Goal: Information Seeking & Learning: Compare options

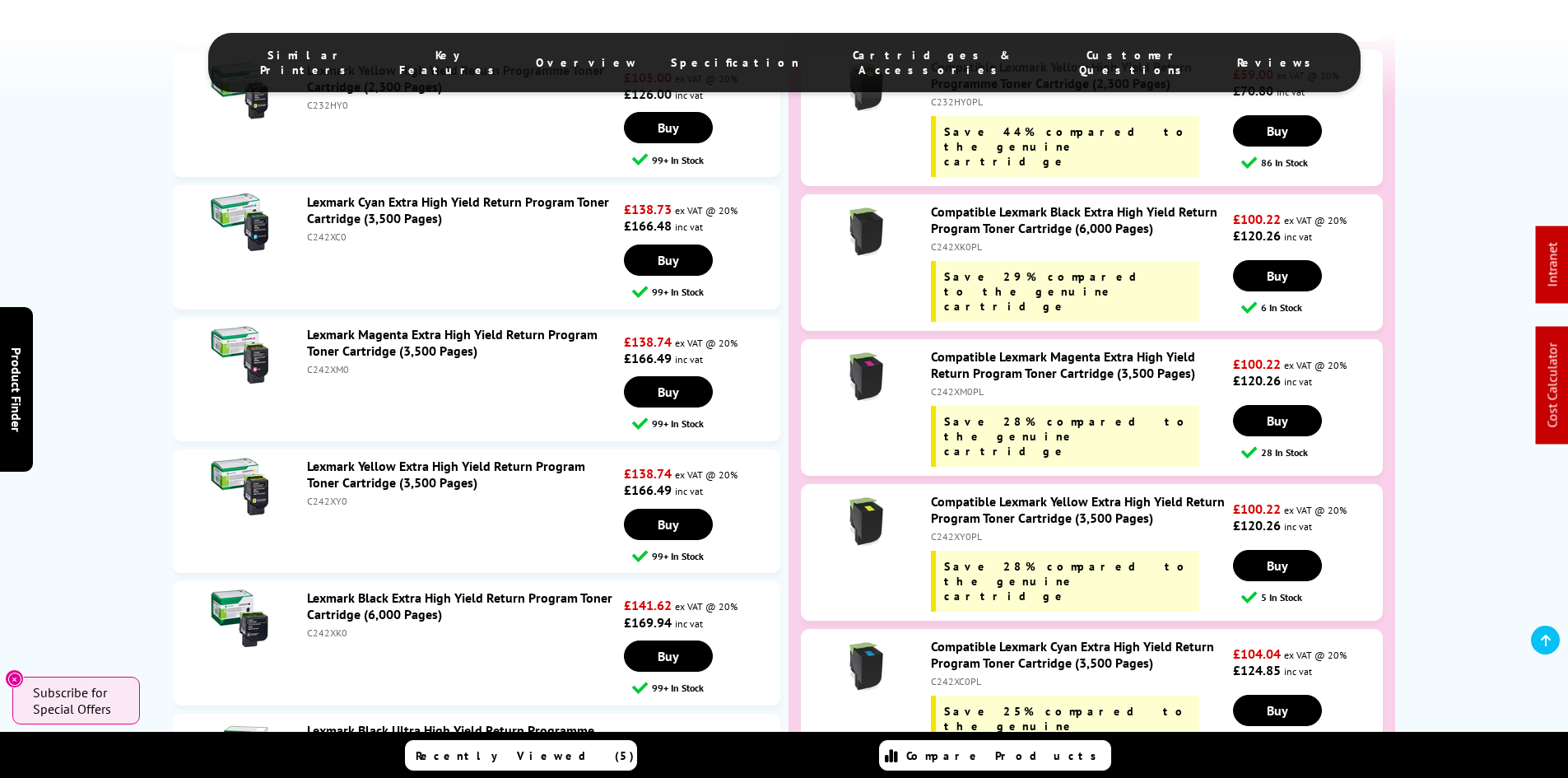
drag, startPoint x: 372, startPoint y: 575, endPoint x: 409, endPoint y: 240, distance: 337.0
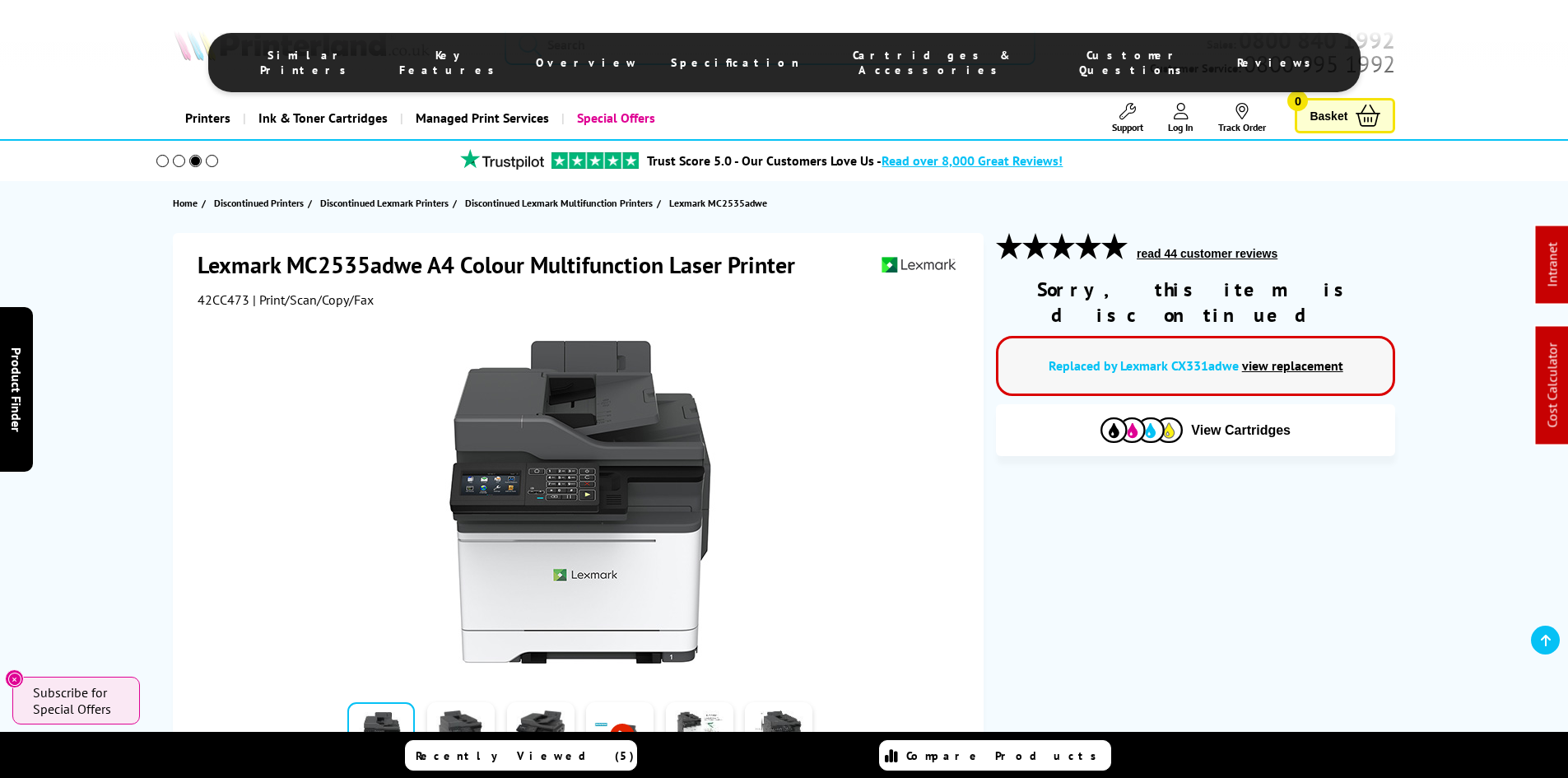
drag, startPoint x: 143, startPoint y: 500, endPoint x: 112, endPoint y: 154, distance: 347.4
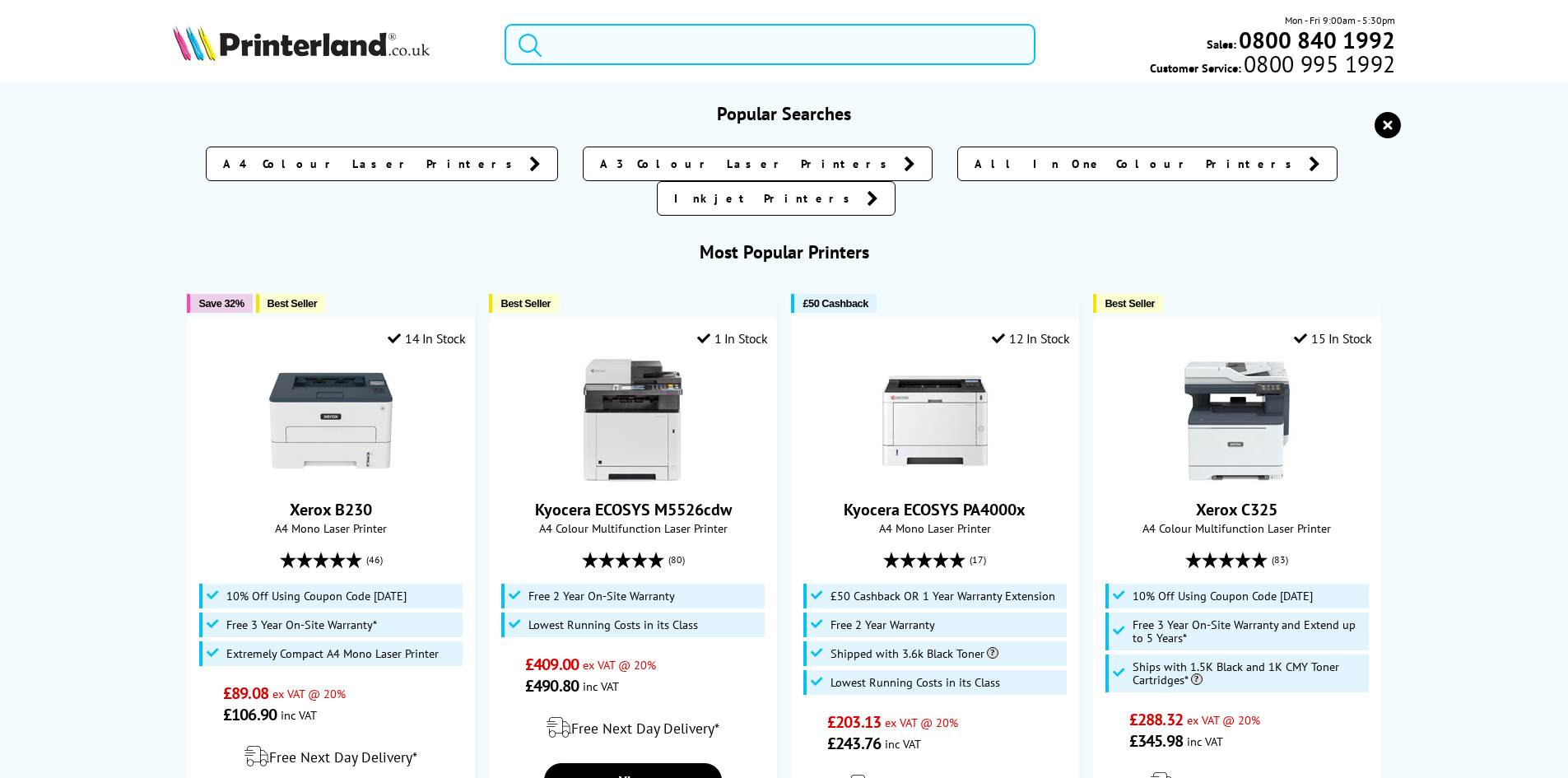
paste input "106R03622"
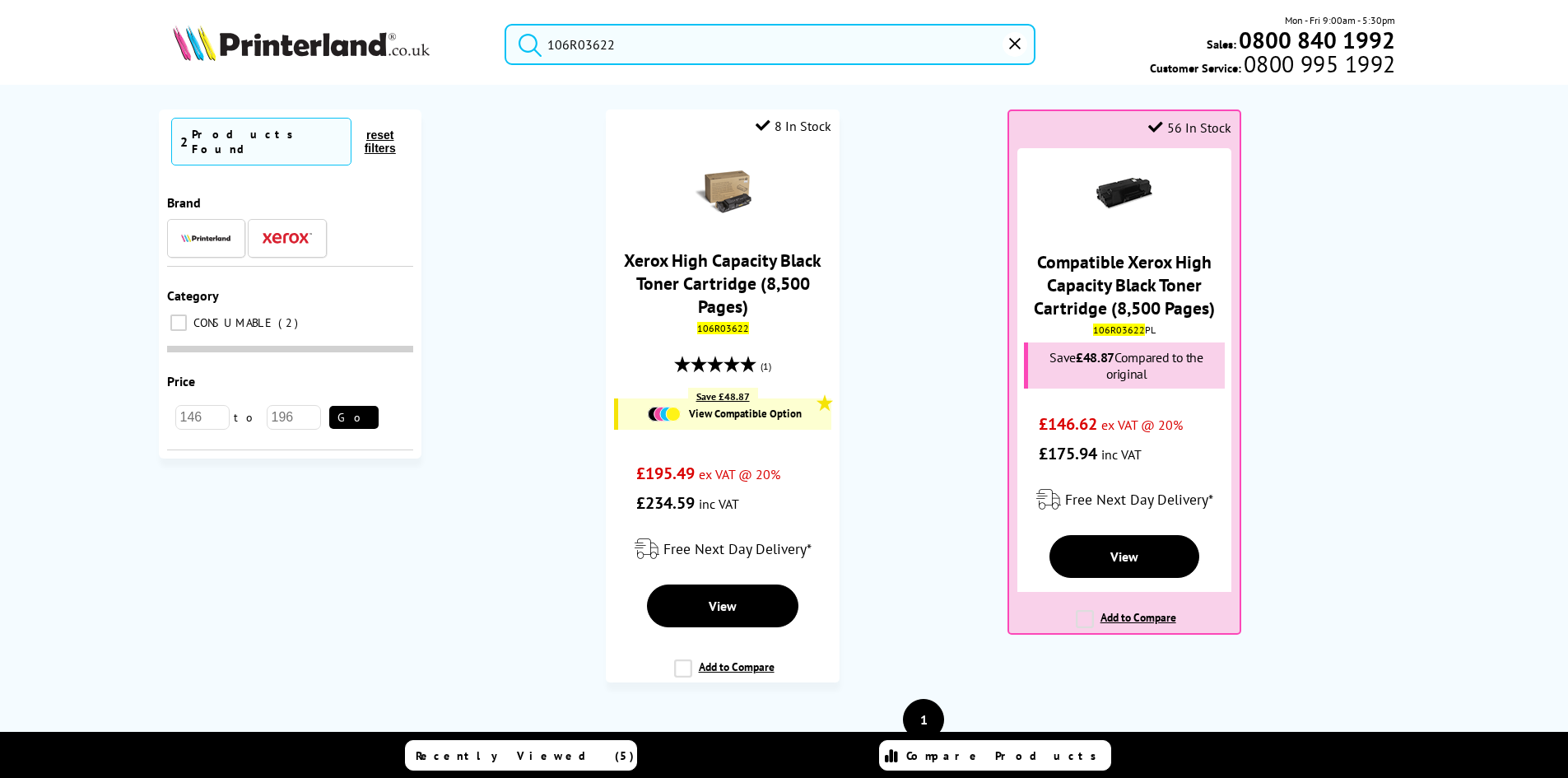
click at [937, 280] on ol "8 In Stock Xerox High Capacity Black Toner Cartridge (8,500 Pages) 106R03622 (1…" at bounding box center [923, 404] width 972 height 589
drag, startPoint x: 122, startPoint y: 420, endPoint x: 93, endPoint y: 394, distance: 38.9
click at [122, 420] on div "No results Currently Selected 2 Products Found reset filters Brand Category 2" at bounding box center [784, 473] width 1568 height 779
click at [695, 48] on input "106R03622" at bounding box center [769, 44] width 531 height 41
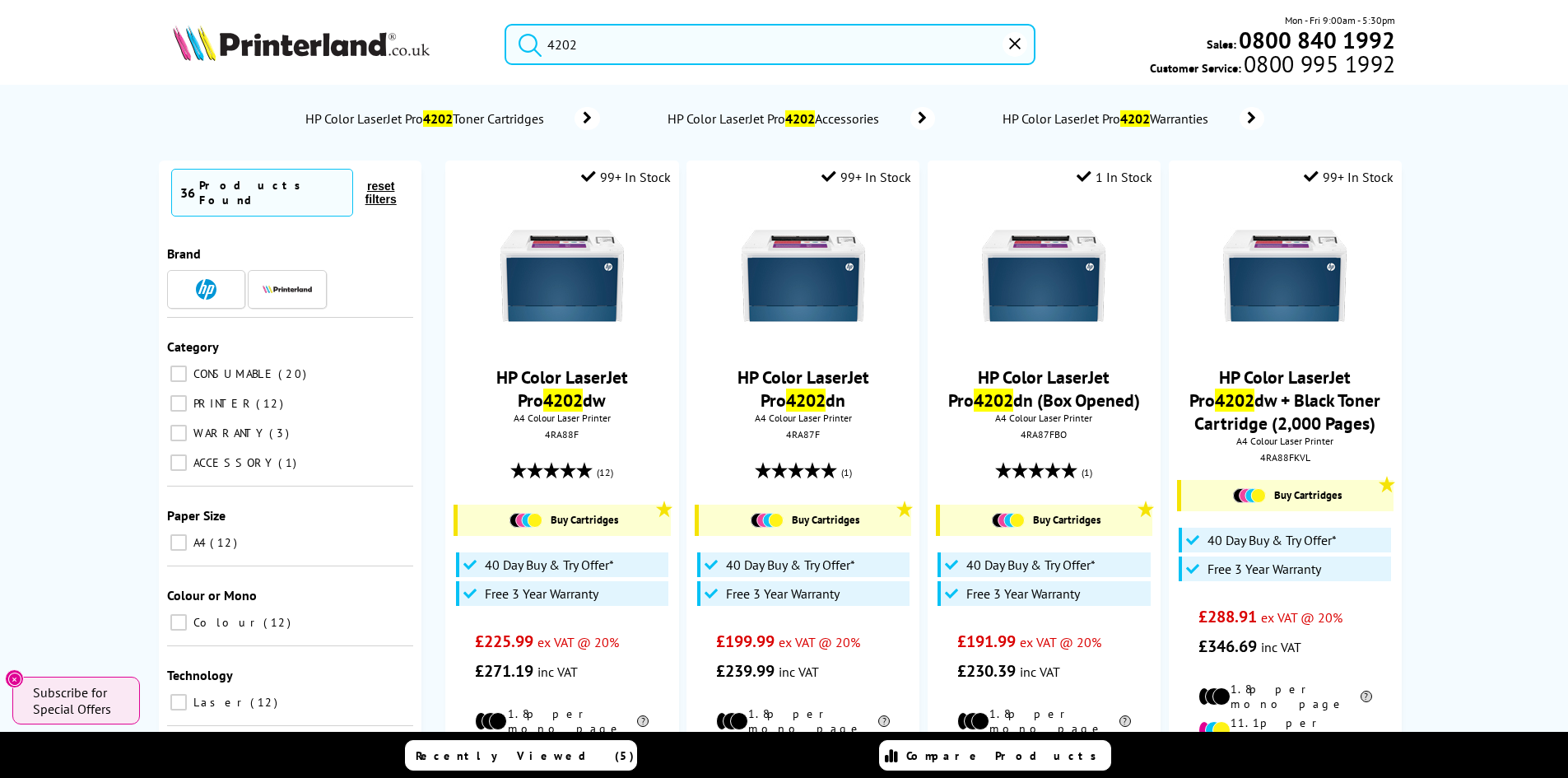
drag, startPoint x: 58, startPoint y: 477, endPoint x: 58, endPoint y: 296, distance: 181.0
drag, startPoint x: 68, startPoint y: 271, endPoint x: 71, endPoint y: 184, distance: 87.1
click at [589, 41] on input "4202" at bounding box center [769, 44] width 531 height 41
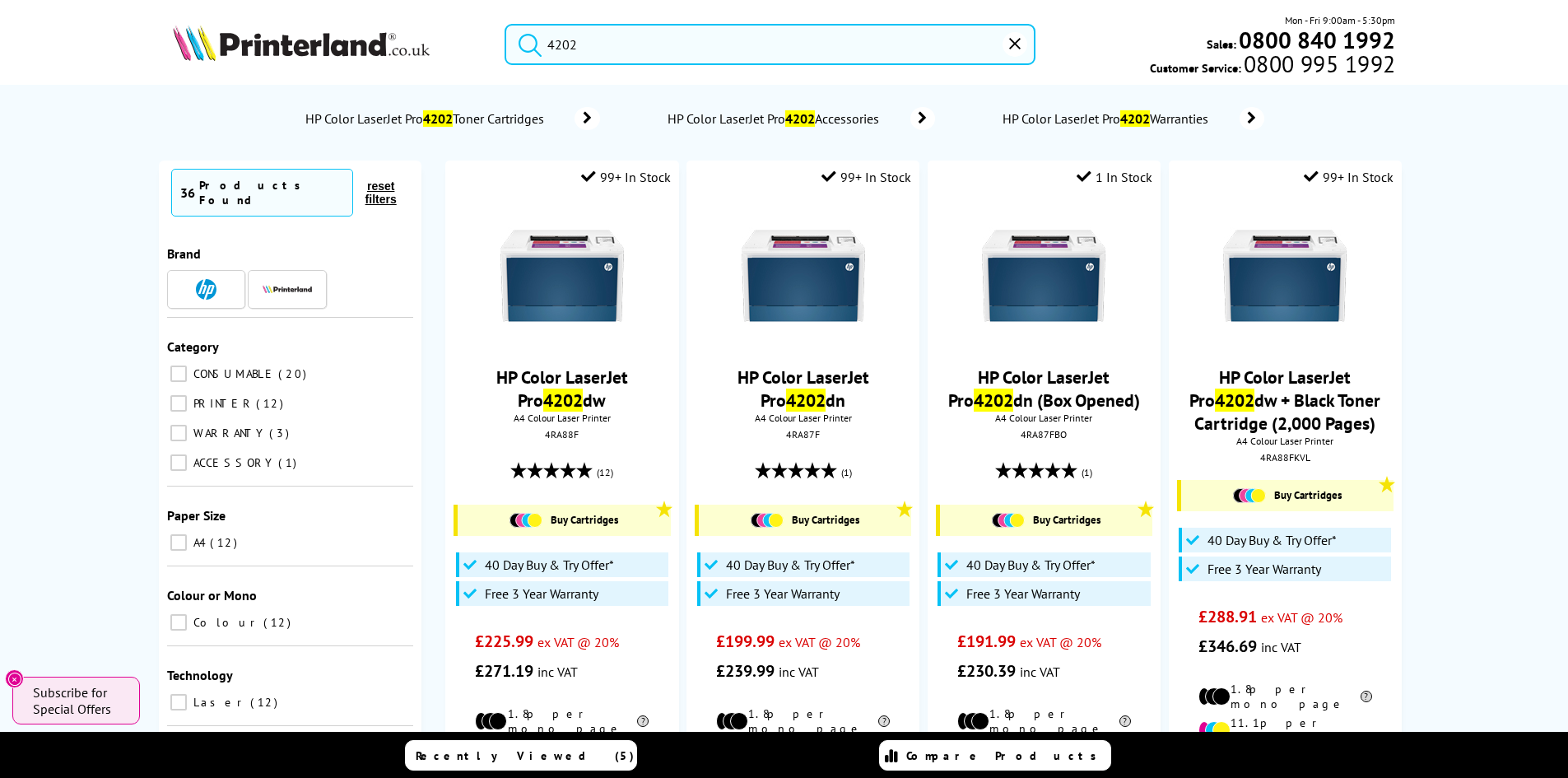
click at [589, 41] on input "4202" at bounding box center [769, 44] width 531 height 41
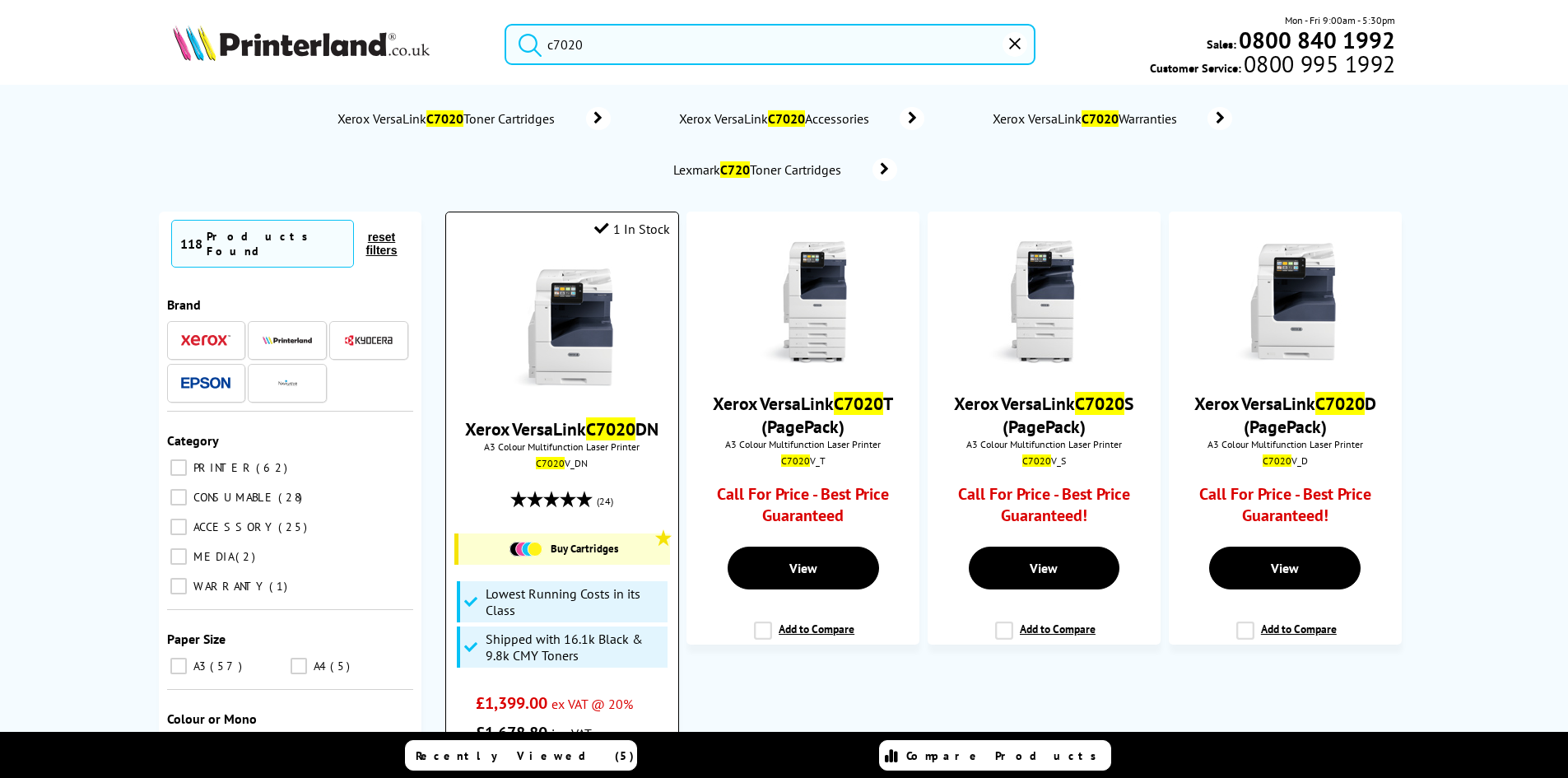
type input "c7020"
click at [553, 351] on img at bounding box center [562, 328] width 124 height 124
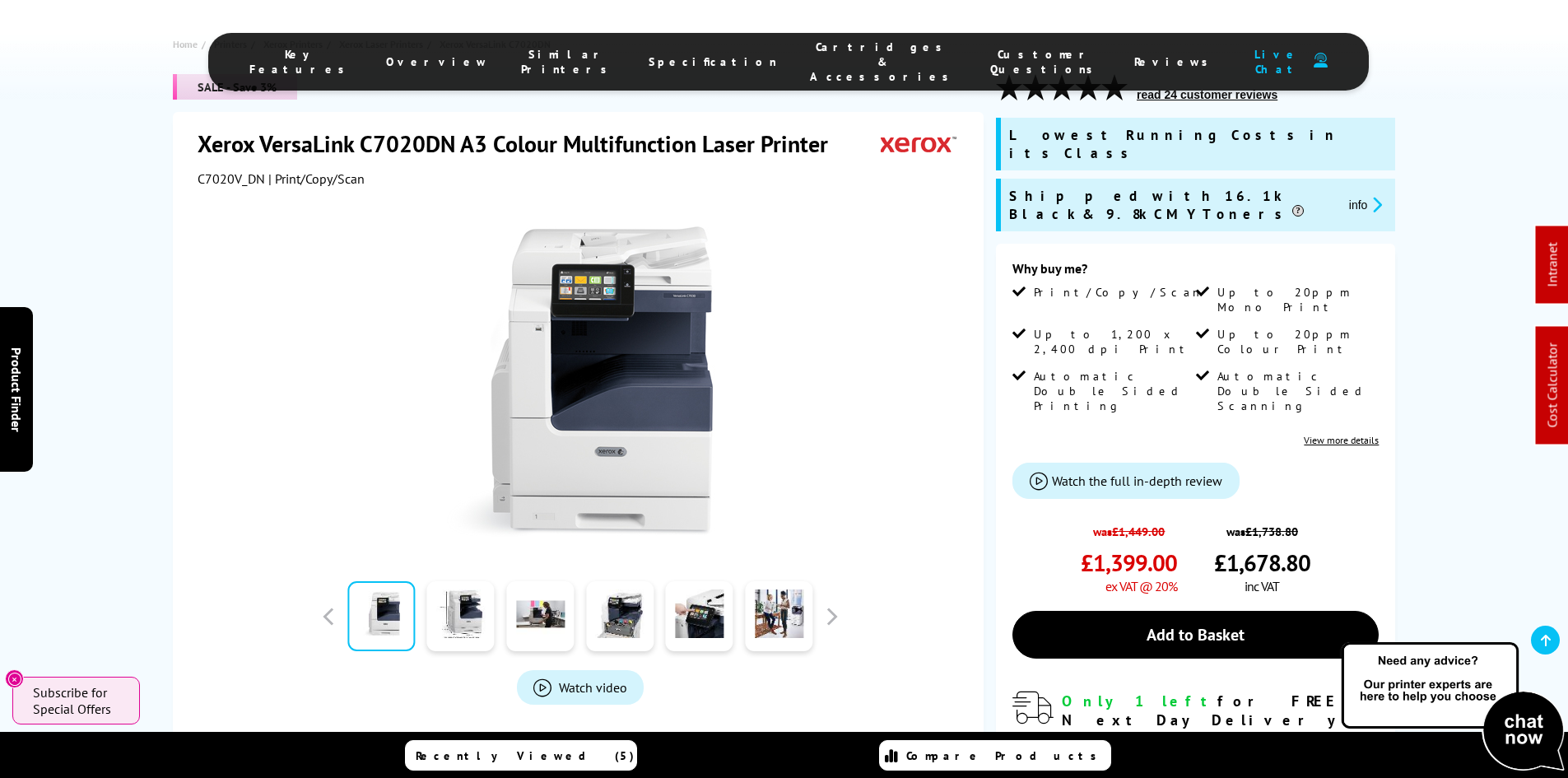
scroll to position [329, 0]
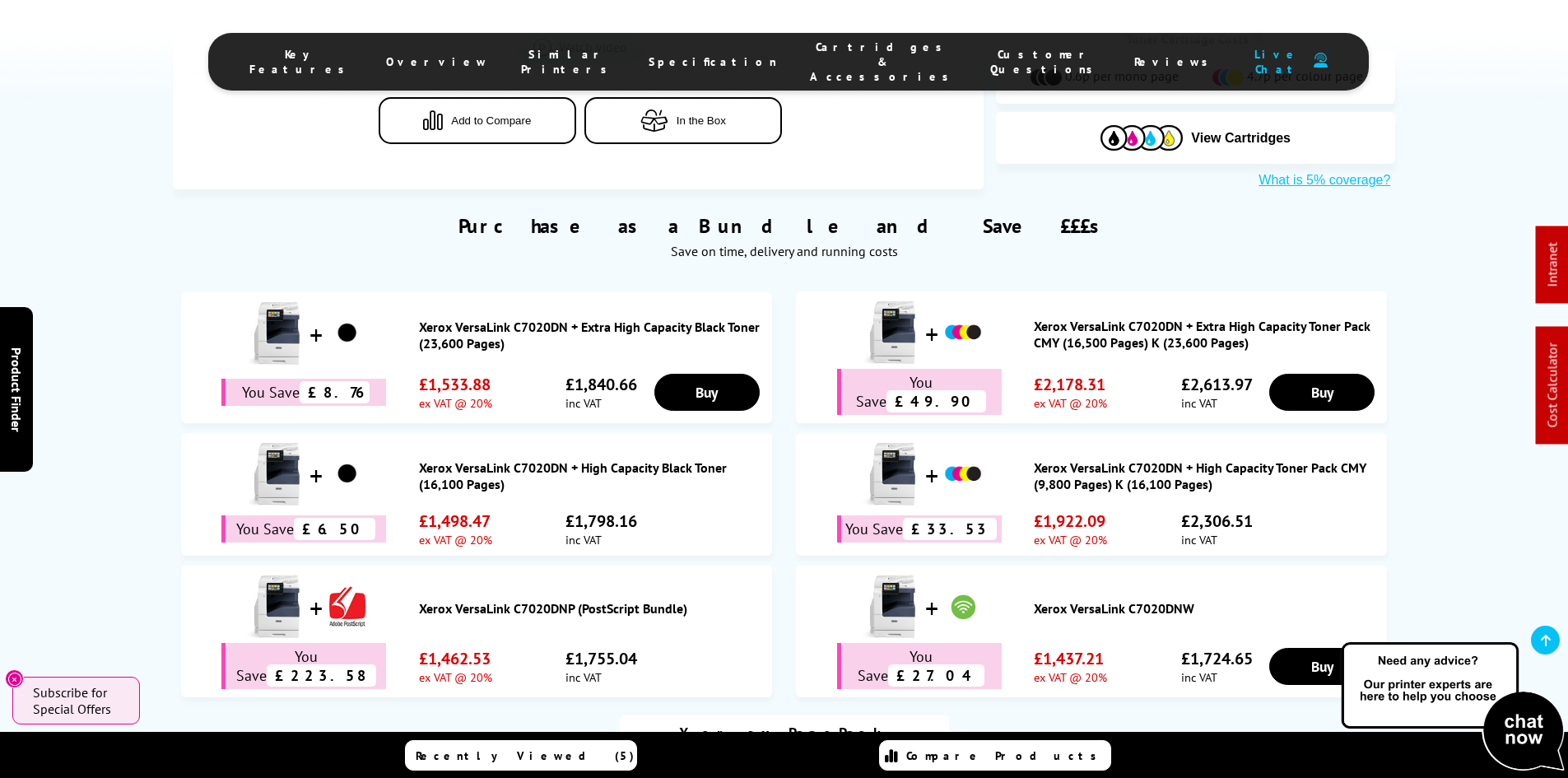
click at [851, 55] on span "Cartridges & Accessories" at bounding box center [883, 61] width 148 height 44
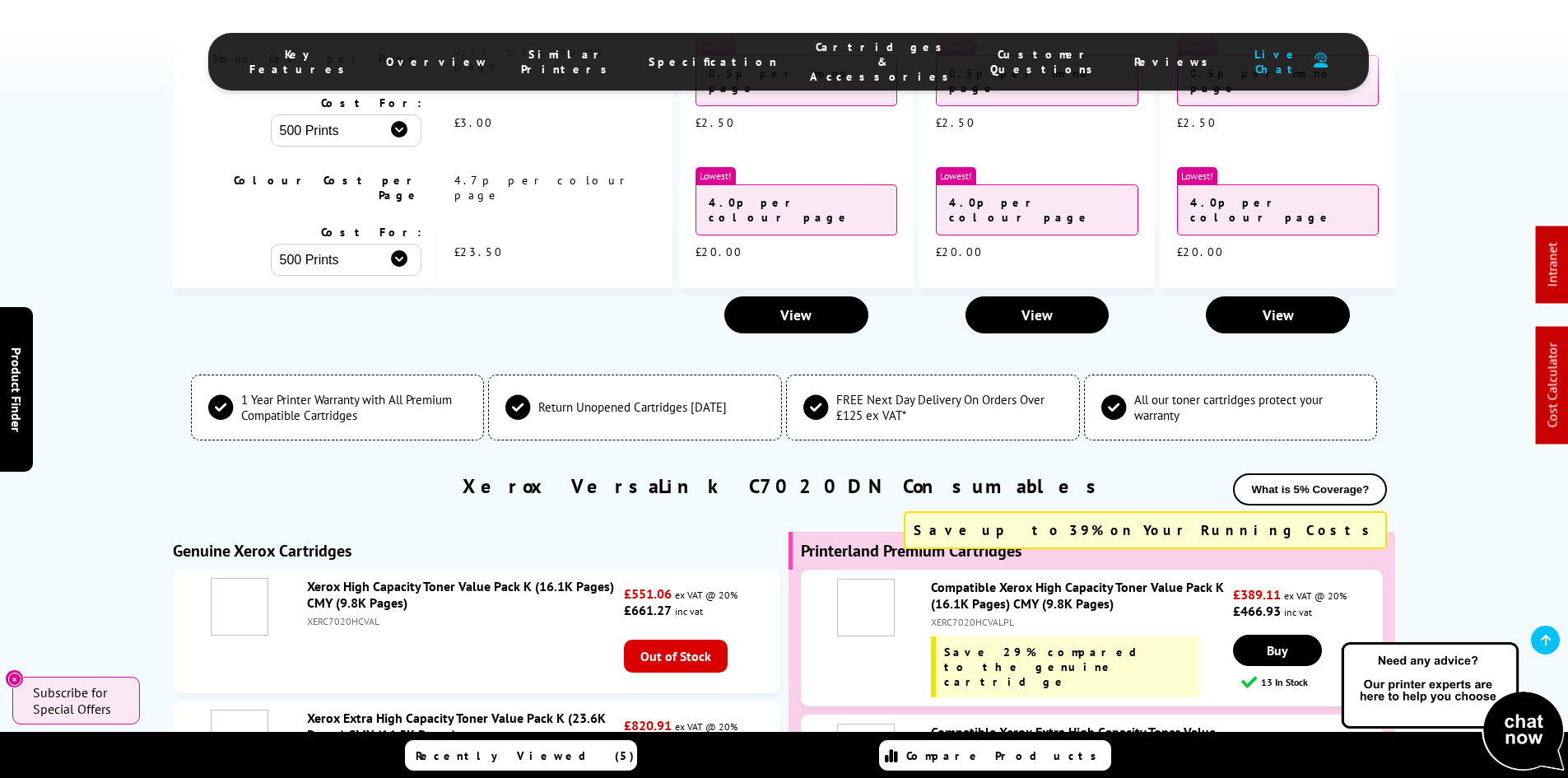
scroll to position [6003, 0]
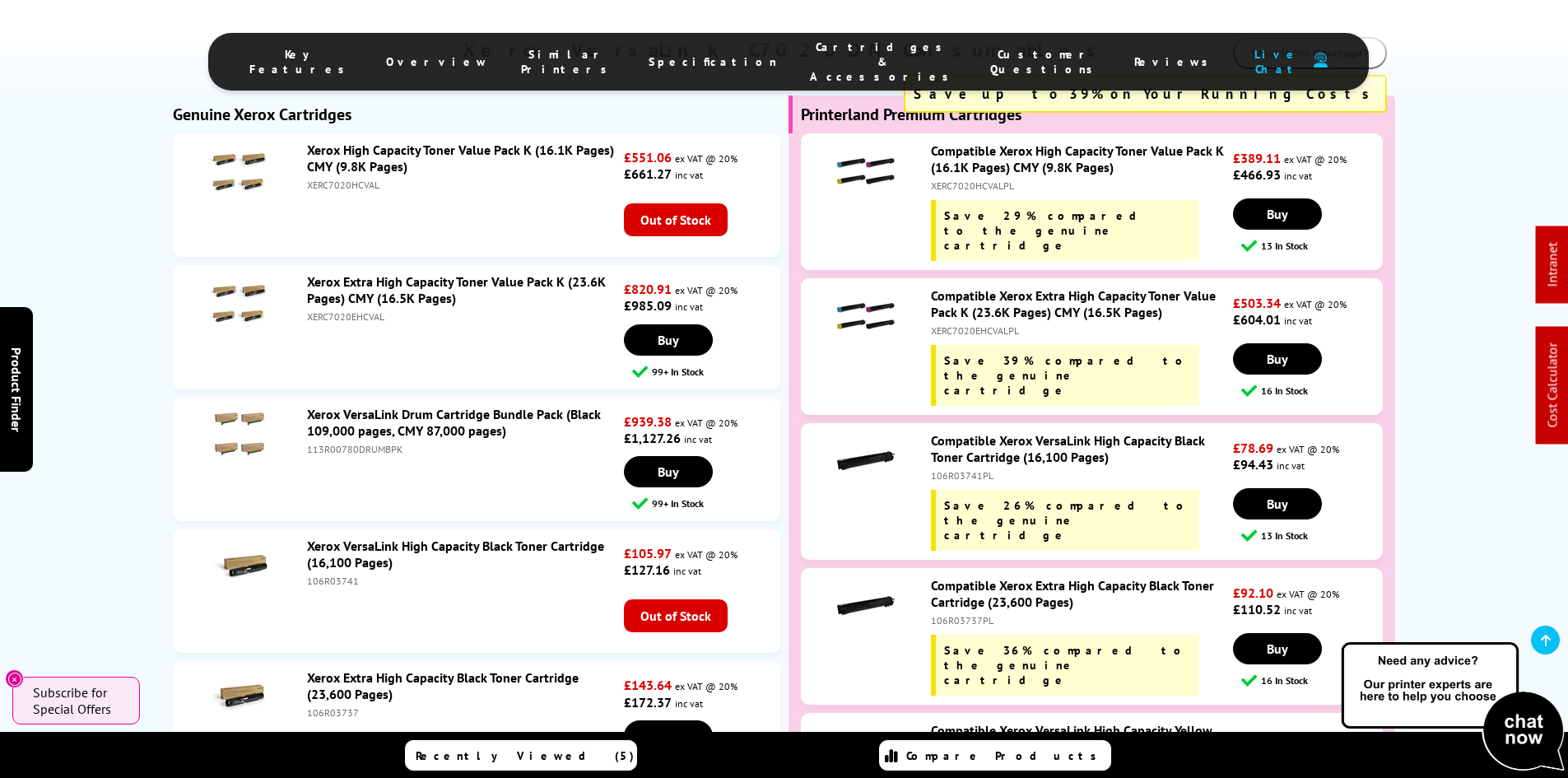
scroll to position [6250, 0]
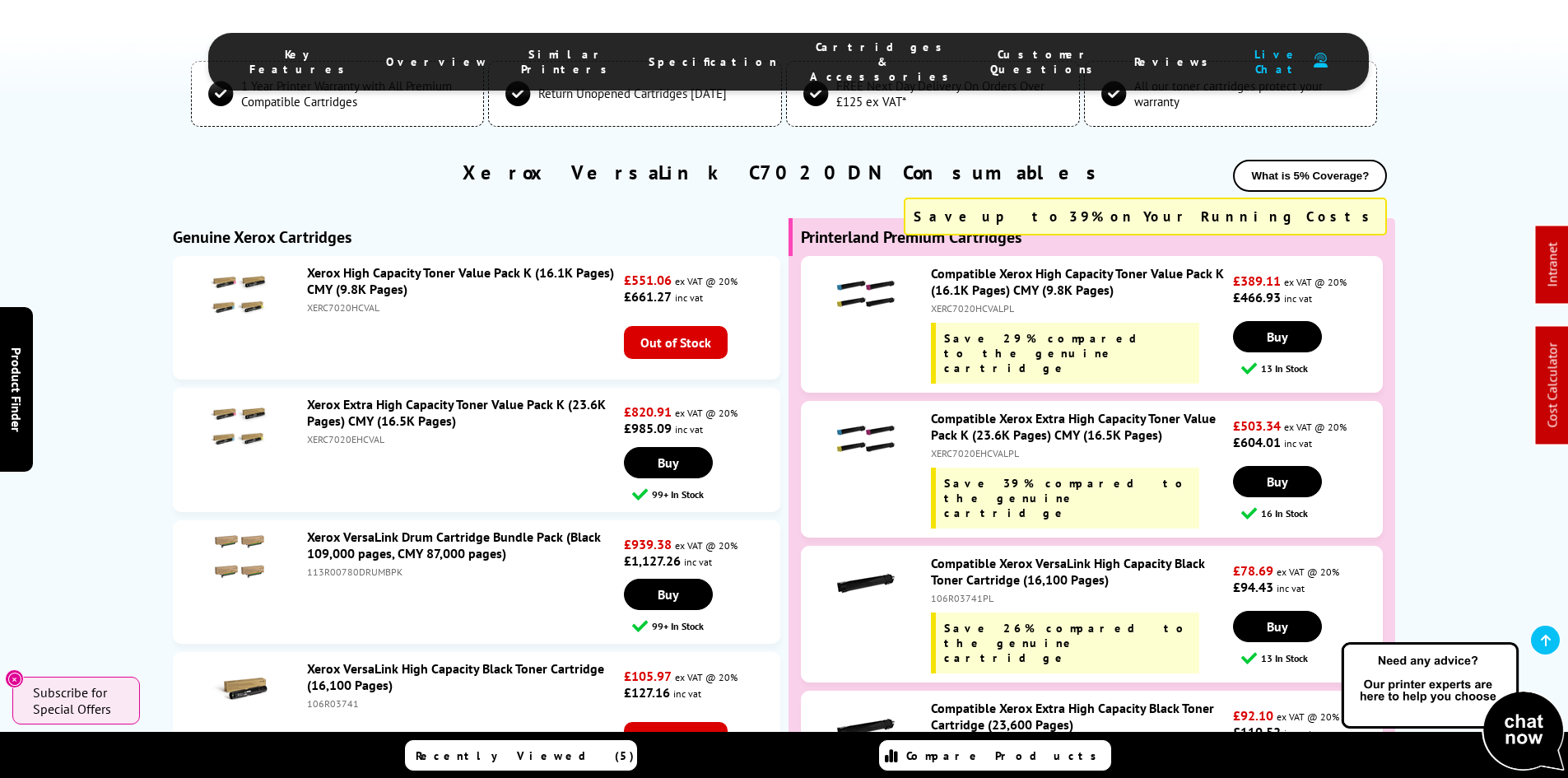
click at [967, 736] on div "106R03737PL" at bounding box center [1079, 742] width 298 height 12
copy div "106R03737PL"
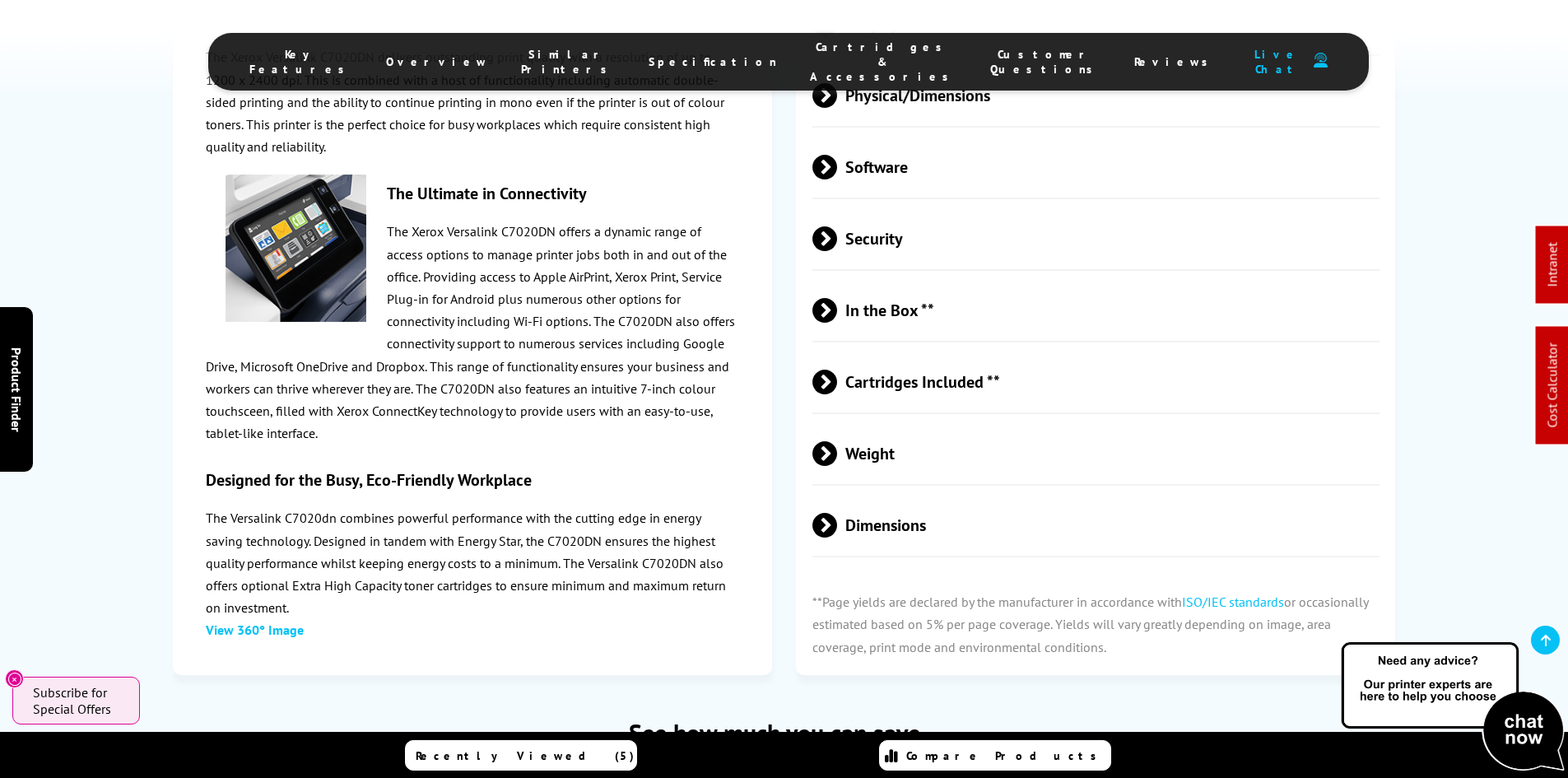
scroll to position [0, 0]
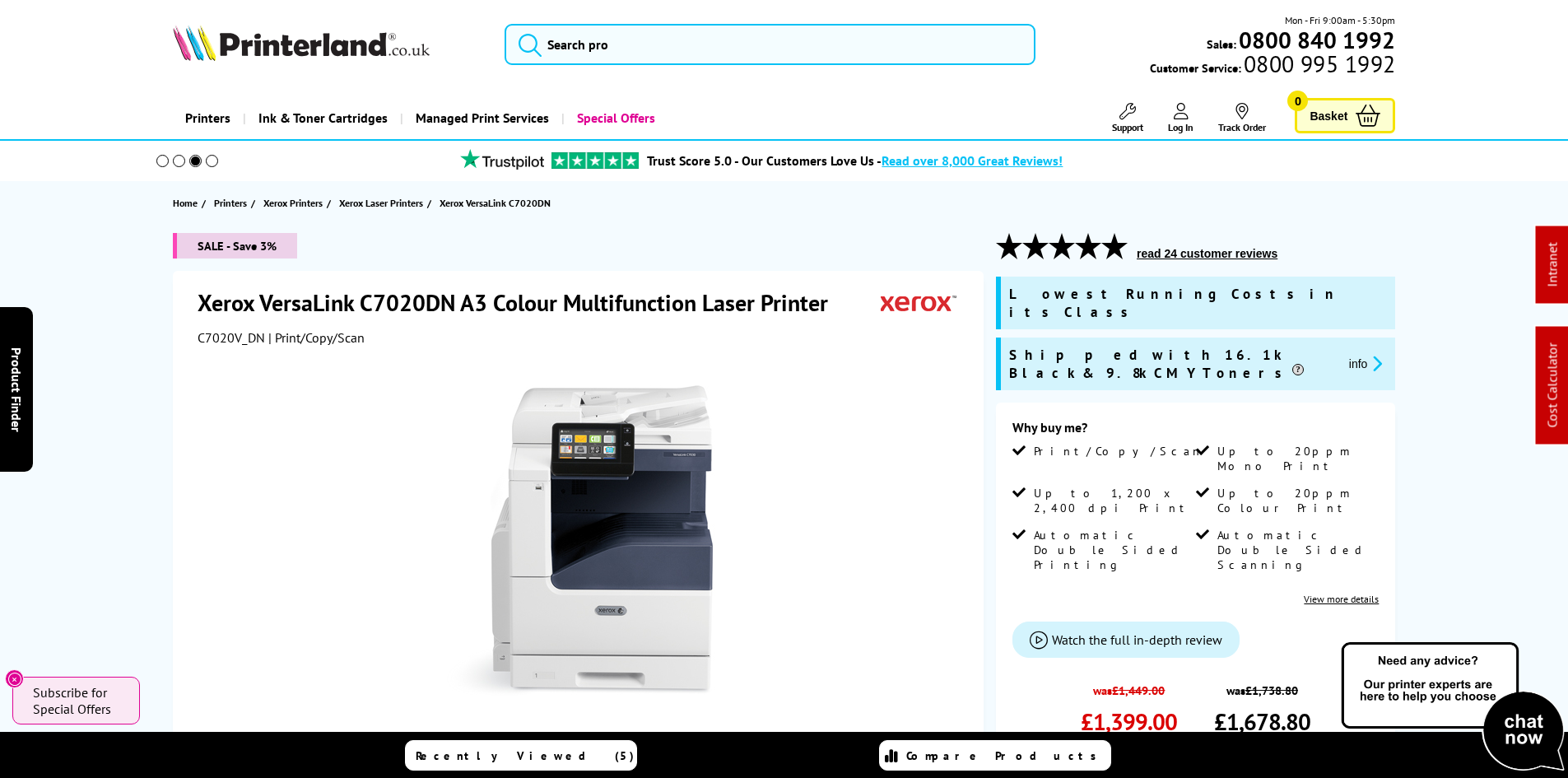
drag, startPoint x: 103, startPoint y: 565, endPoint x: 98, endPoint y: 221, distance: 344.0
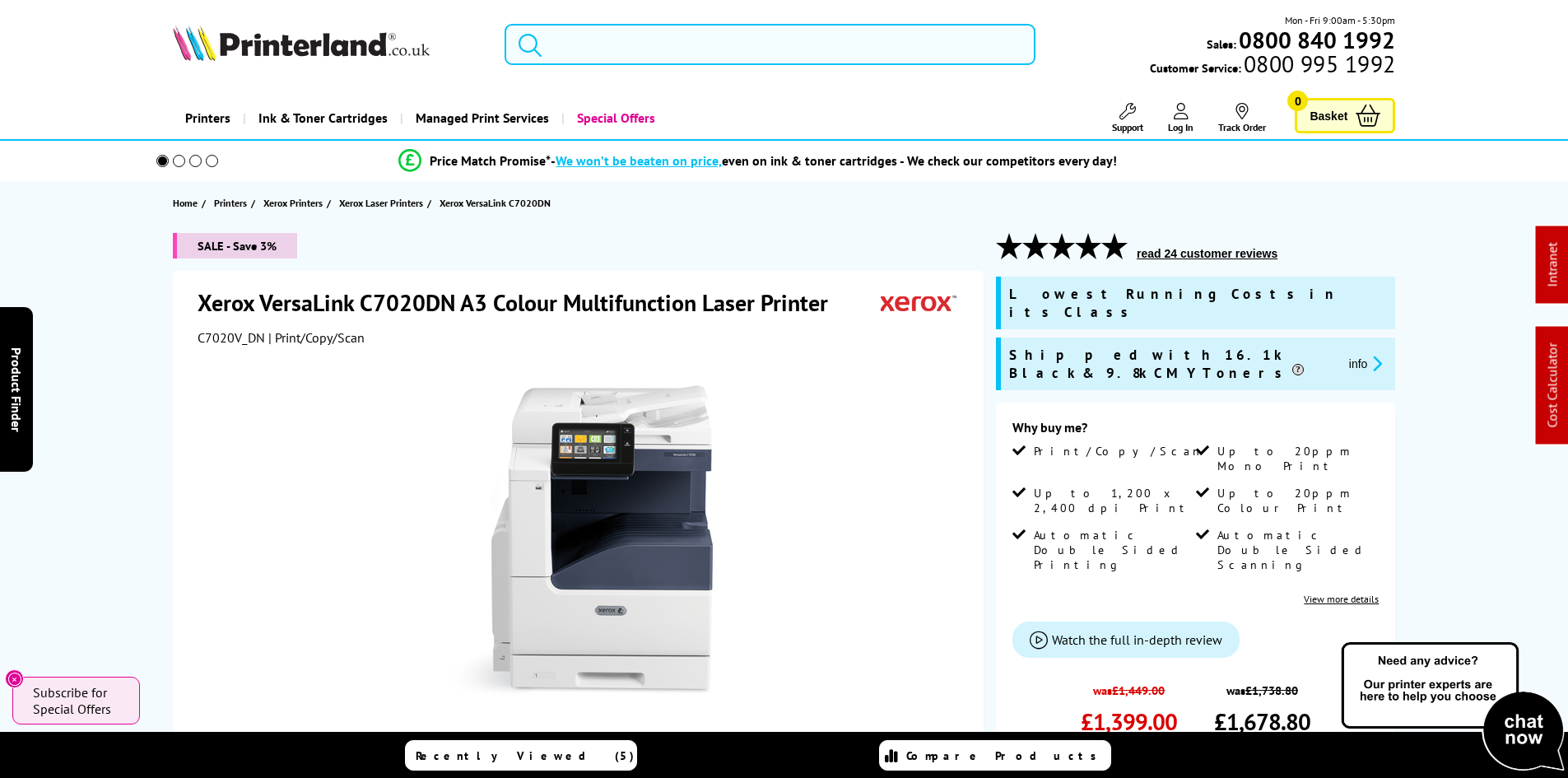
click at [584, 42] on input "search" at bounding box center [769, 44] width 531 height 41
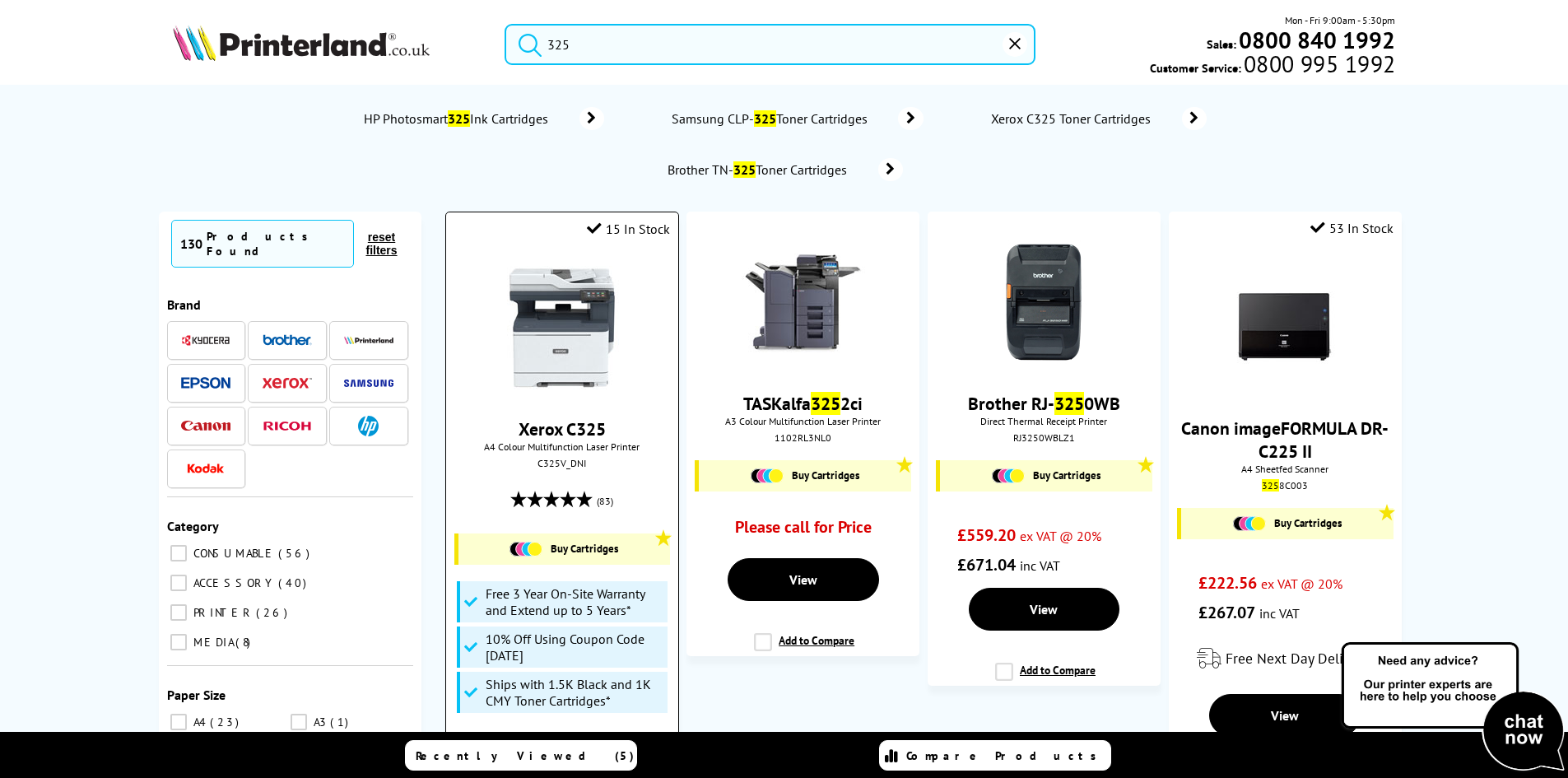
click at [564, 462] on div "C325V_DNI" at bounding box center [561, 462] width 206 height 12
copy div "C325V_DNI"
drag, startPoint x: 114, startPoint y: 400, endPoint x: 127, endPoint y: 400, distance: 13.0
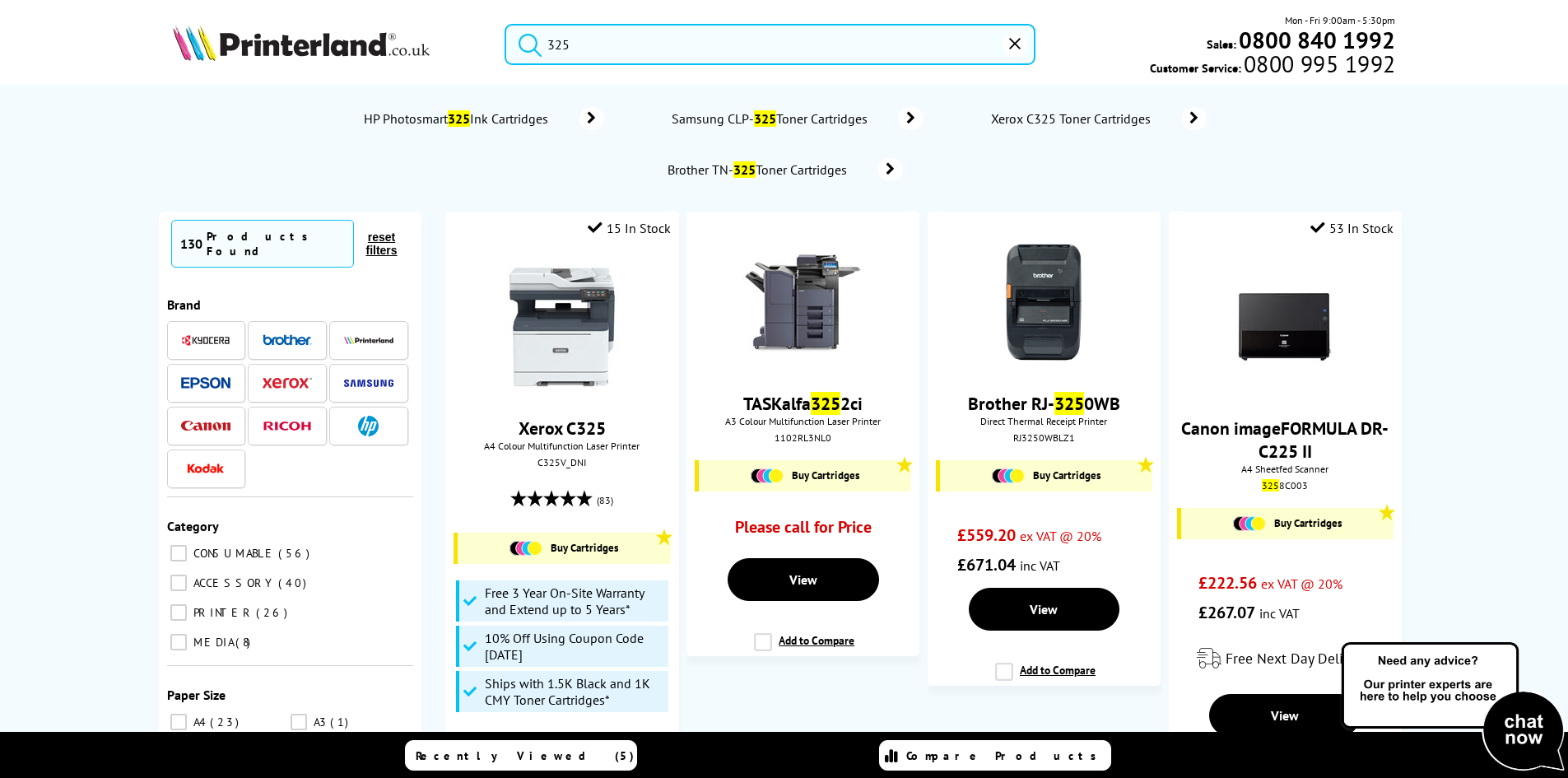
click at [659, 45] on input "325" at bounding box center [769, 44] width 531 height 41
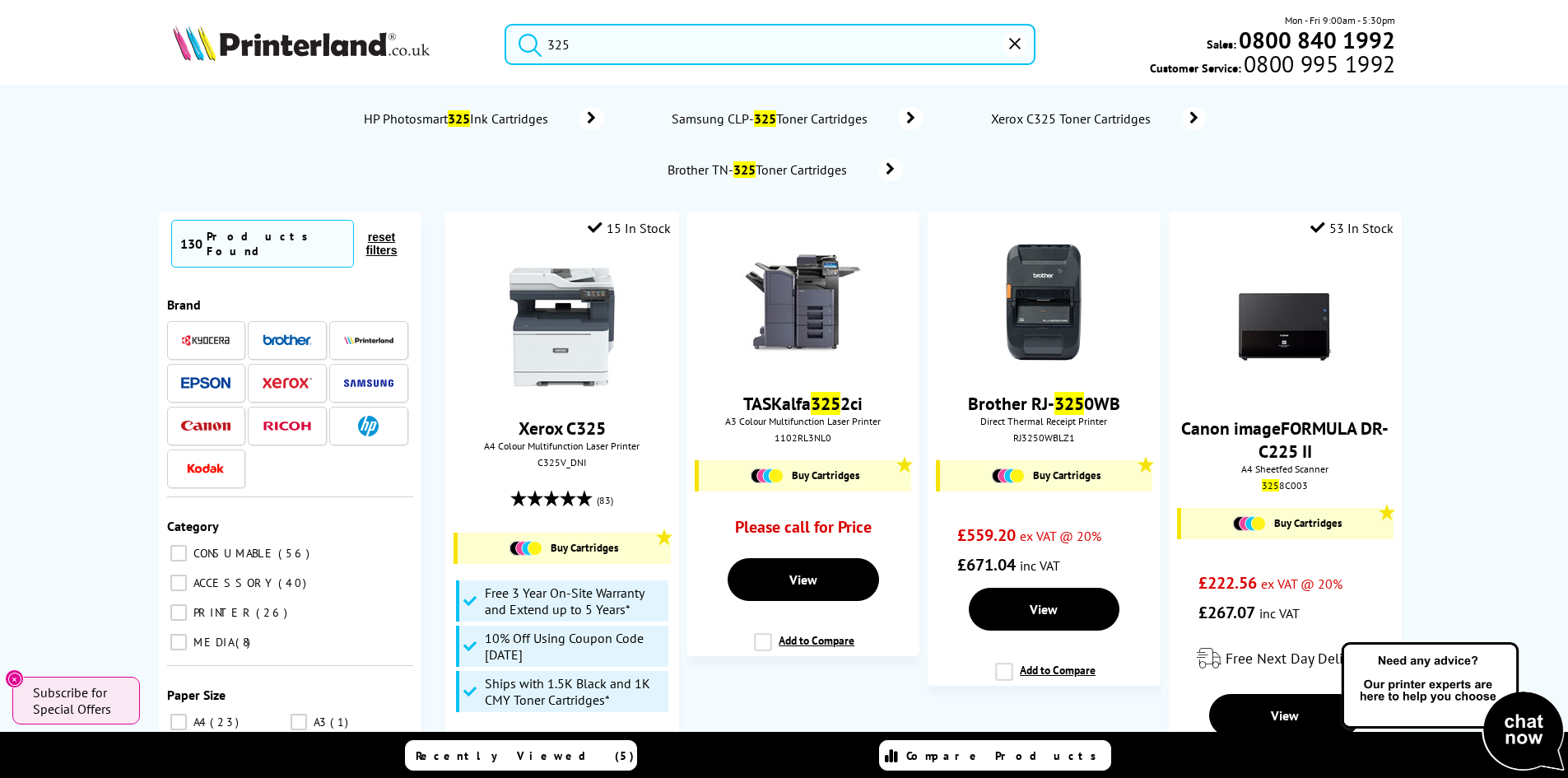
click at [659, 45] on input "325" at bounding box center [769, 44] width 531 height 41
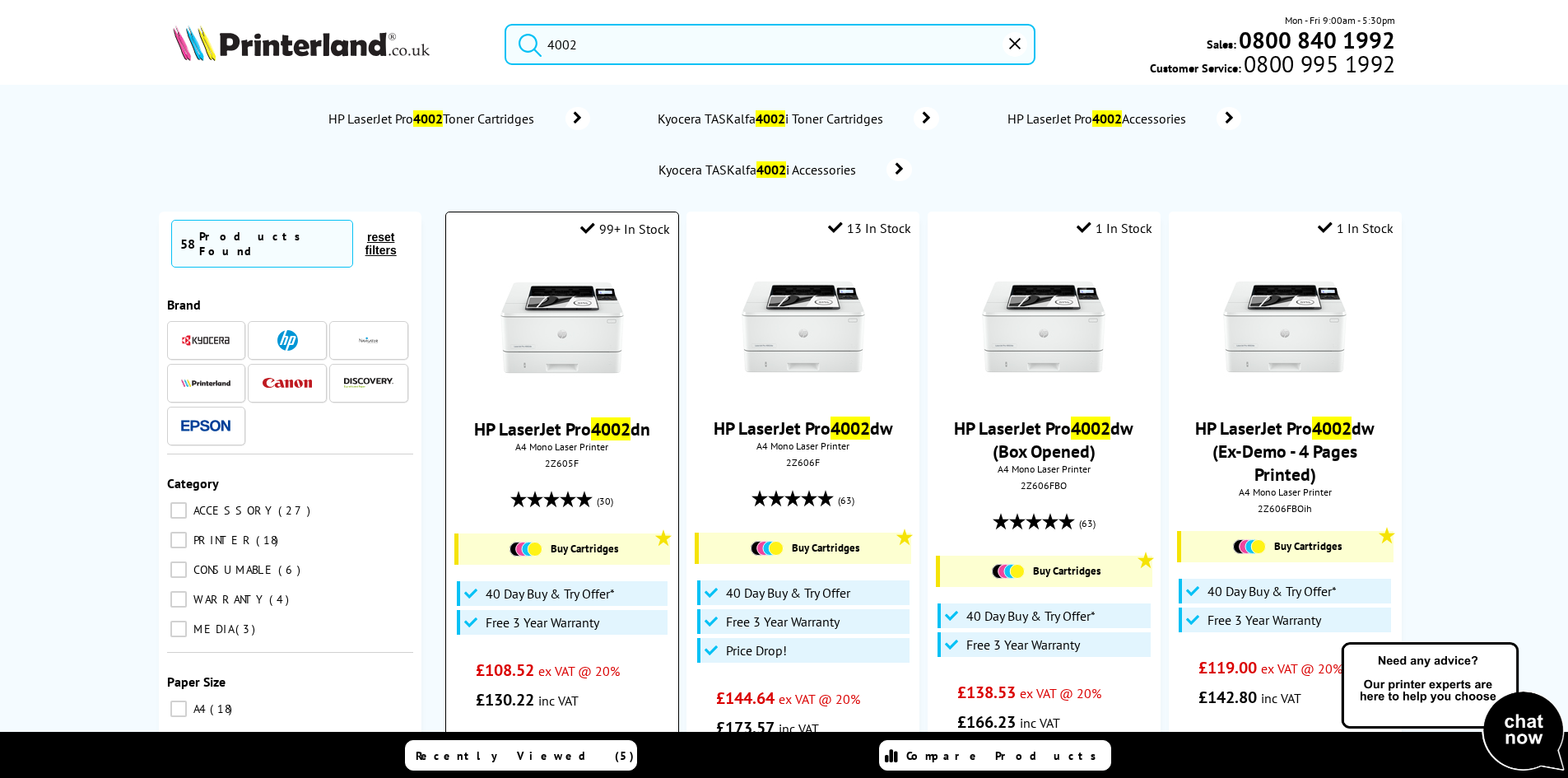
type input "4002"
click at [595, 334] on img at bounding box center [562, 328] width 124 height 124
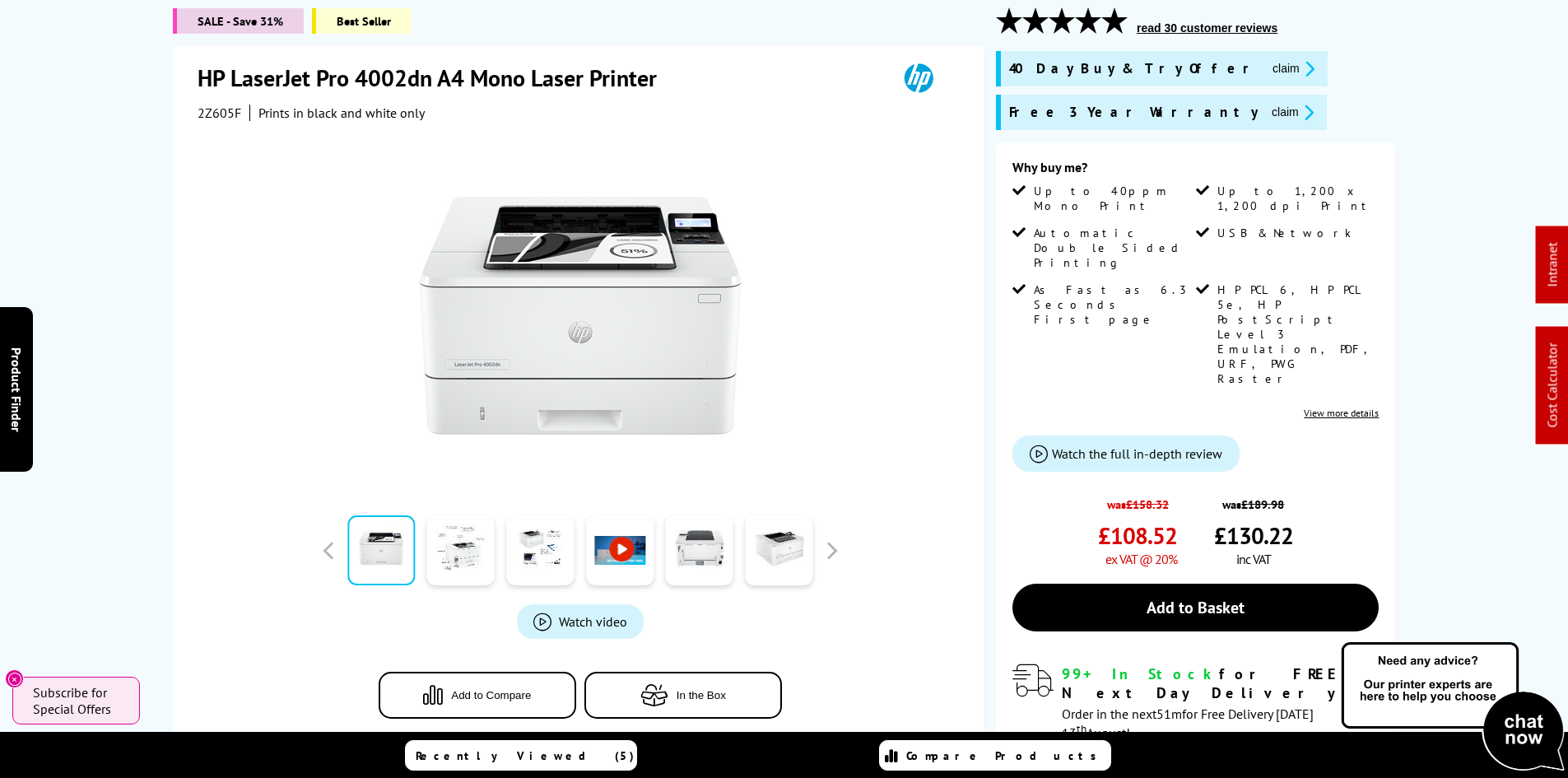
scroll to position [411, 0]
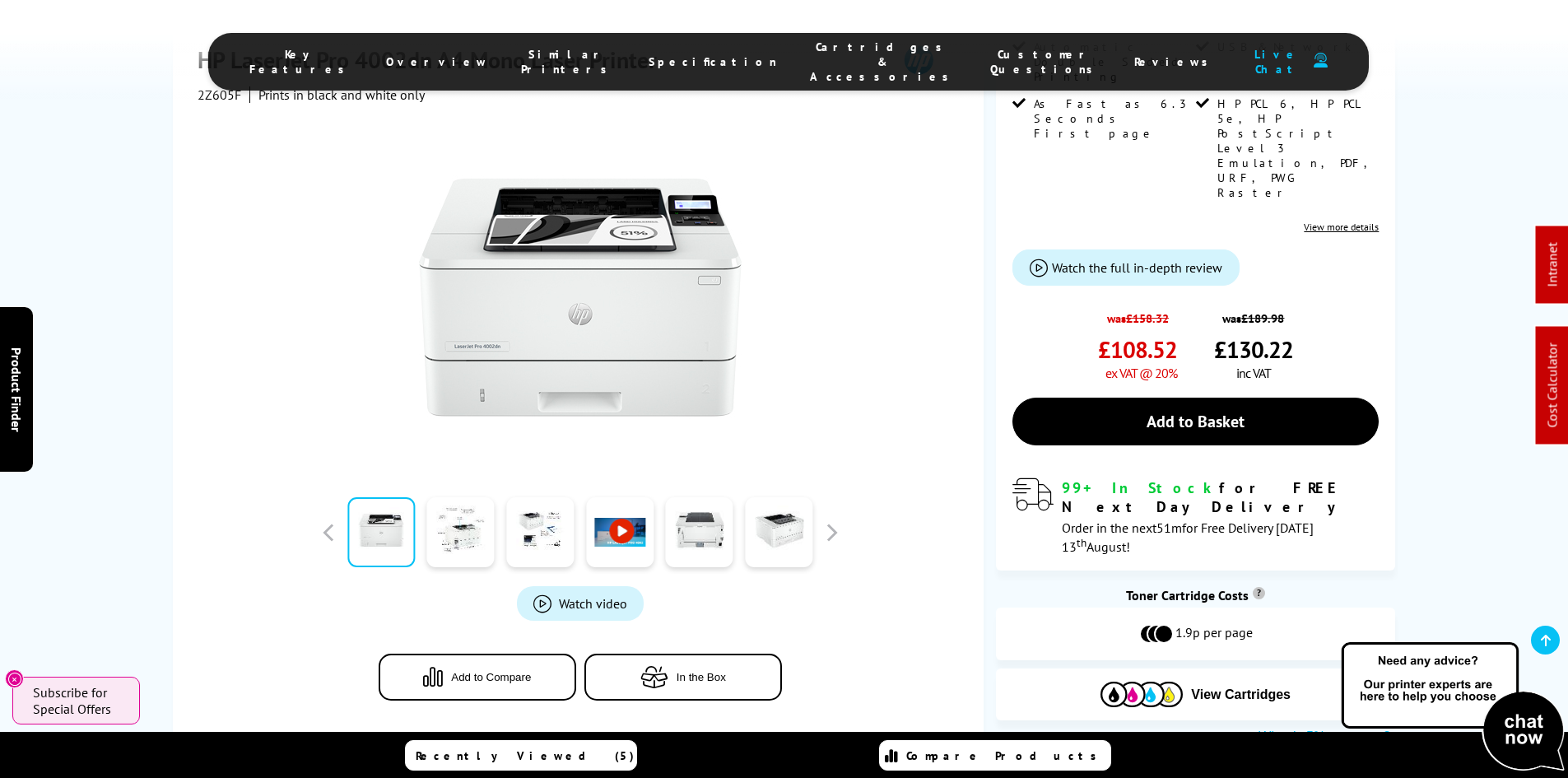
click at [22, 444] on link "Product Finder Hide x" at bounding box center [16, 389] width 33 height 165
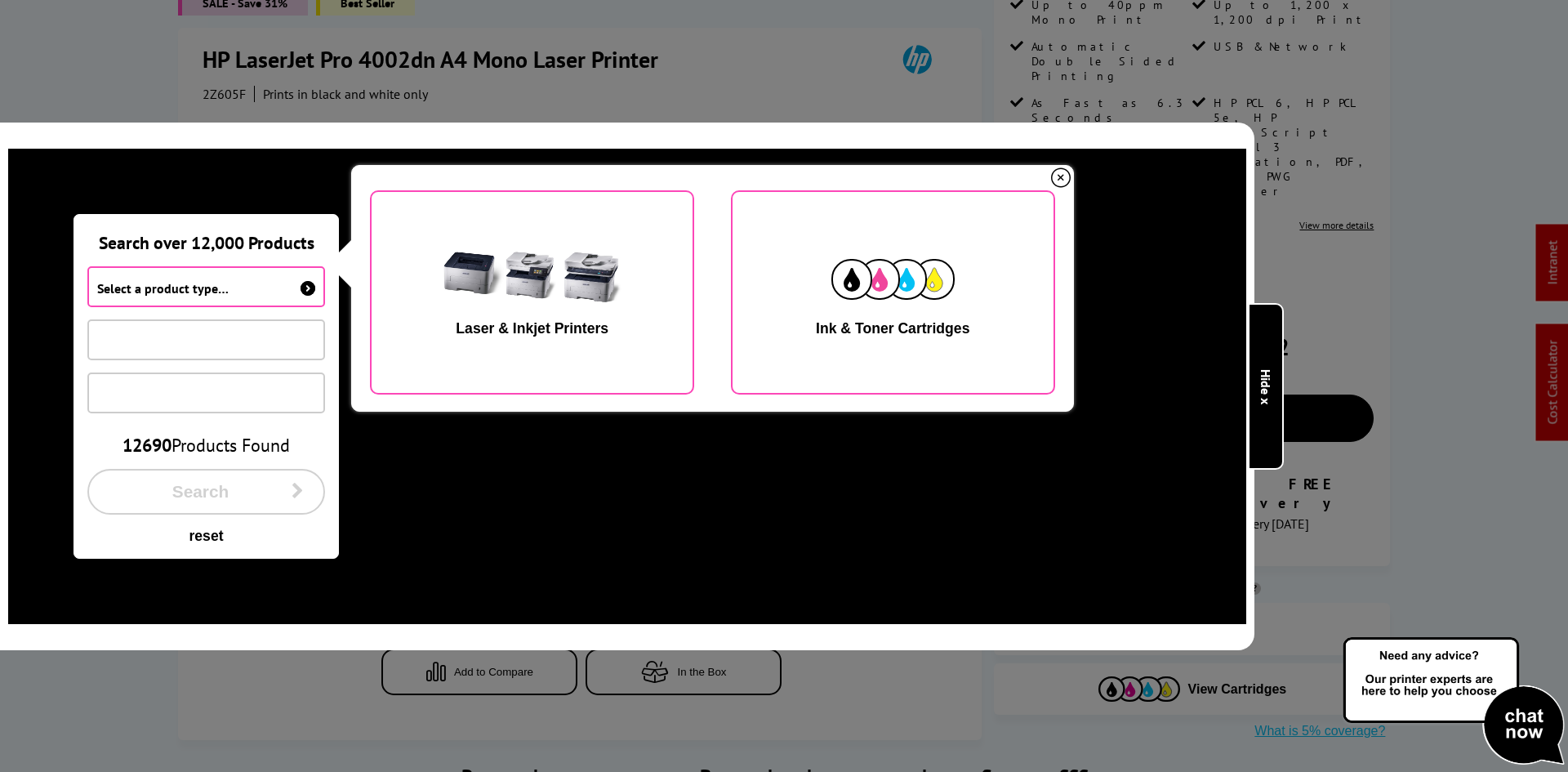
click at [1277, 374] on link "Product Finder Hide x" at bounding box center [1266, 386] width 36 height 167
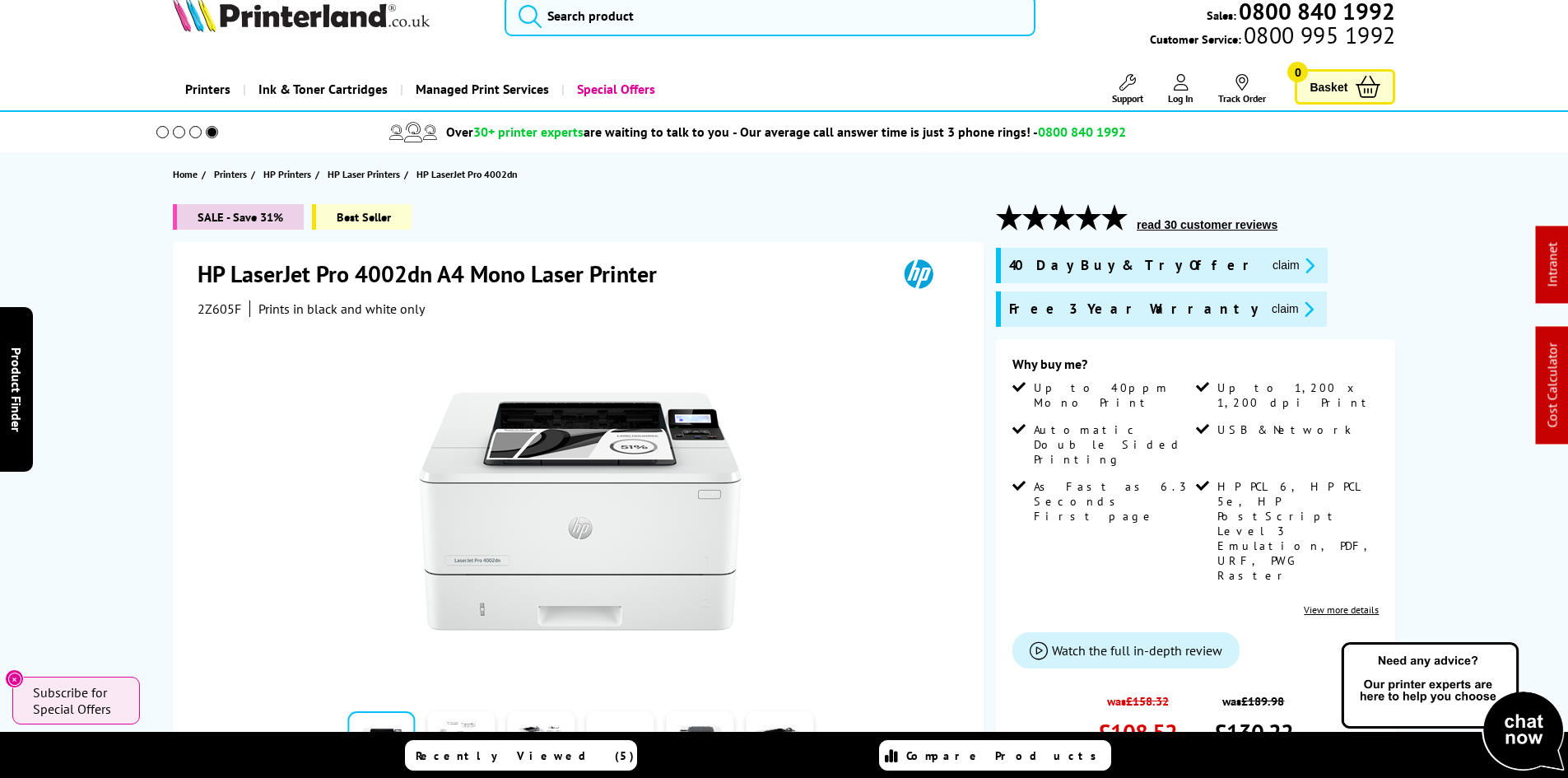
scroll to position [0, 0]
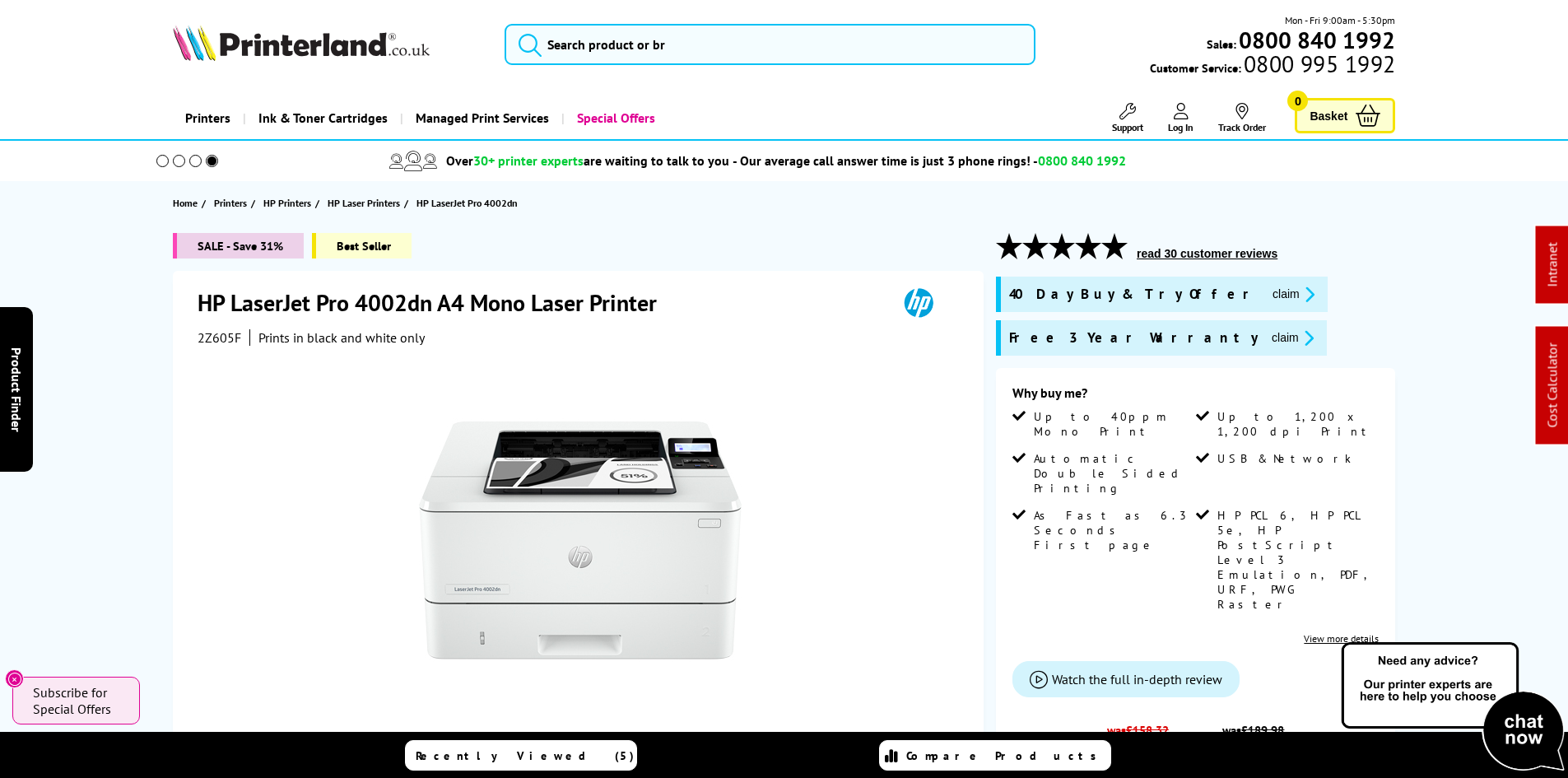
drag, startPoint x: 119, startPoint y: 415, endPoint x: 127, endPoint y: 396, distance: 20.6
drag, startPoint x: 147, startPoint y: 365, endPoint x: 128, endPoint y: 396, distance: 36.4
click at [146, 365] on div "SALE - Save 31% Best Seller HP LaserJet Pro 4002dn A4 Mono Laser Printer 2Z605F…" at bounding box center [784, 694] width 1316 height 924
drag, startPoint x: 119, startPoint y: 455, endPoint x: 158, endPoint y: 305, distance: 155.0
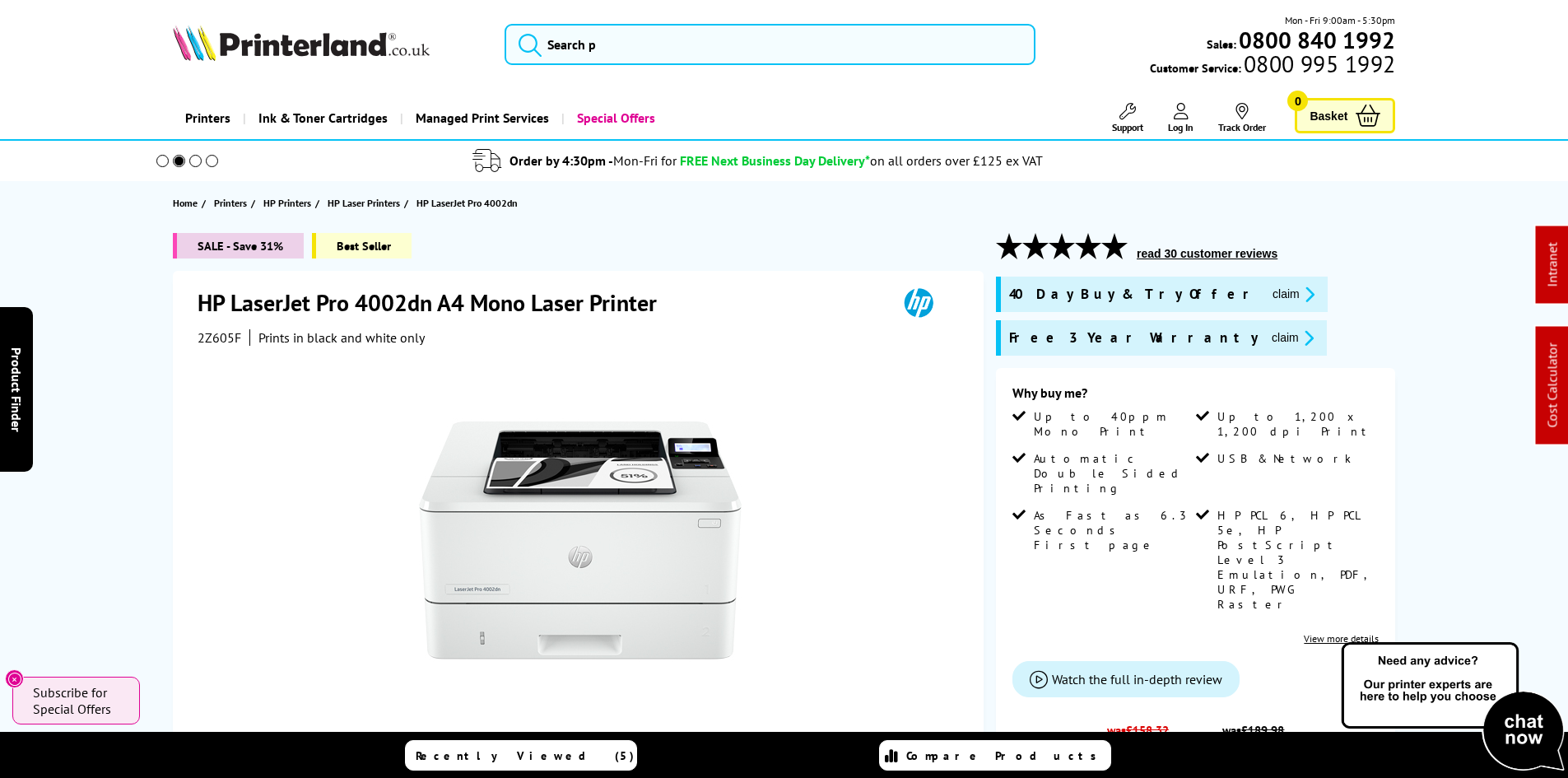
click at [340, 54] on img at bounding box center [301, 43] width 257 height 36
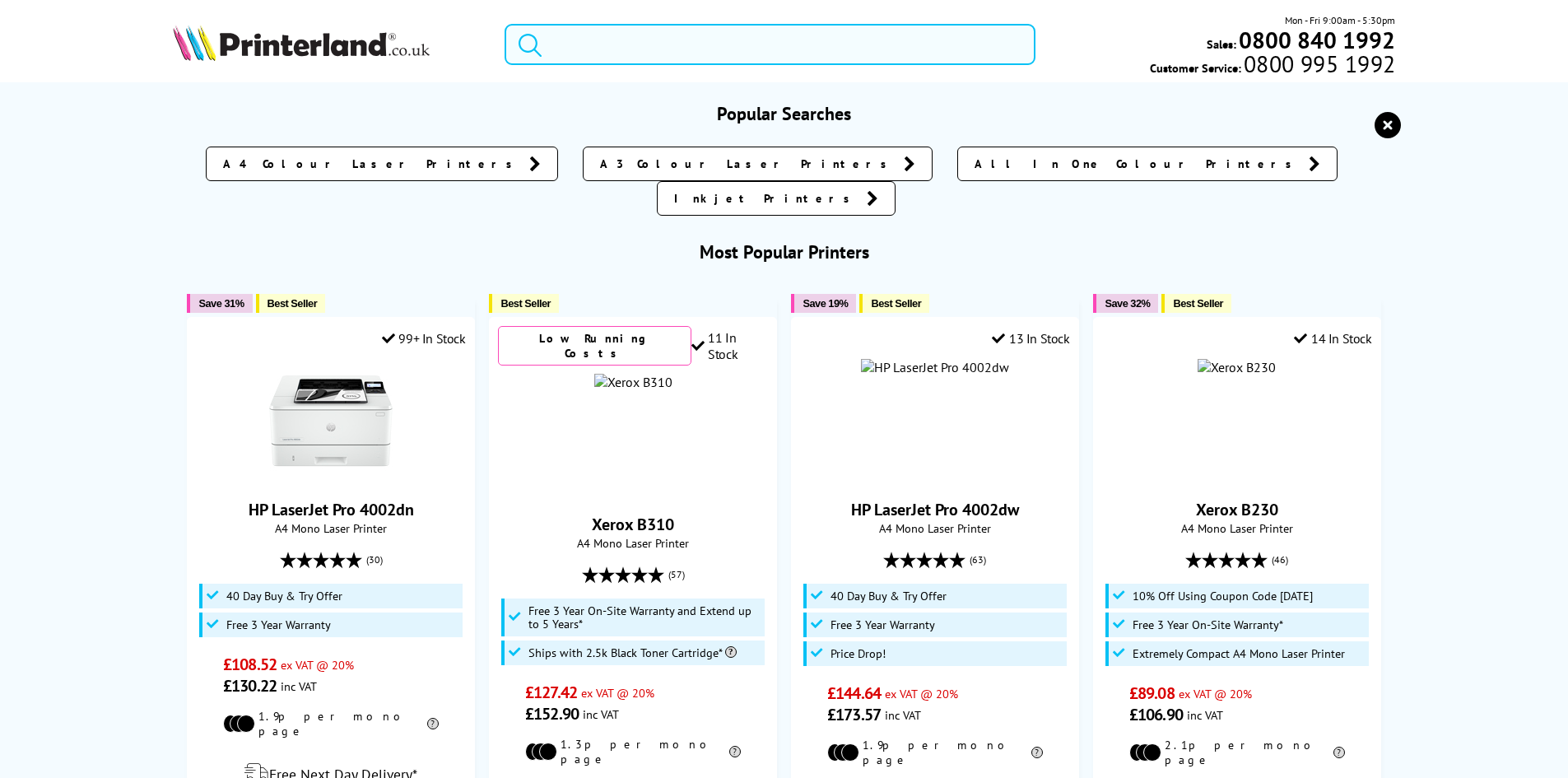
click at [601, 58] on input "search" at bounding box center [769, 44] width 531 height 41
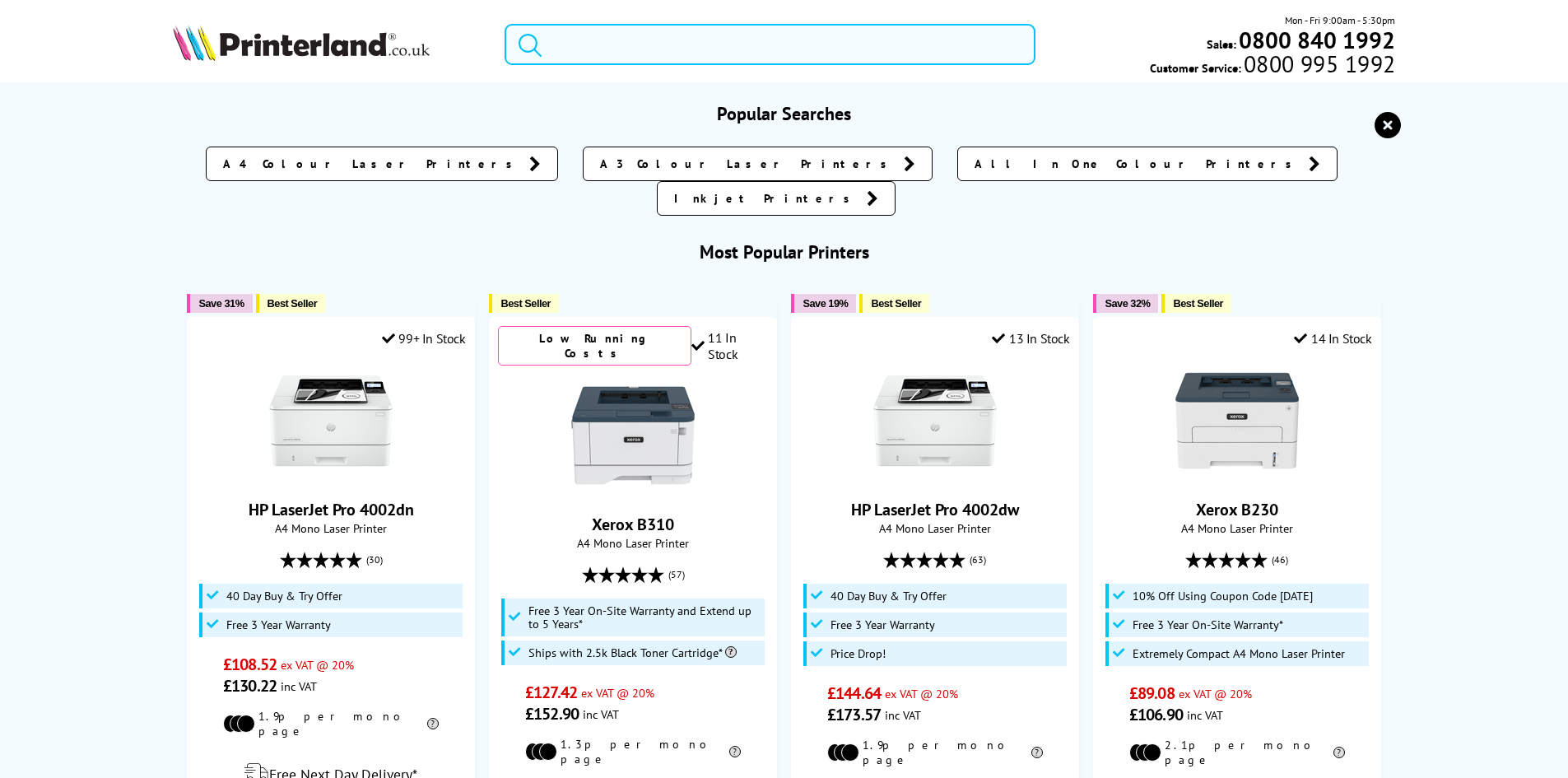
click at [624, 39] on input "search" at bounding box center [769, 44] width 531 height 41
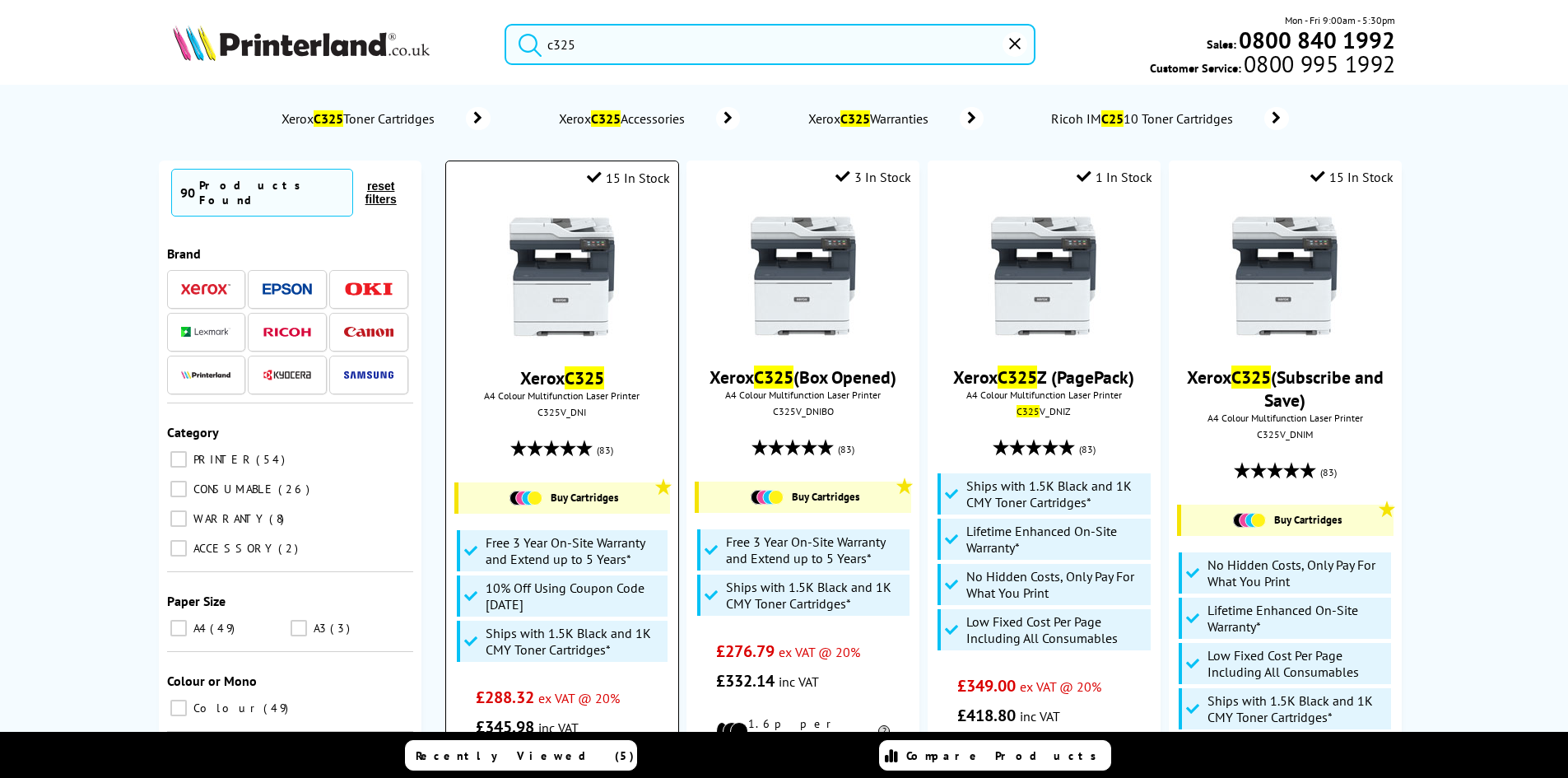
type input "c325"
click at [588, 282] on img at bounding box center [562, 276] width 124 height 124
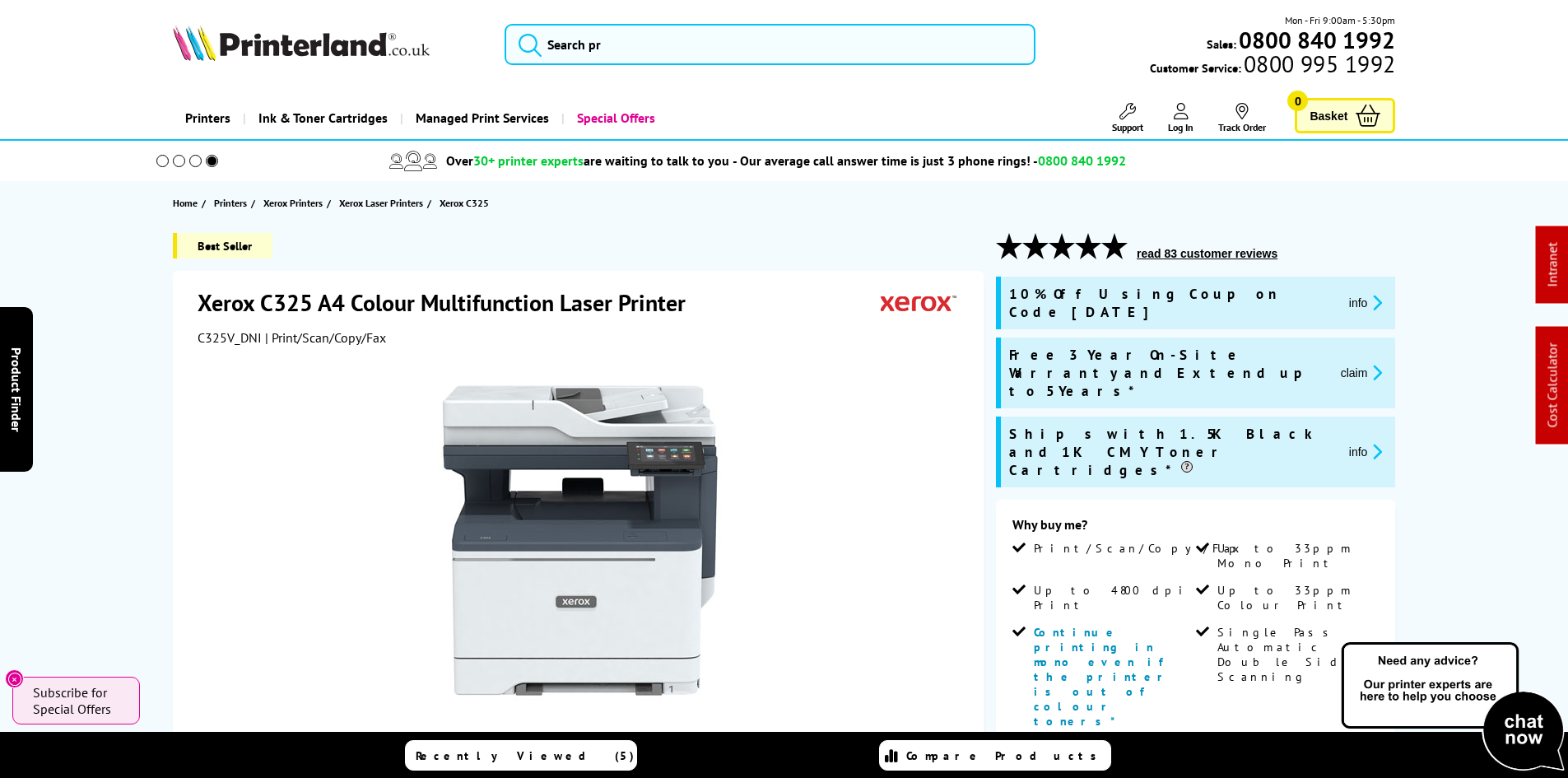
click at [158, 331] on div "Best Seller Xerox C325 A4 Colour Multifunction Laser Printer C325V_DNI | Print/…" at bounding box center [784, 789] width 1316 height 1112
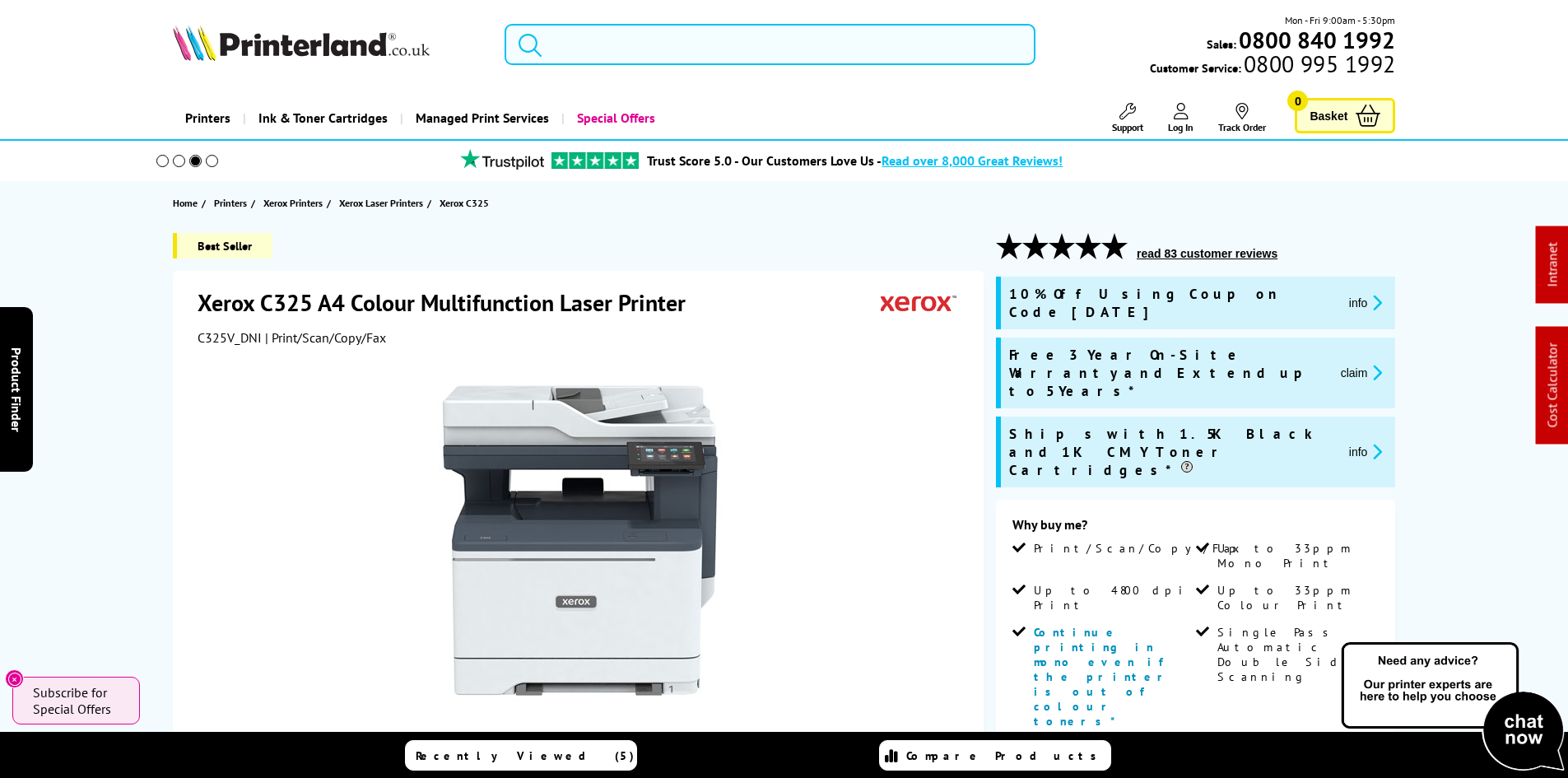
click at [608, 51] on input "search" at bounding box center [769, 44] width 531 height 41
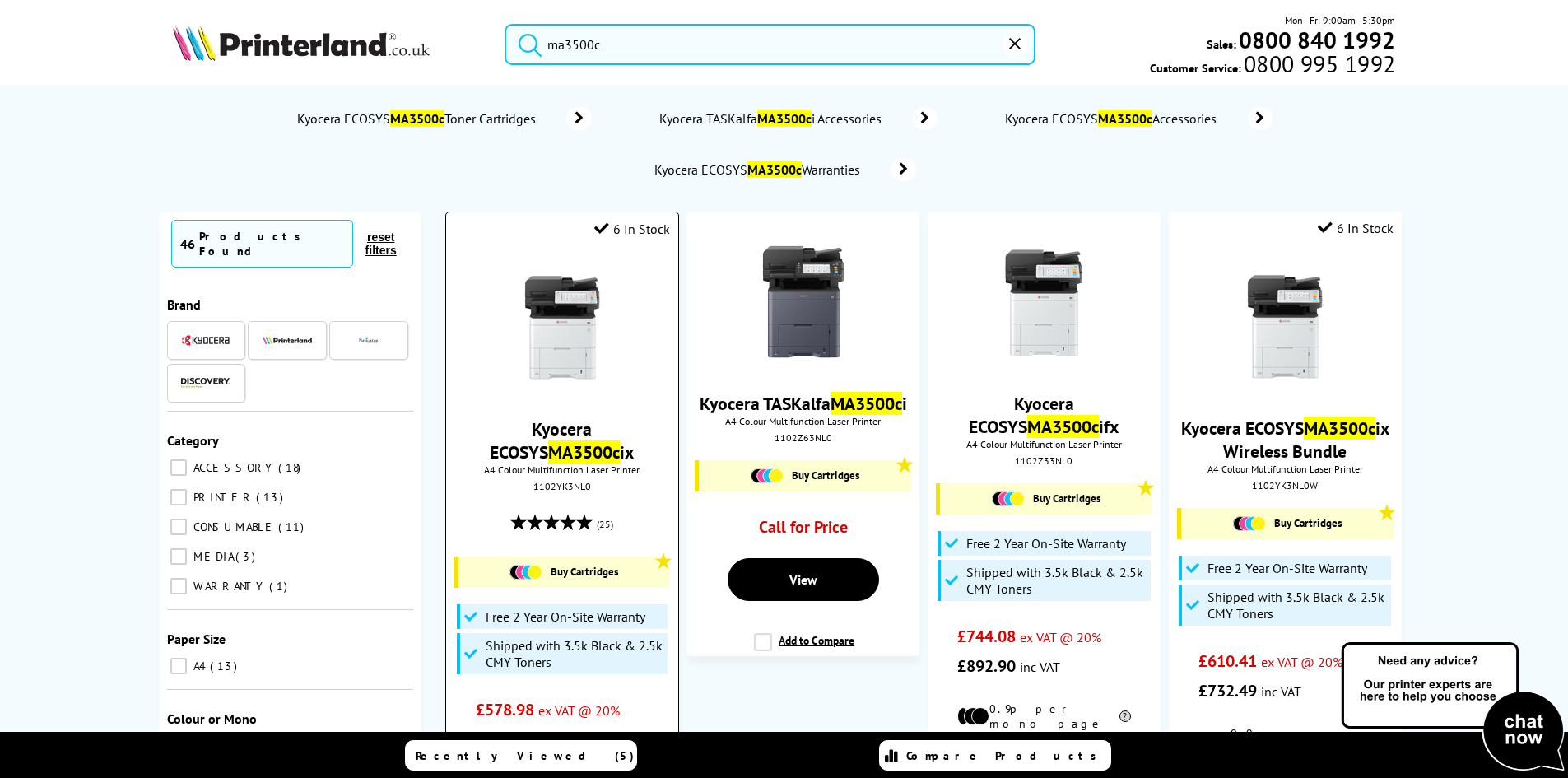
type input "ma3500c"
click at [535, 317] on img at bounding box center [562, 328] width 124 height 124
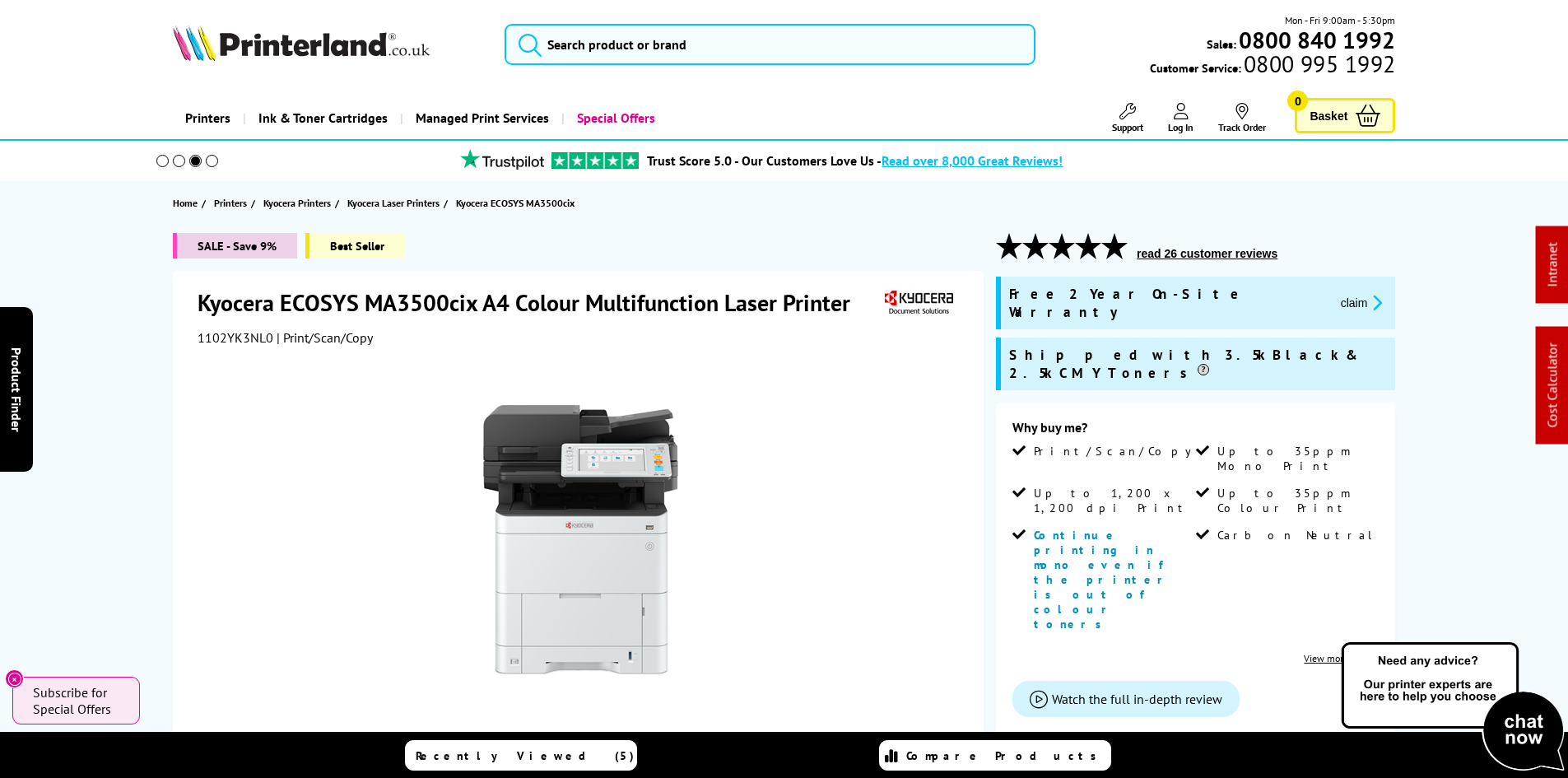
click at [154, 332] on div "SALE - Save 9% Best Seller Kyocera ECOSYS MA3500cix A4 Colour Multifunction Las…" at bounding box center [784, 705] width 1316 height 943
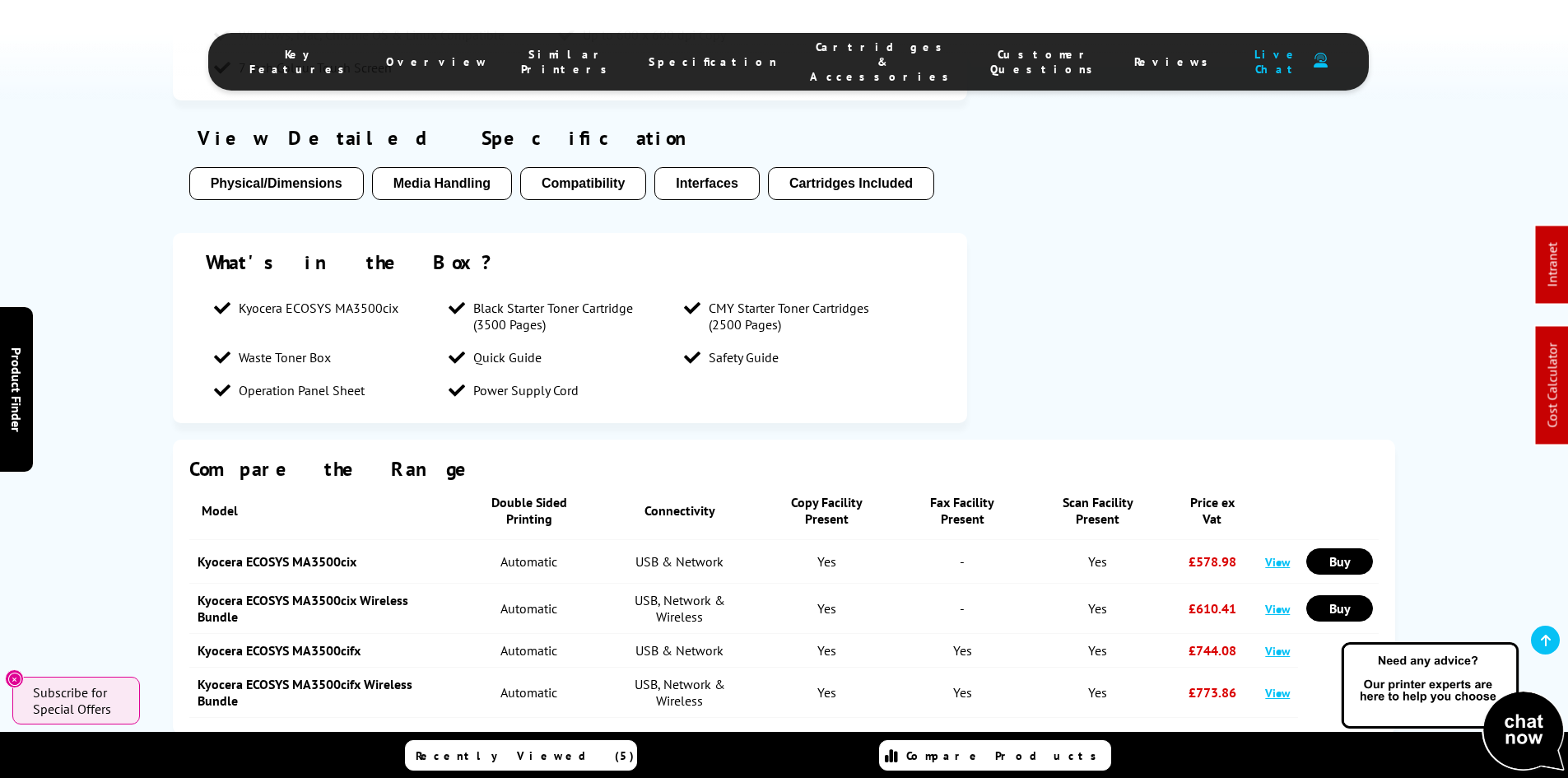
scroll to position [2058, 0]
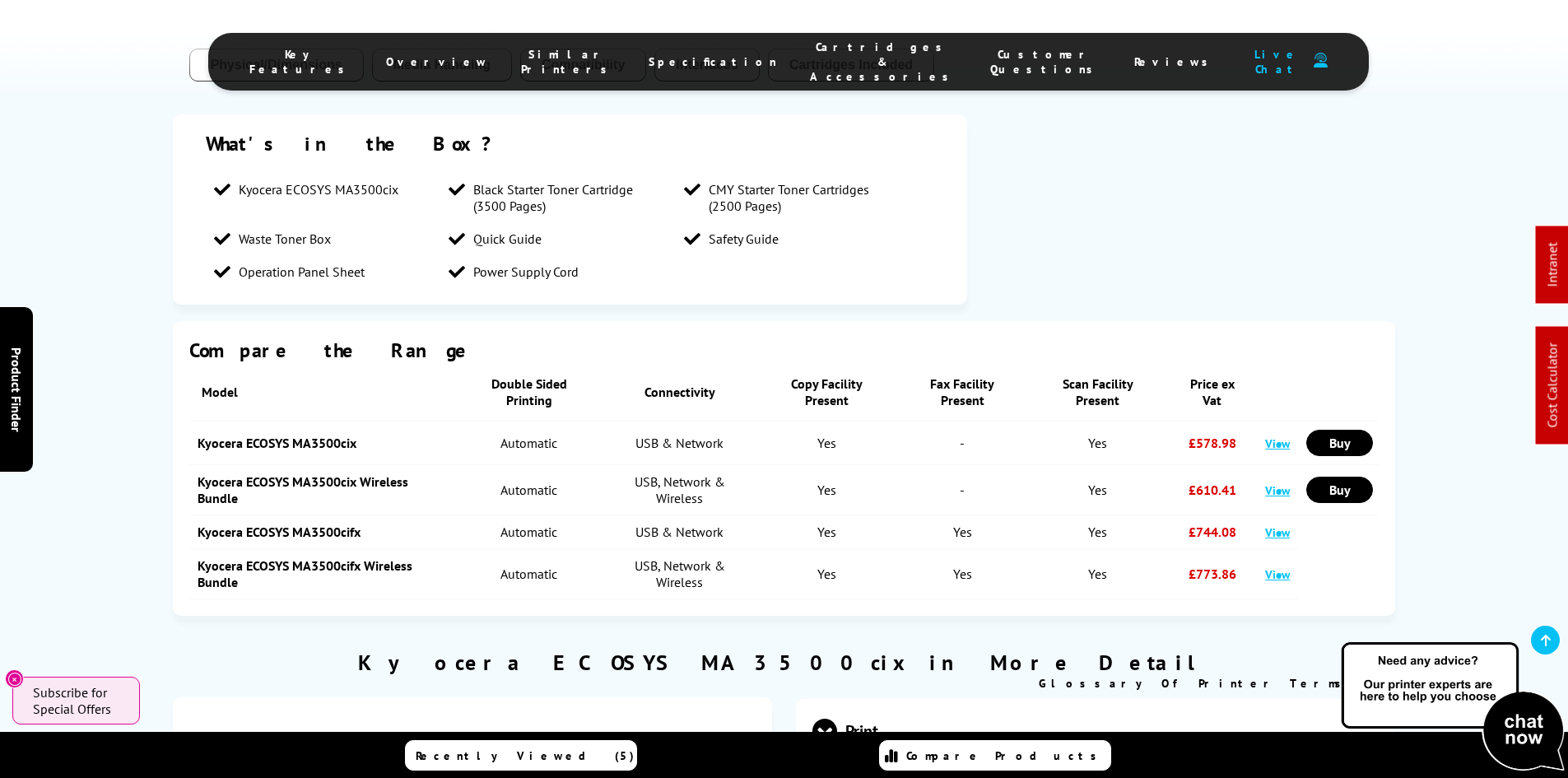
click at [835, 51] on span "Cartridges & Accessories" at bounding box center [883, 61] width 148 height 44
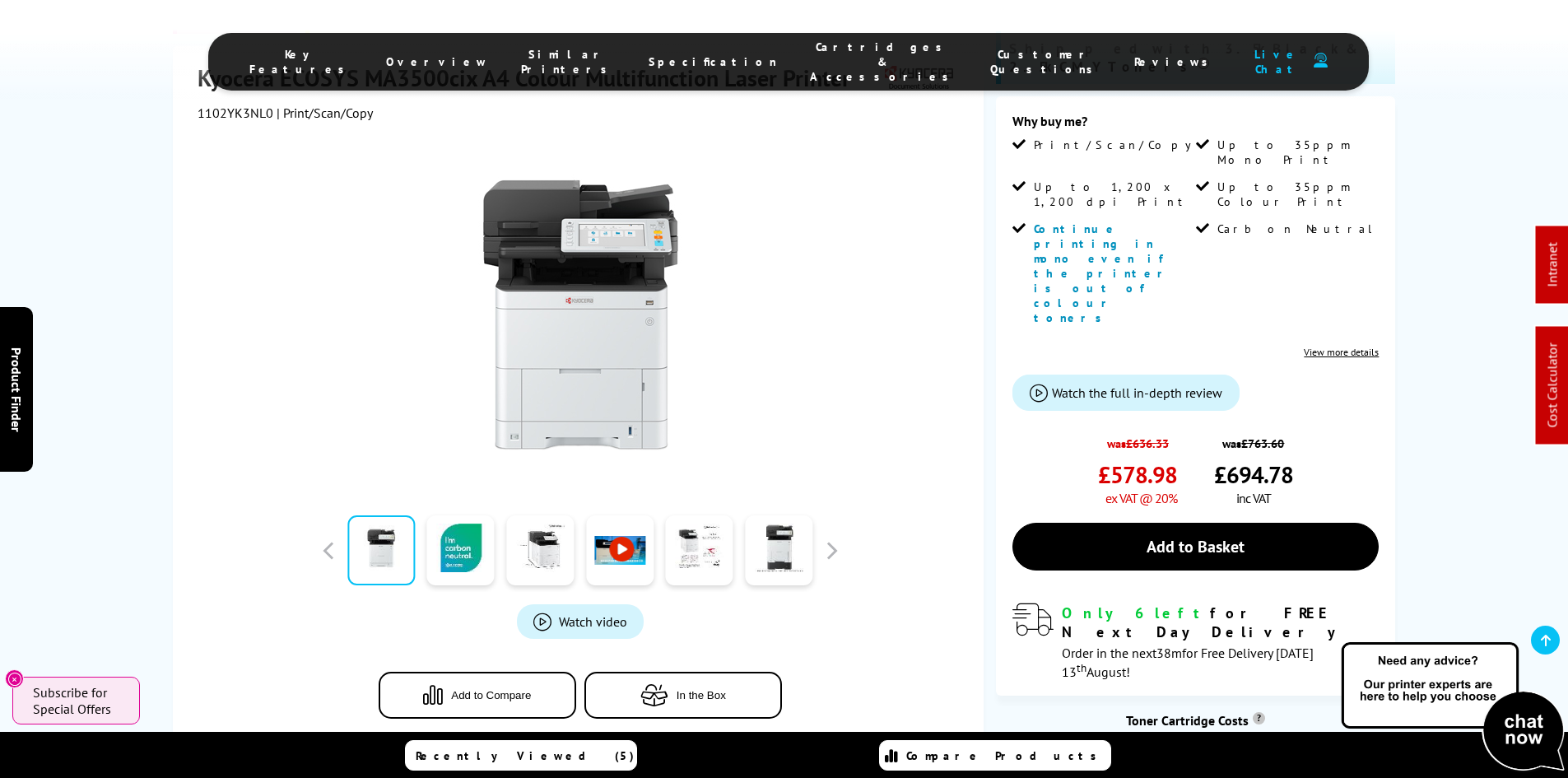
scroll to position [612, 0]
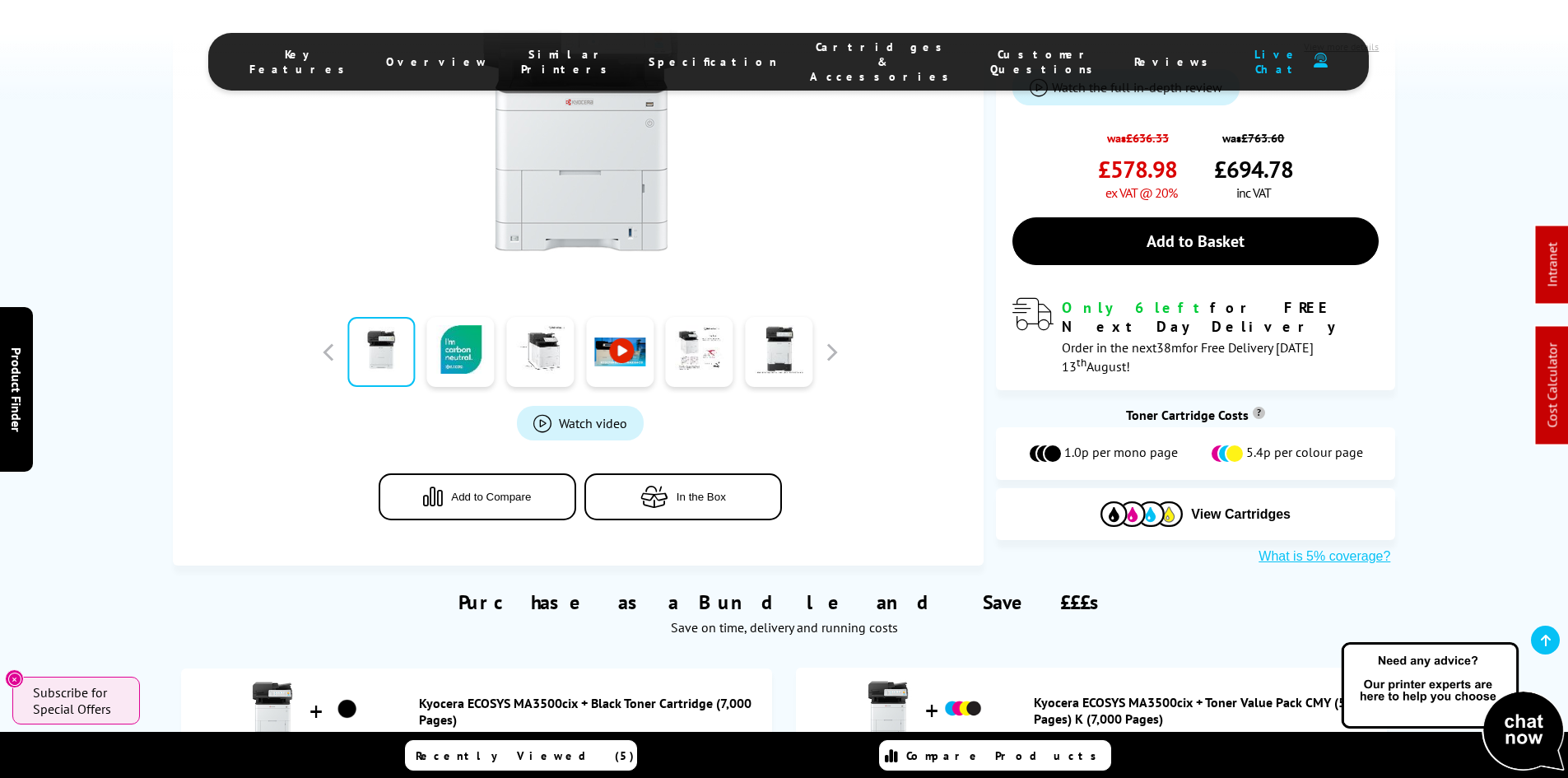
click at [826, 61] on li "Cartridges & Accessories" at bounding box center [883, 61] width 180 height 44
click at [825, 53] on span "Cartridges & Accessories" at bounding box center [883, 61] width 148 height 44
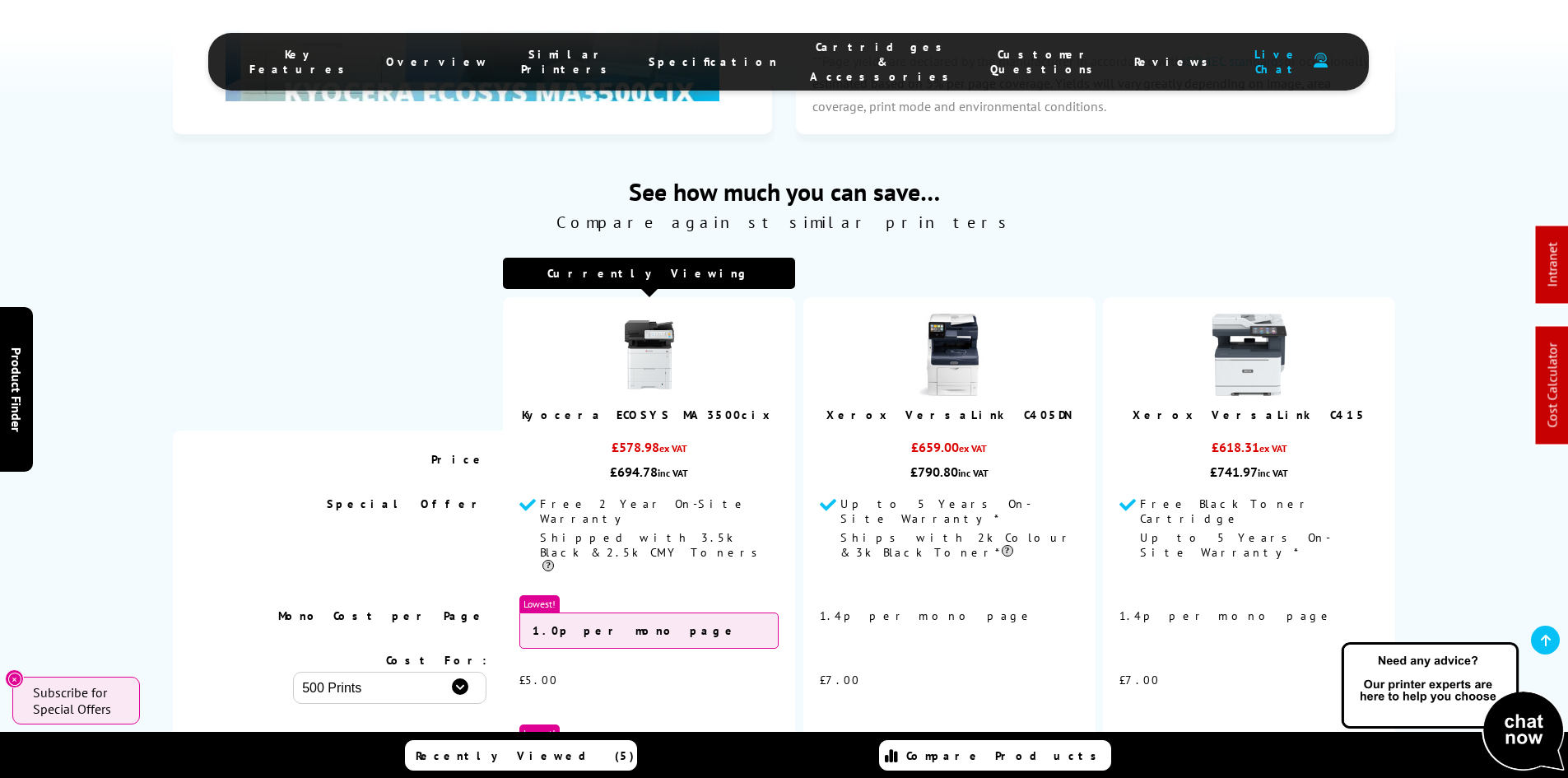
scroll to position [4797, 0]
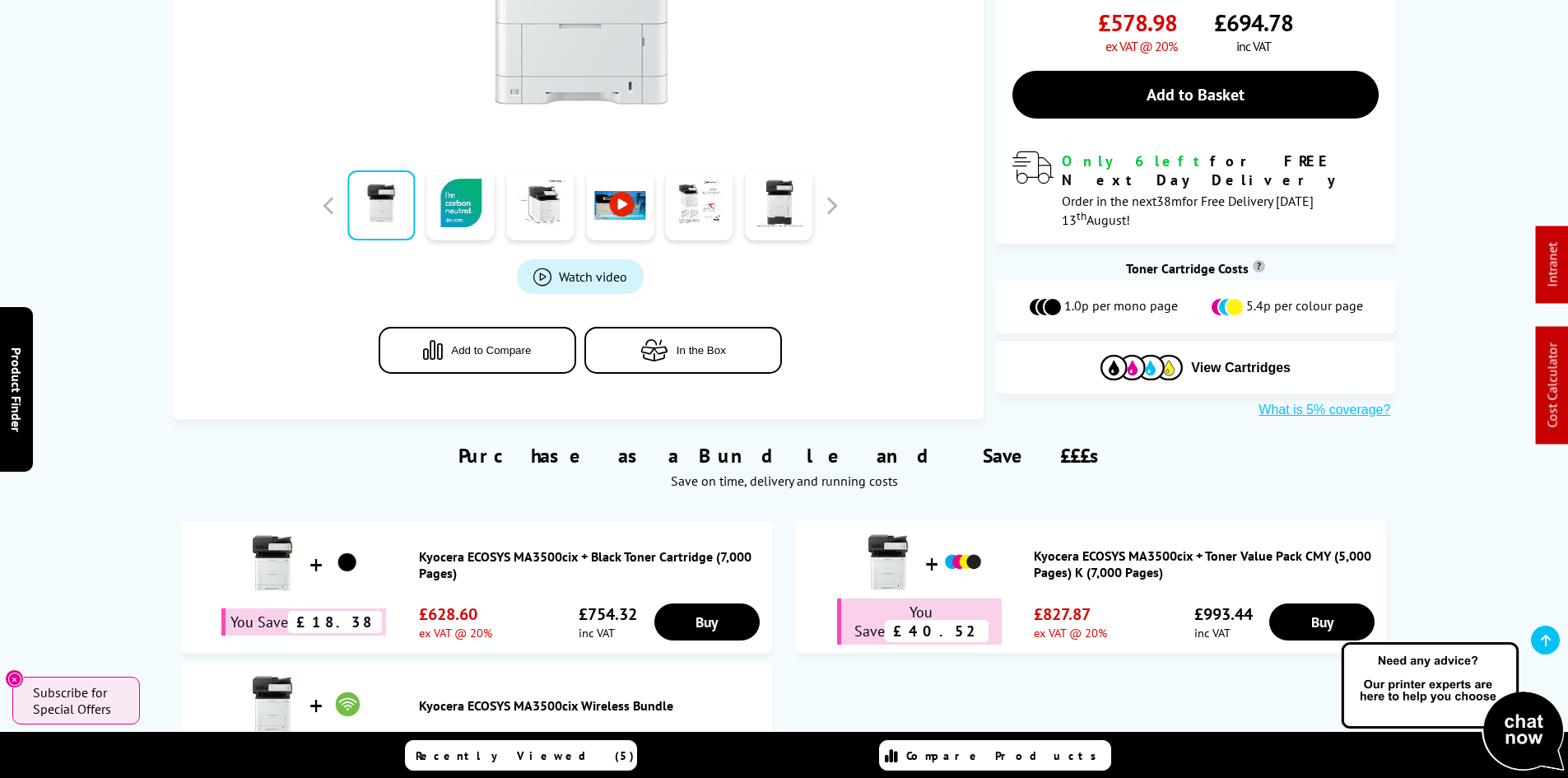
scroll to position [171, 0]
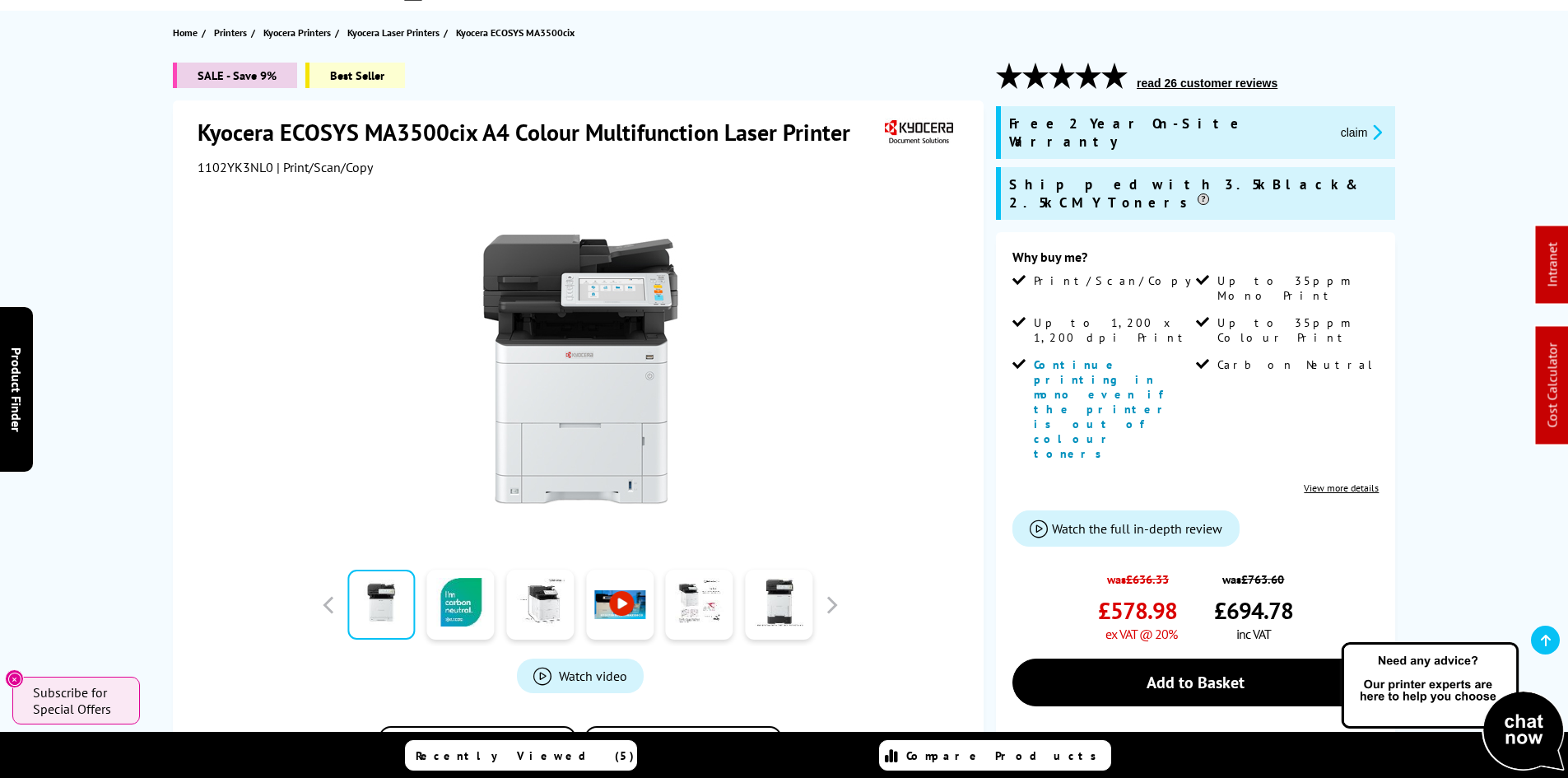
drag, startPoint x: 149, startPoint y: 467, endPoint x: 97, endPoint y: 274, distance: 199.9
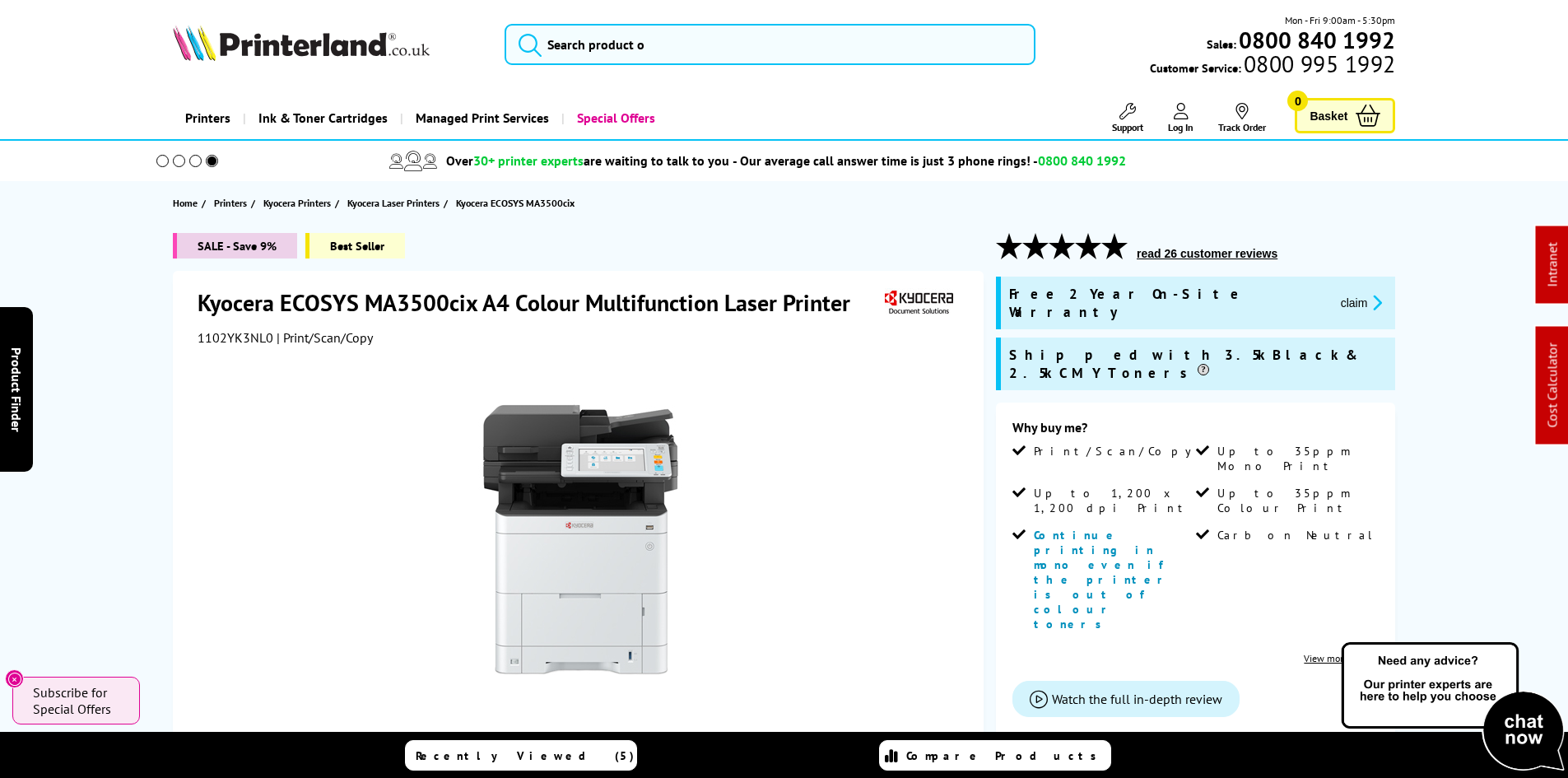
click at [212, 334] on span "1102YK3NL0" at bounding box center [235, 337] width 76 height 16
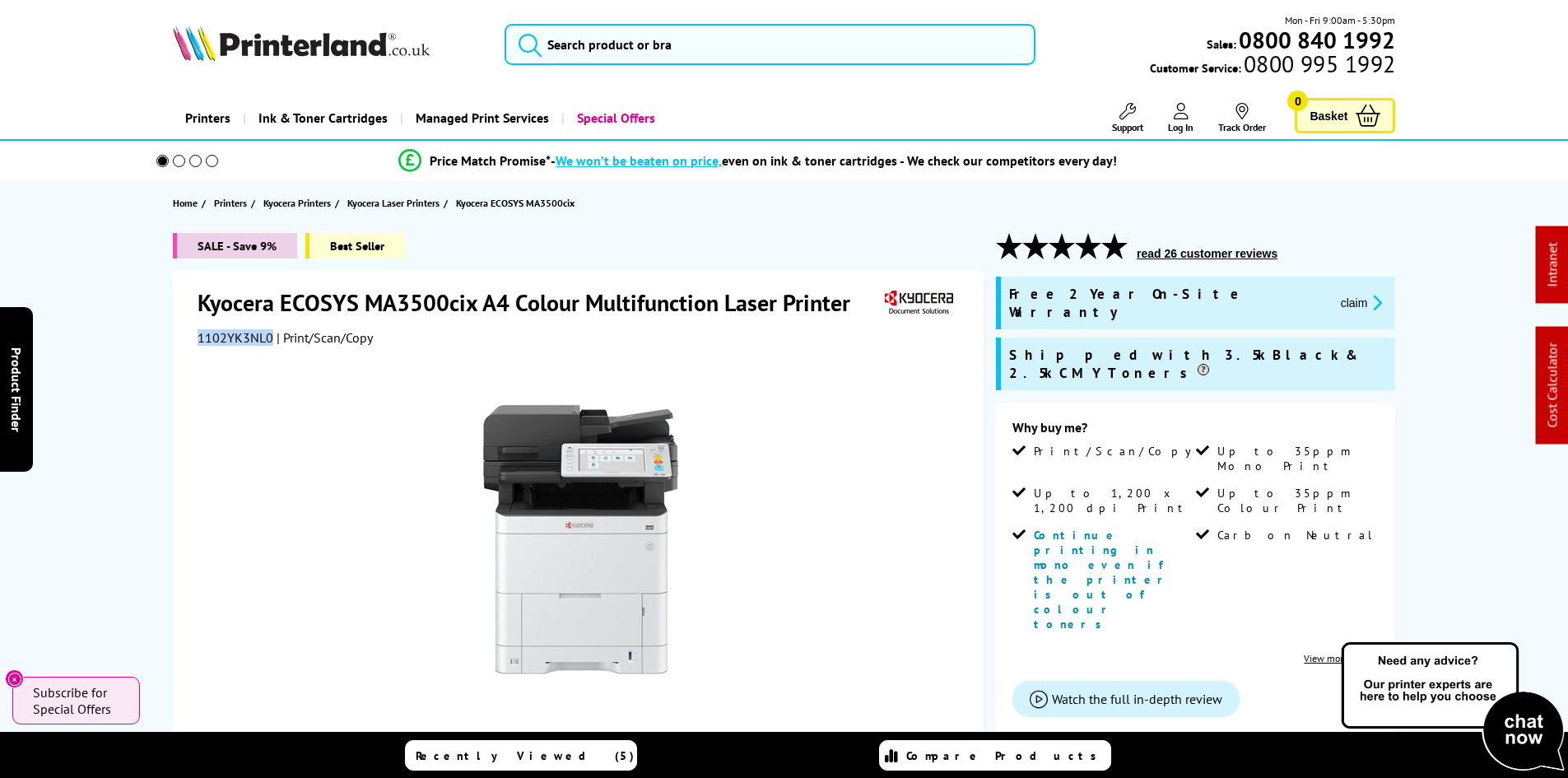
click at [212, 334] on span "1102YK3NL0" at bounding box center [235, 337] width 76 height 16
copy span "1102YK3NL0"
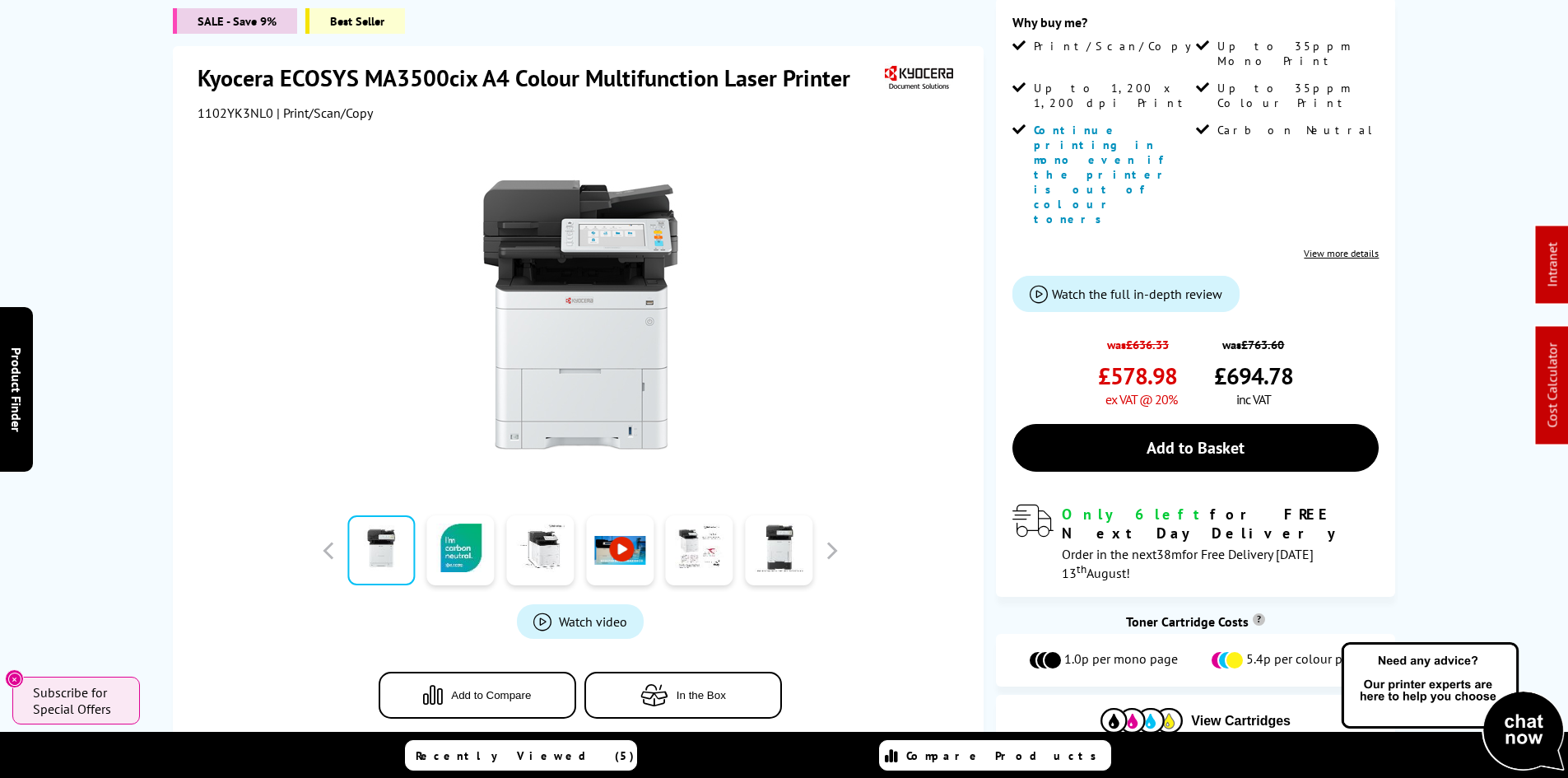
scroll to position [659, 0]
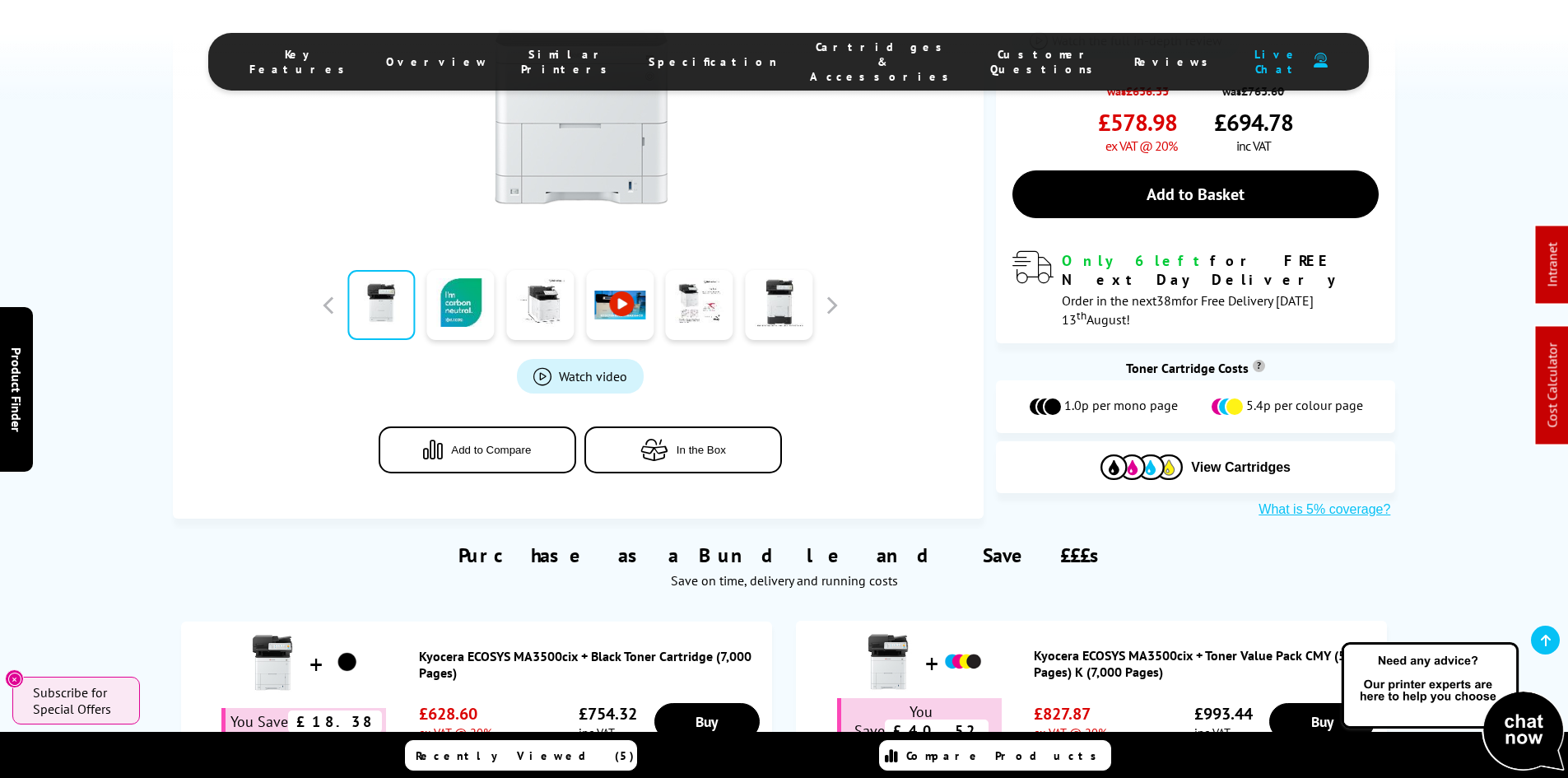
click at [141, 364] on div "SALE - Save 9% Best Seller Kyocera ECOSYS MA3500cix A4 Colour Multifunction Las…" at bounding box center [784, 46] width 1316 height 943
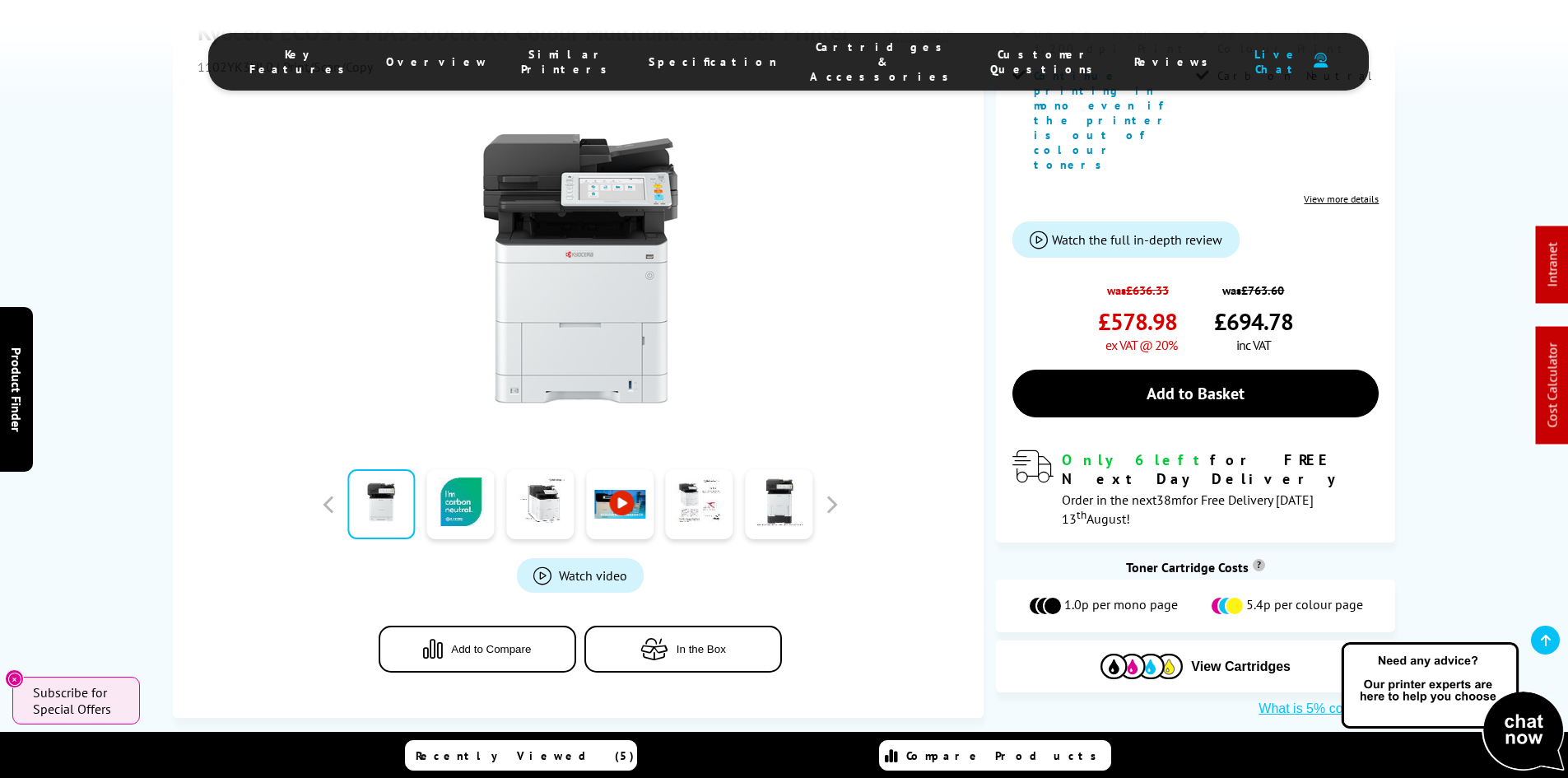
scroll to position [0, 0]
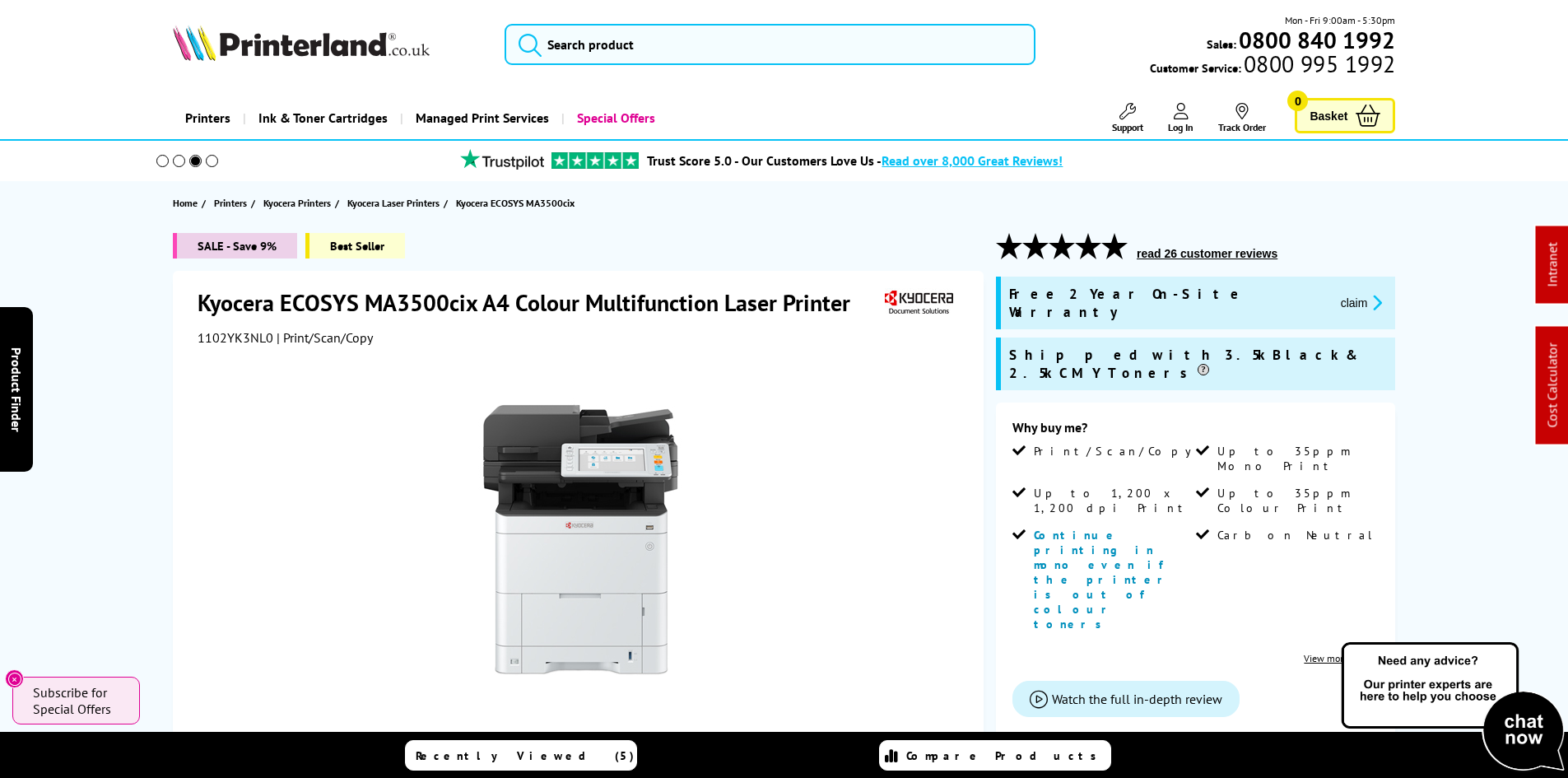
drag, startPoint x: 66, startPoint y: 538, endPoint x: 114, endPoint y: 198, distance: 343.4
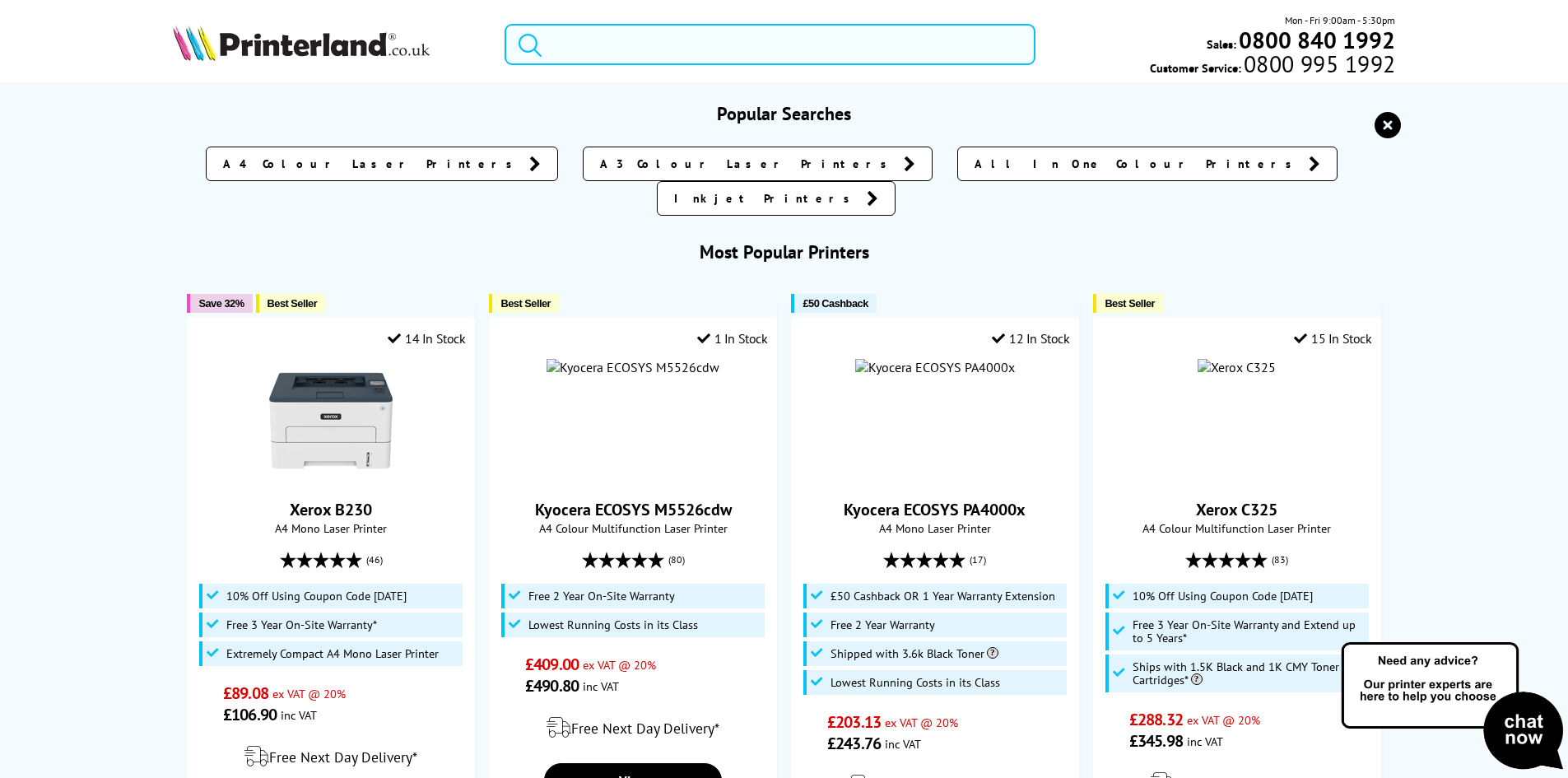
click at [591, 52] on input "search" at bounding box center [769, 44] width 531 height 41
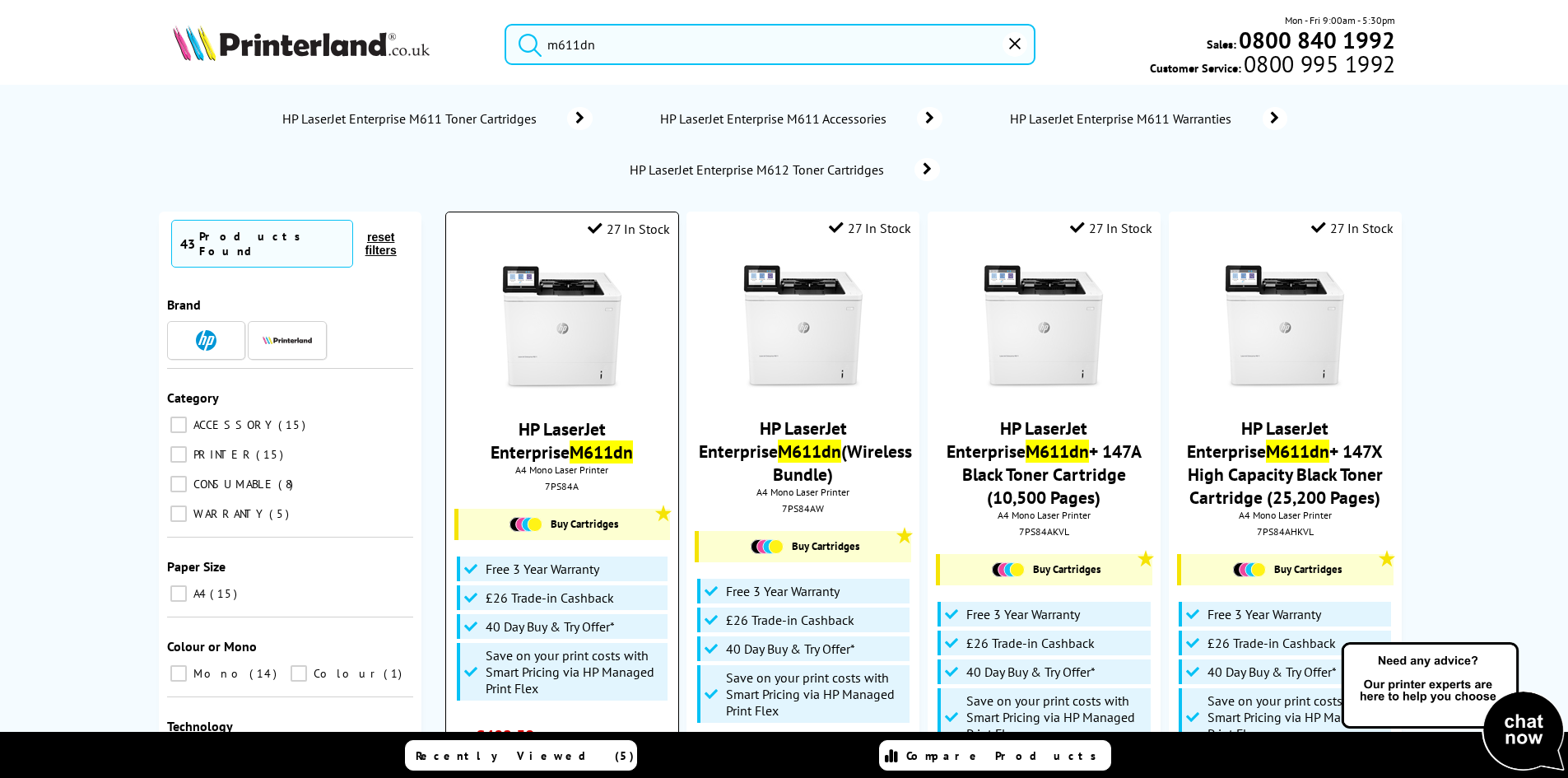
type input "m611dn"
click at [562, 482] on div "7PS84A" at bounding box center [561, 485] width 206 height 12
copy div "7PS84A"
click at [565, 322] on img at bounding box center [562, 328] width 124 height 124
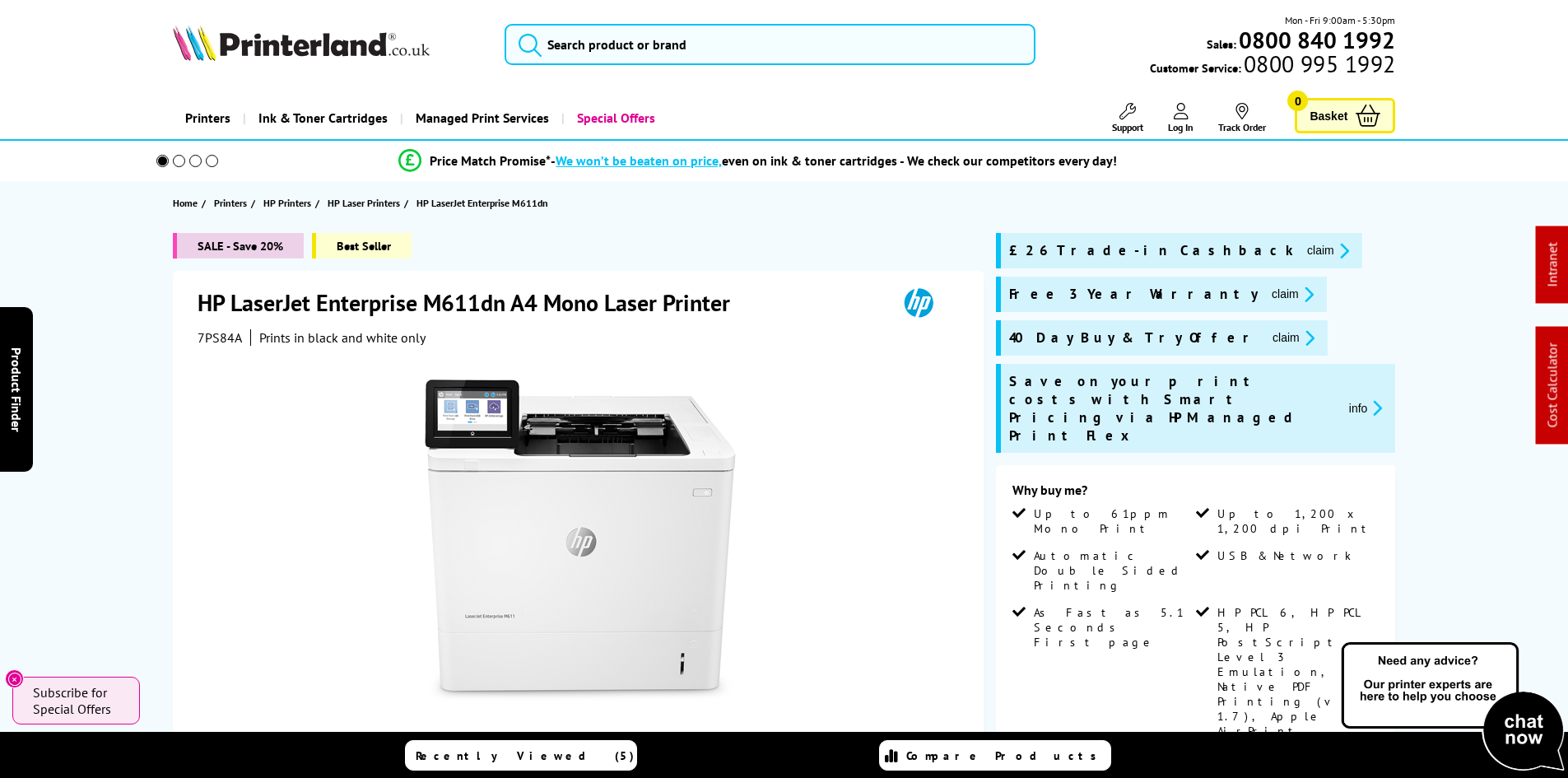
drag, startPoint x: 148, startPoint y: 376, endPoint x: 148, endPoint y: 400, distance: 24.0
click at [148, 376] on div "SALE - Save 20% Best Seller HP LaserJet Enterprise M611dn A4 Mono Laser Printer…" at bounding box center [784, 758] width 1316 height 1051
click at [591, 39] on input "search" at bounding box center [769, 44] width 531 height 41
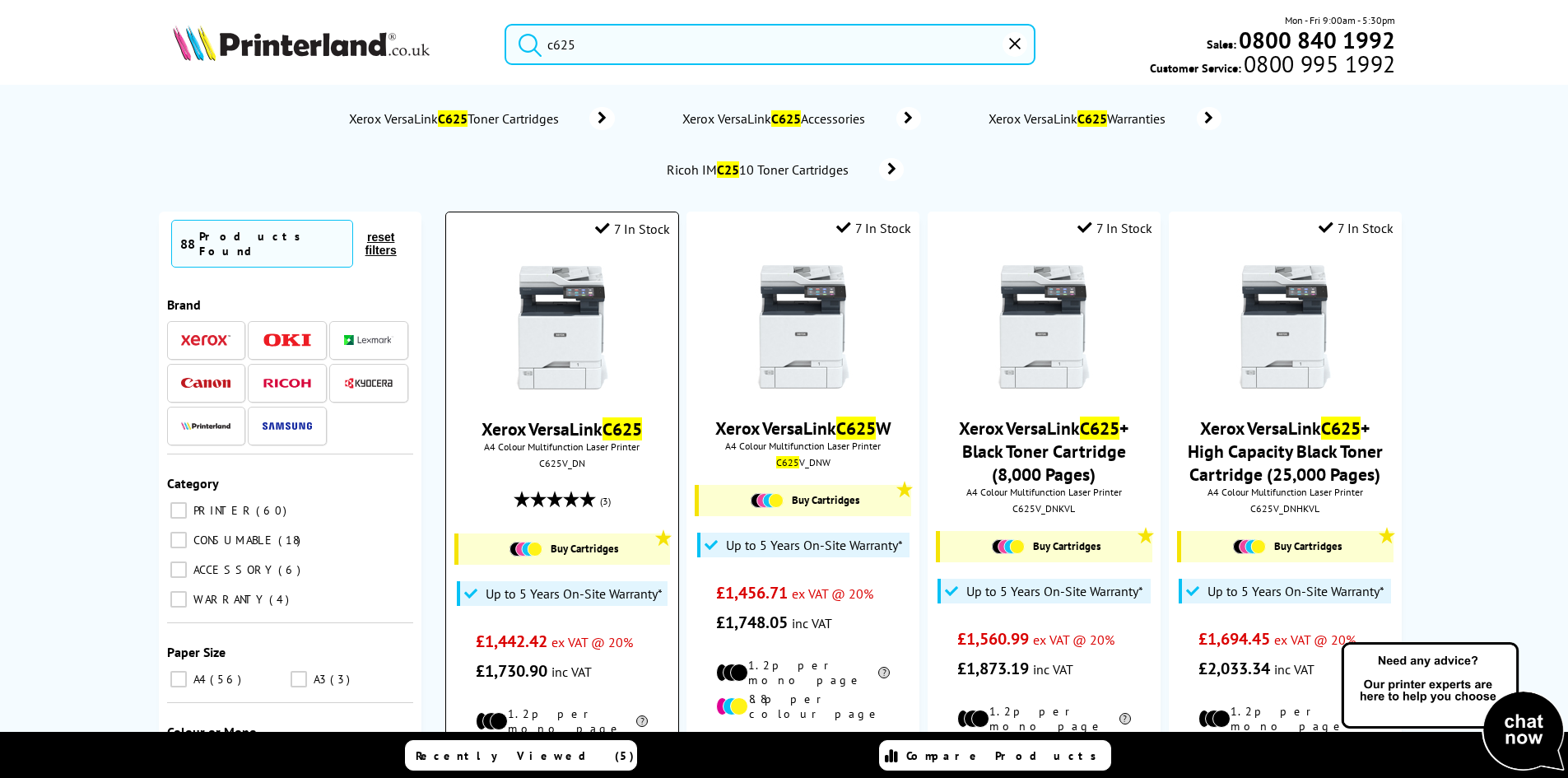
type input "c625"
click at [587, 333] on img at bounding box center [562, 328] width 124 height 124
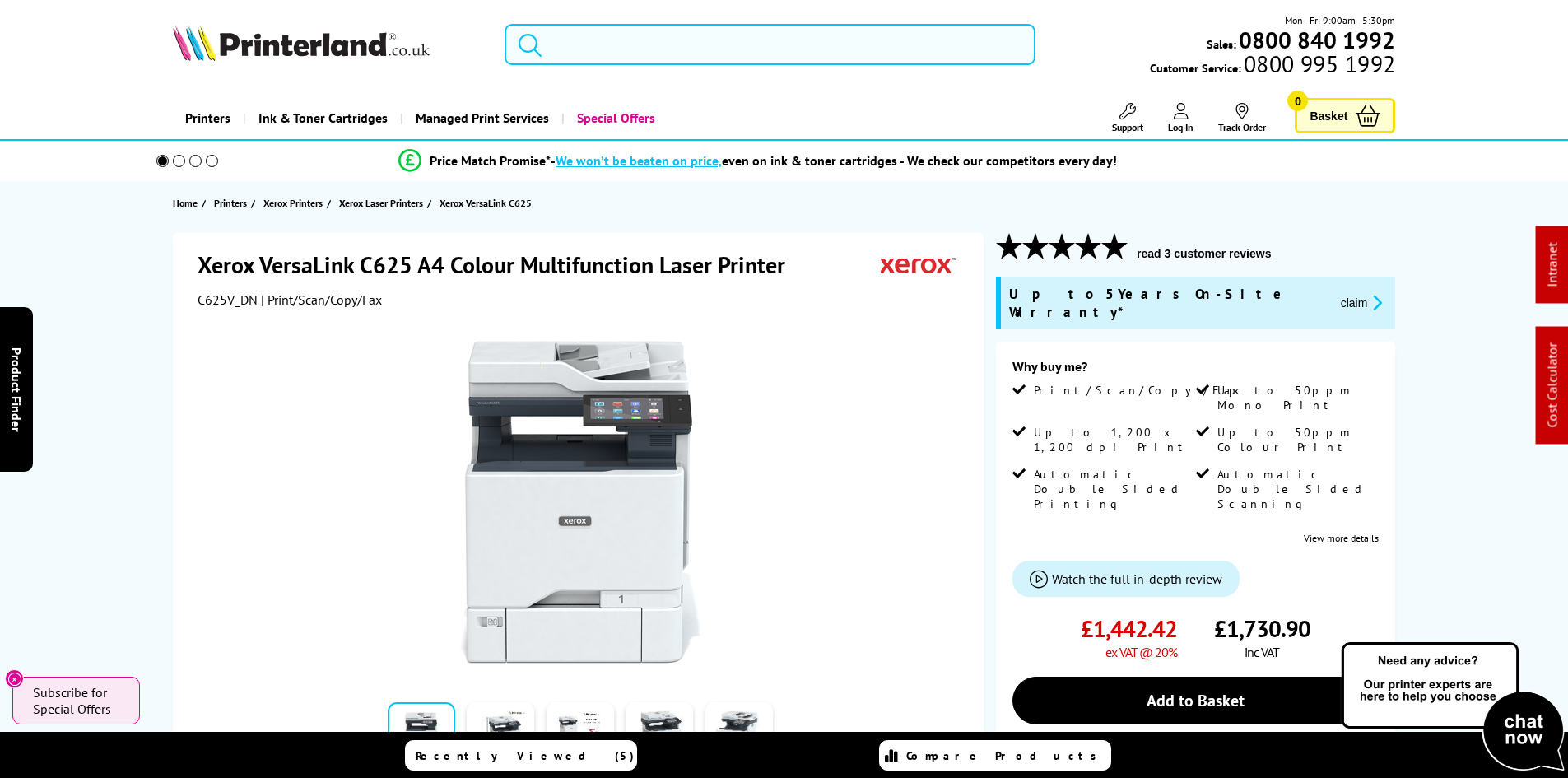
click at [631, 37] on input "search" at bounding box center [769, 44] width 531 height 41
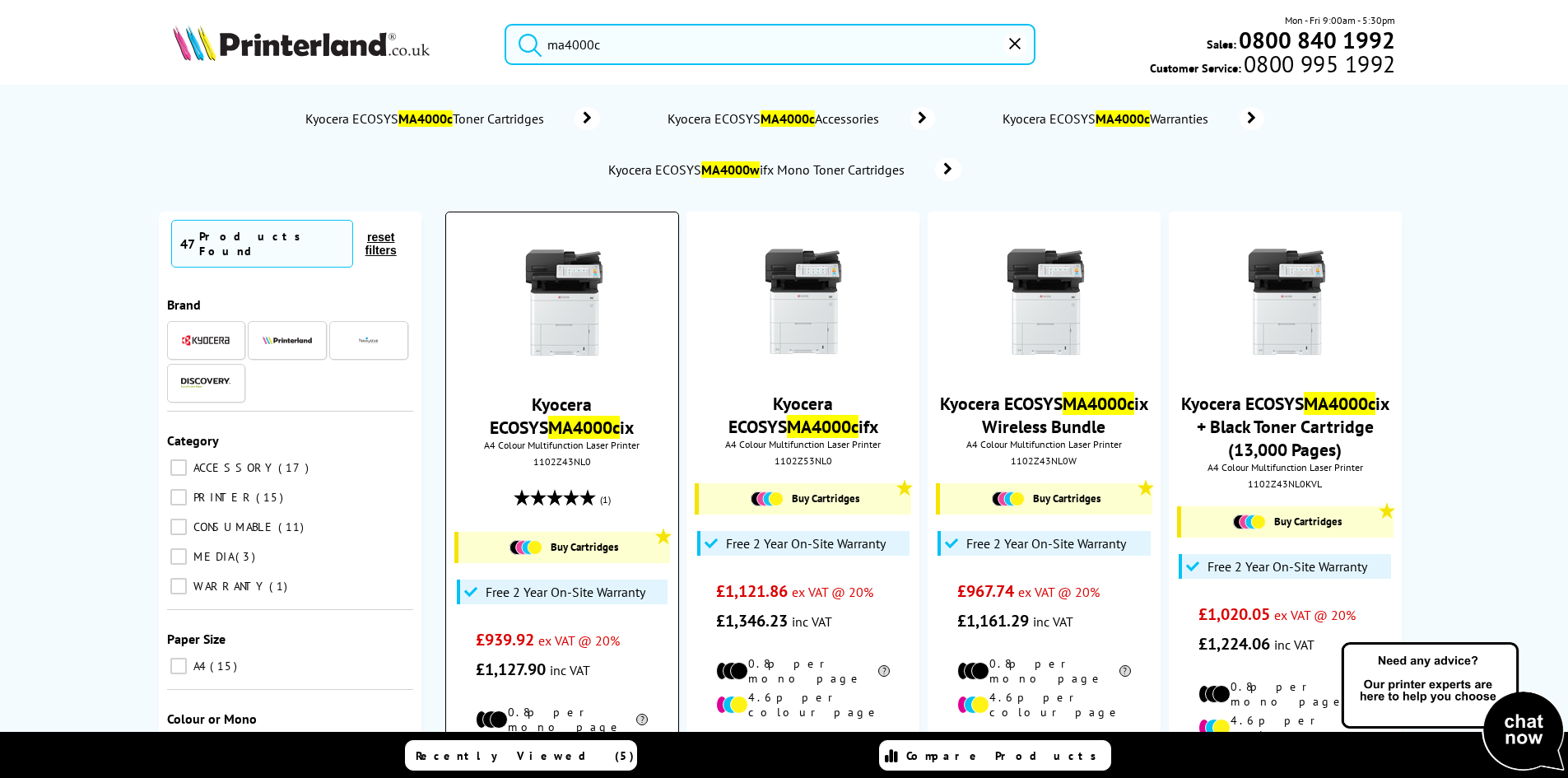
type input "ma4000c"
click at [550, 312] on img at bounding box center [562, 303] width 124 height 124
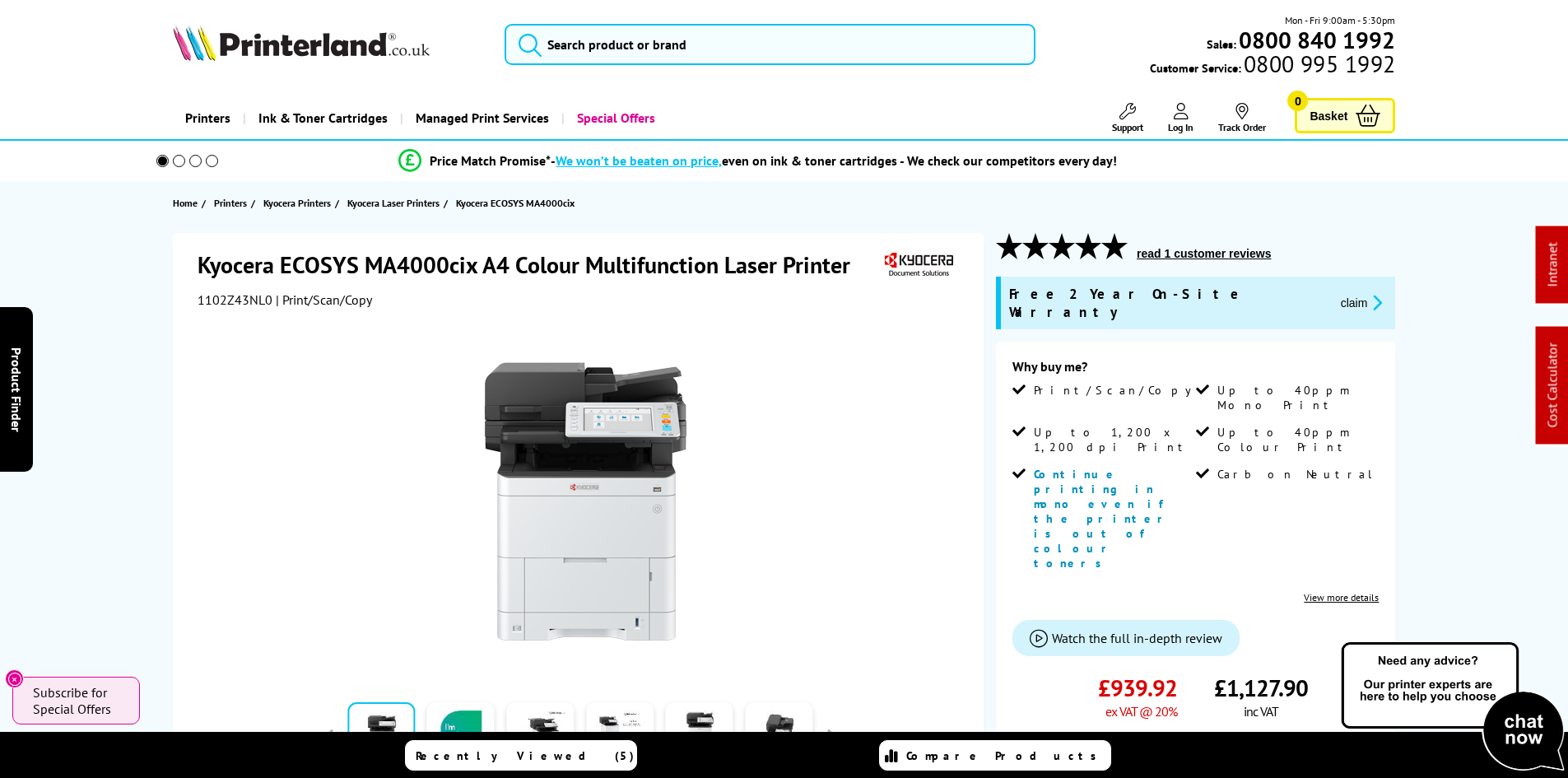
click at [147, 363] on div "Kyocera ECOSYS MA4000cix A4 Colour Multifunction Laser Printer 1102Z43NL0 | Pri…" at bounding box center [784, 724] width 1316 height 983
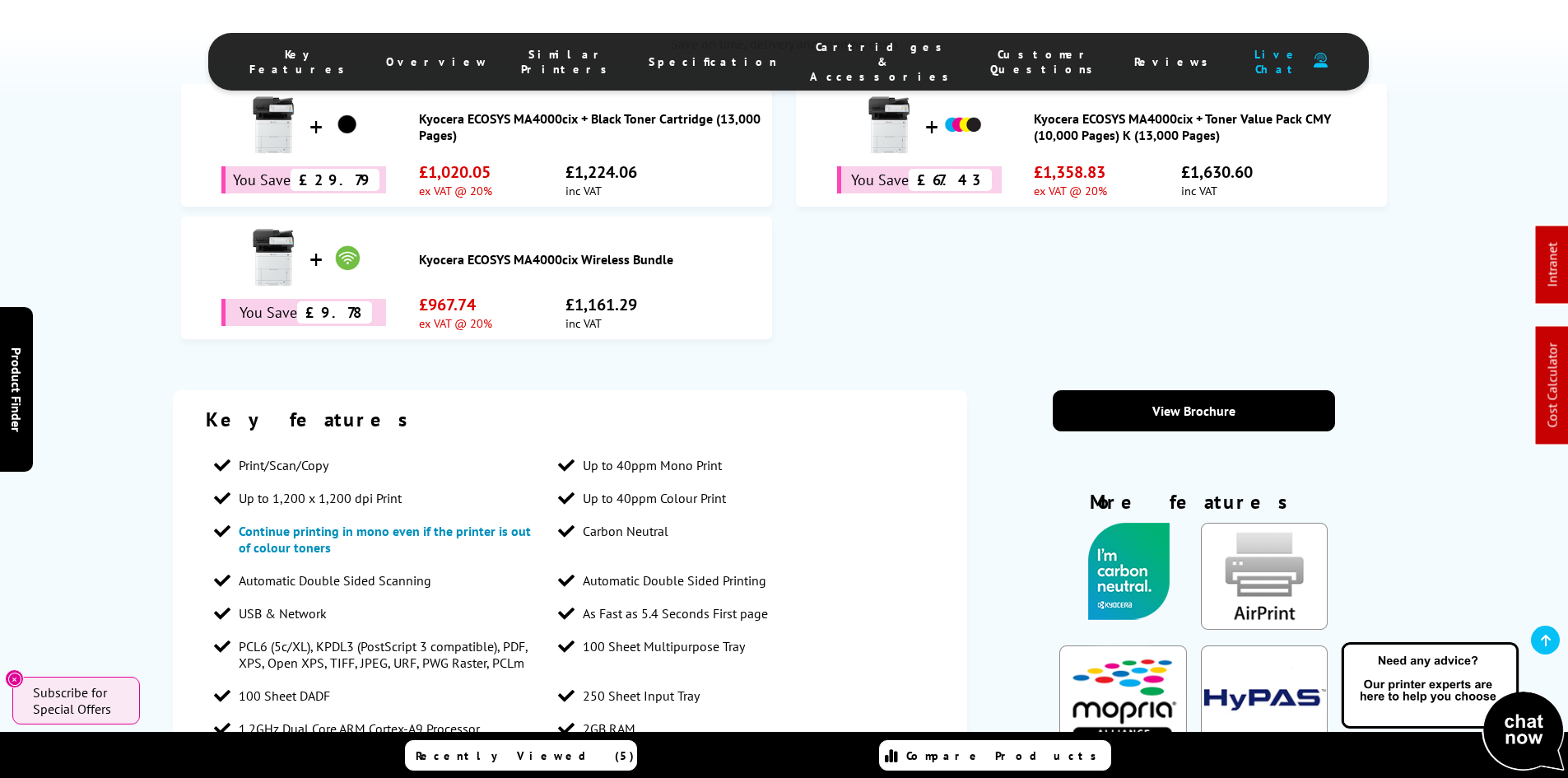
click at [821, 54] on span "Cartridges & Accessories" at bounding box center [883, 61] width 148 height 44
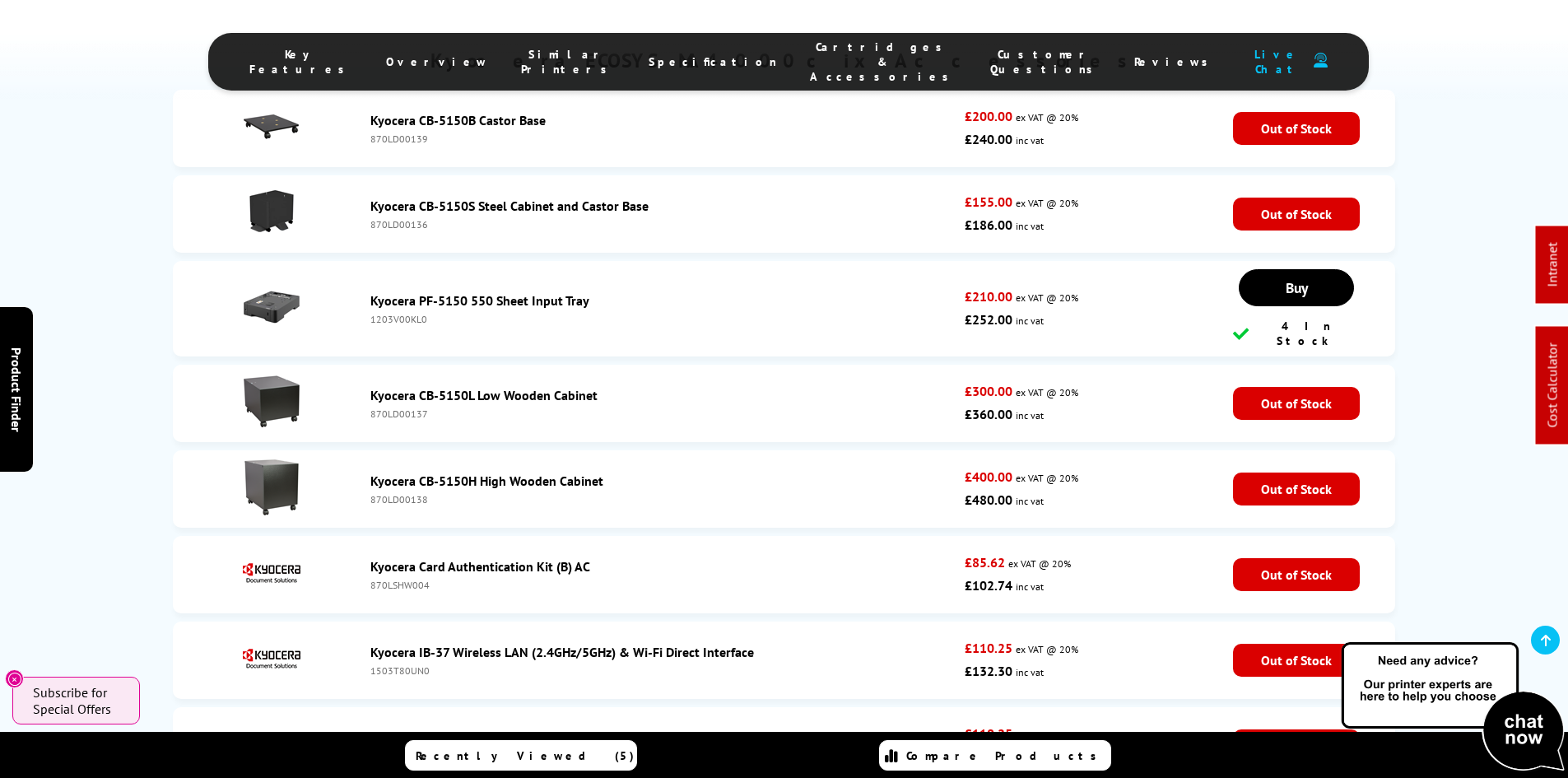
scroll to position [6034, 0]
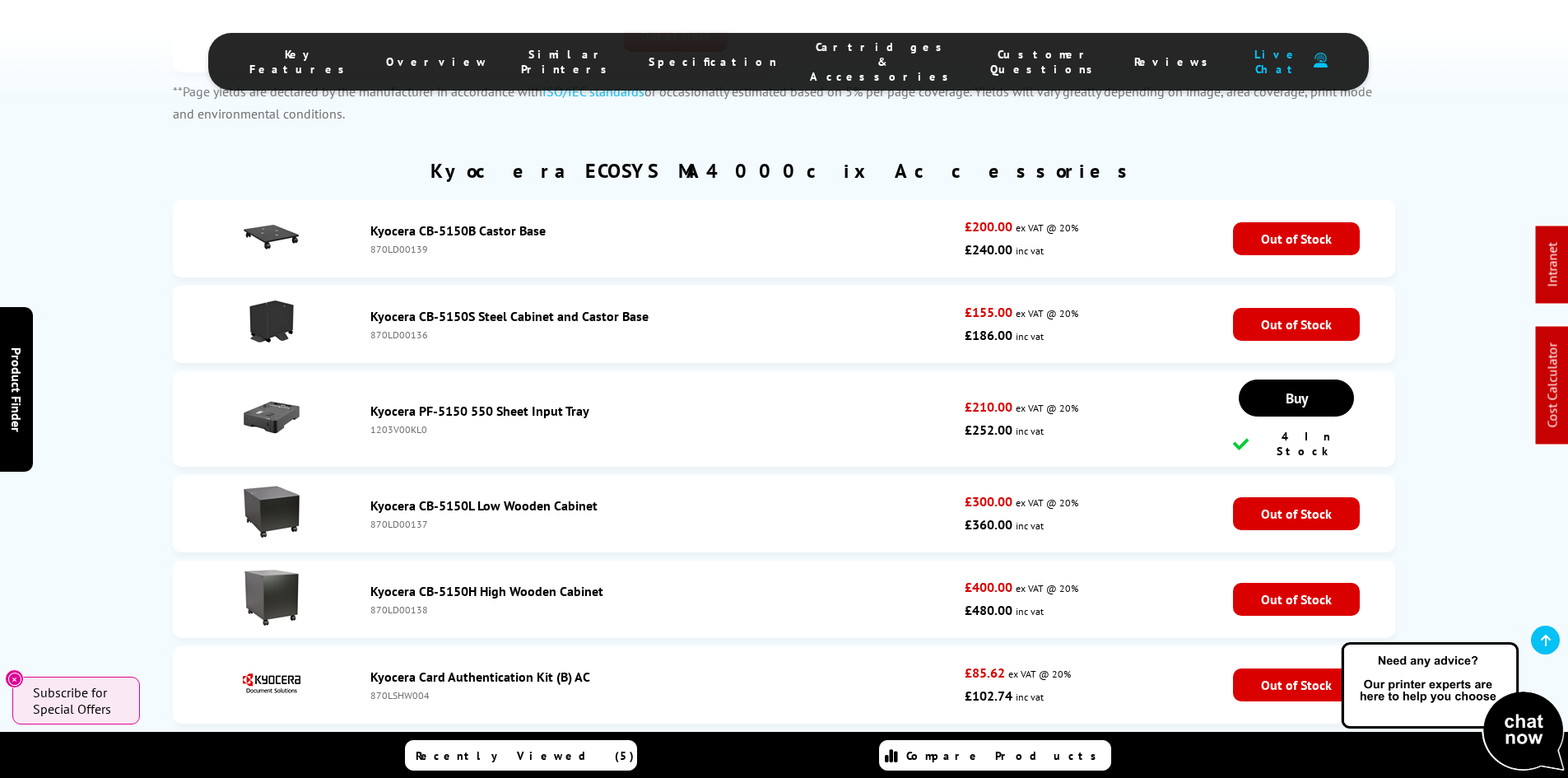
click at [796, 754] on div "Kyocera IB-37 Wireless LAN (2.4GHz/5GHz) & Wi-Fi Direct Interface" at bounding box center [664, 762] width 587 height 16
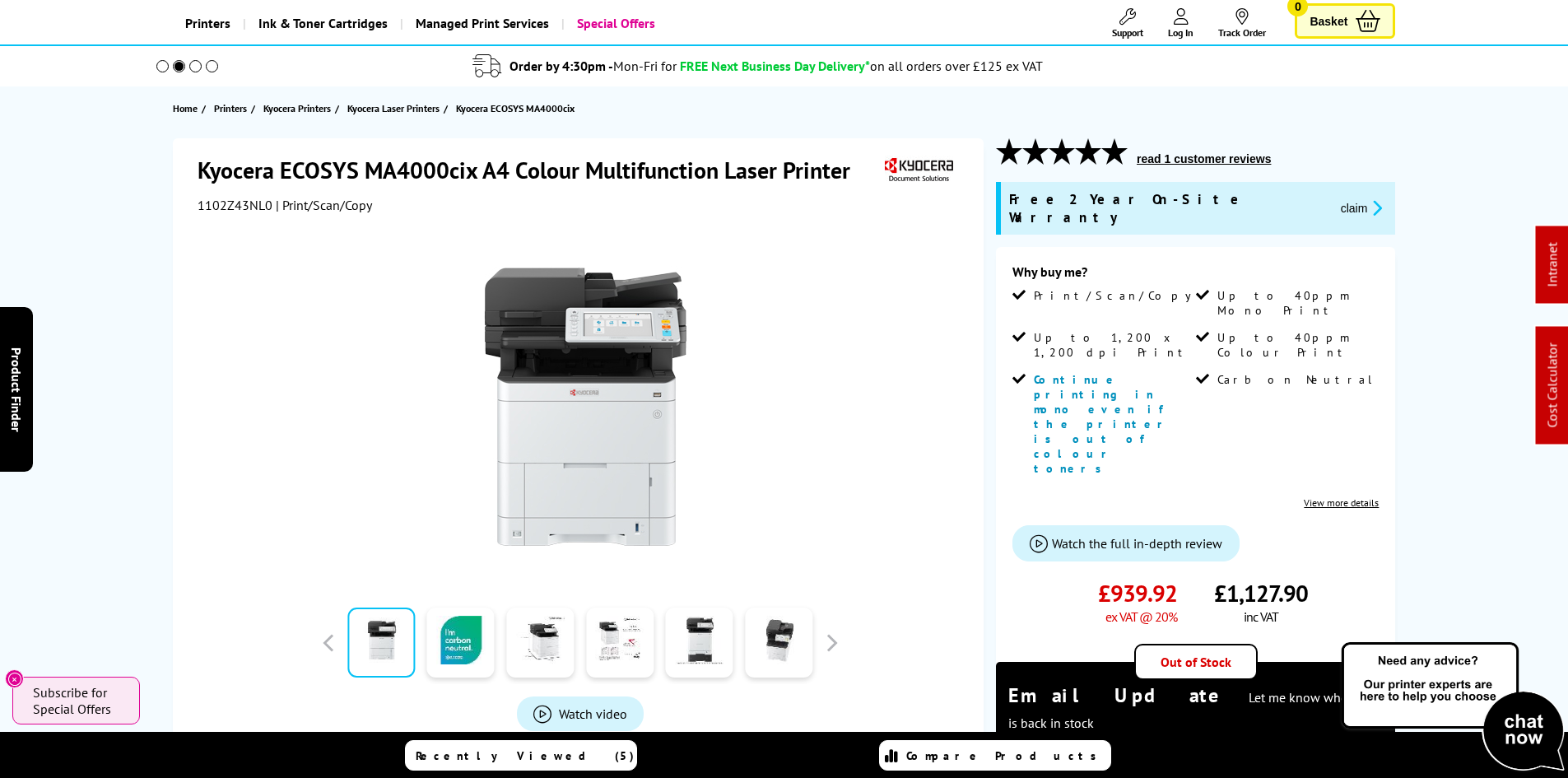
scroll to position [0, 0]
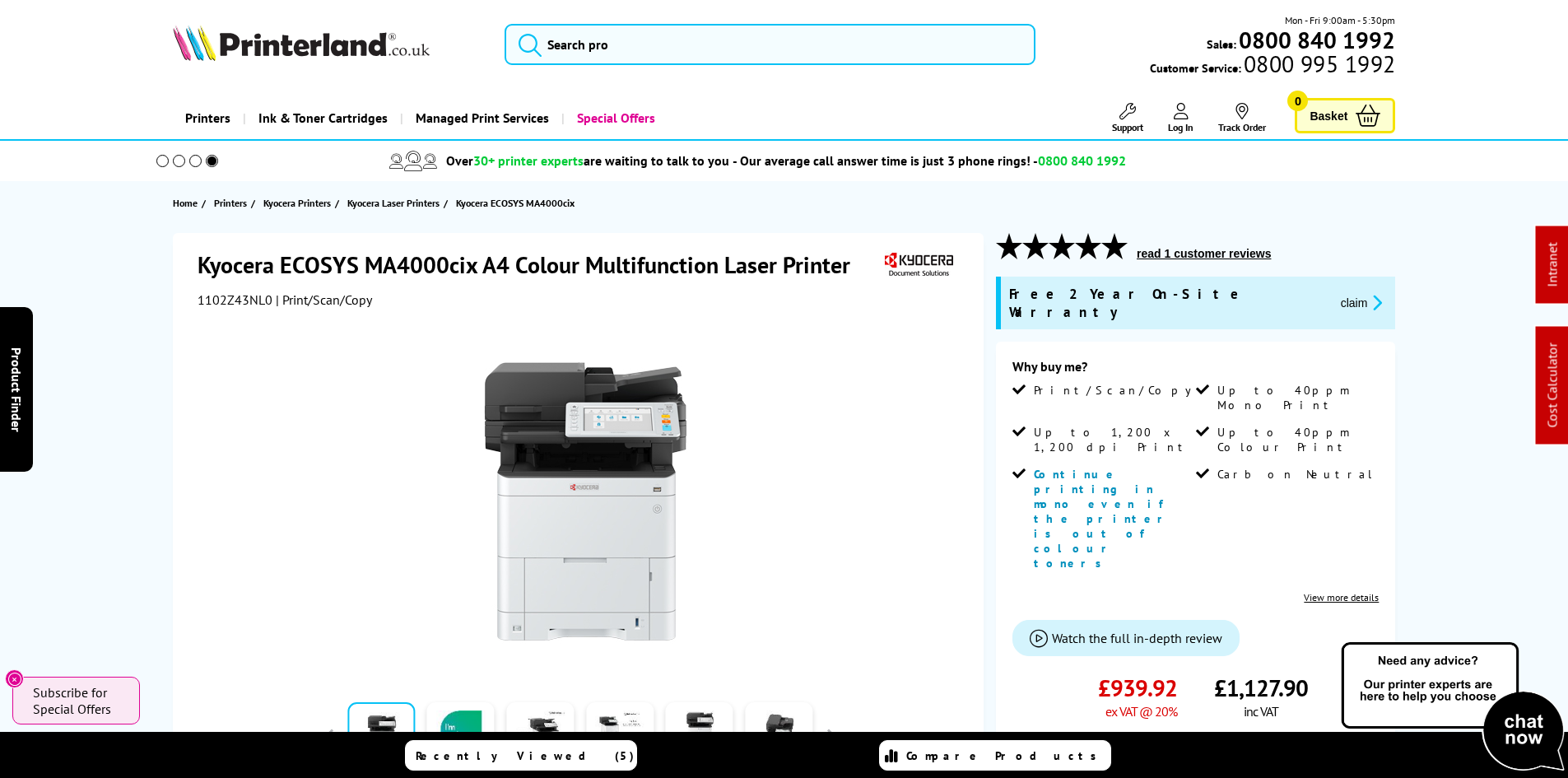
click at [126, 438] on div "Kyocera ECOSYS MA4000cix A4 Colour Multifunction Laser Printer 1102Z43NL0 | Pri…" at bounding box center [784, 724] width 1316 height 983
drag, startPoint x: 113, startPoint y: 282, endPoint x: 171, endPoint y: 245, distance: 68.8
click at [589, 49] on input "search" at bounding box center [769, 44] width 531 height 41
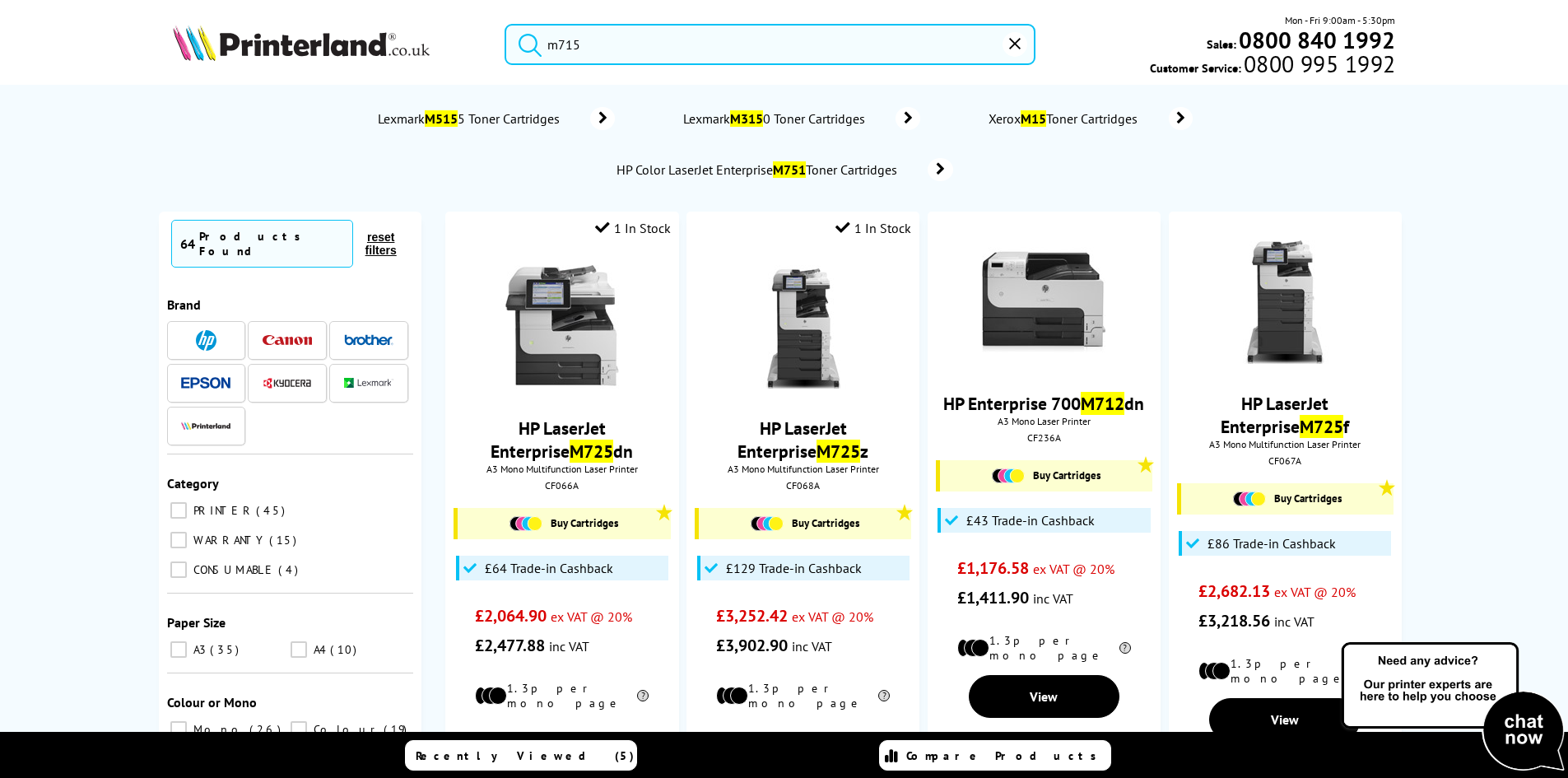
click at [620, 38] on input "m715" at bounding box center [769, 44] width 531 height 41
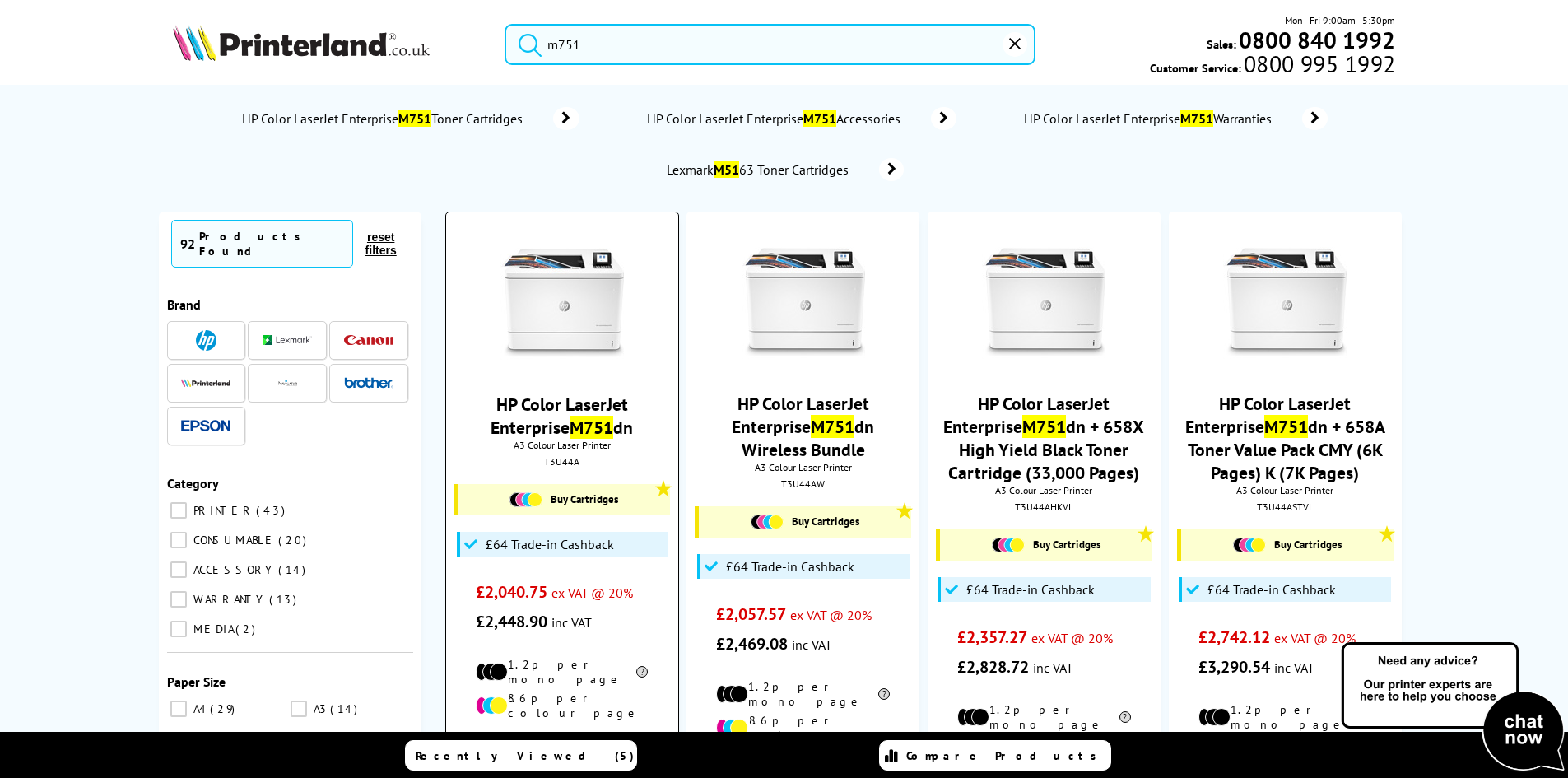
type input "m751"
click at [585, 315] on img at bounding box center [562, 303] width 124 height 124
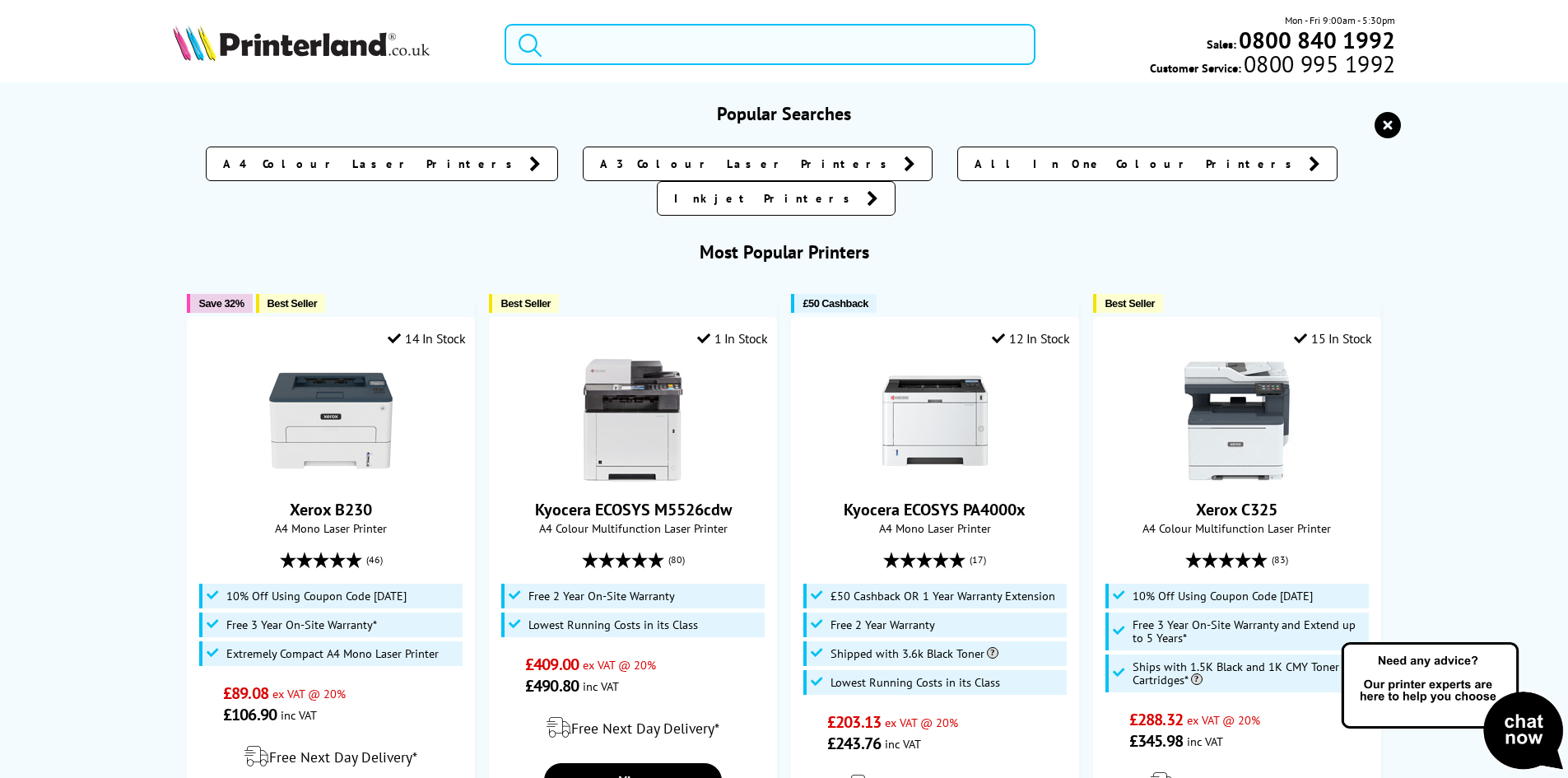
paste input "106R03480"
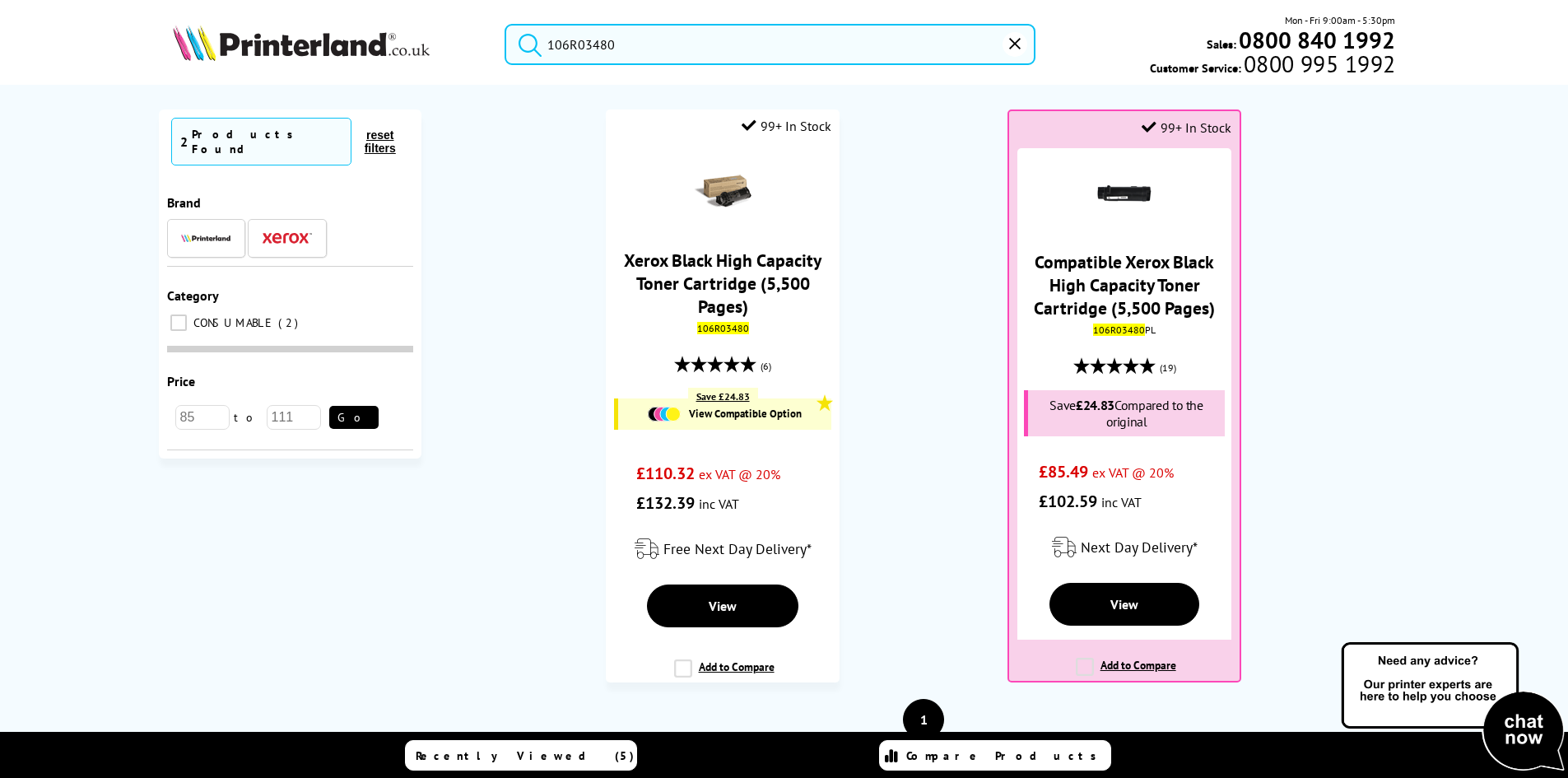
click at [958, 338] on ol "99+ In Stock Xerox Black High Capacity Toner Cartridge (5,500 Pages) 106R03480 …" at bounding box center [923, 404] width 972 height 589
click at [602, 54] on input "106R03480" at bounding box center [769, 44] width 531 height 41
paste input "692"
click at [646, 50] on input "106R03692" at bounding box center [769, 44] width 531 height 41
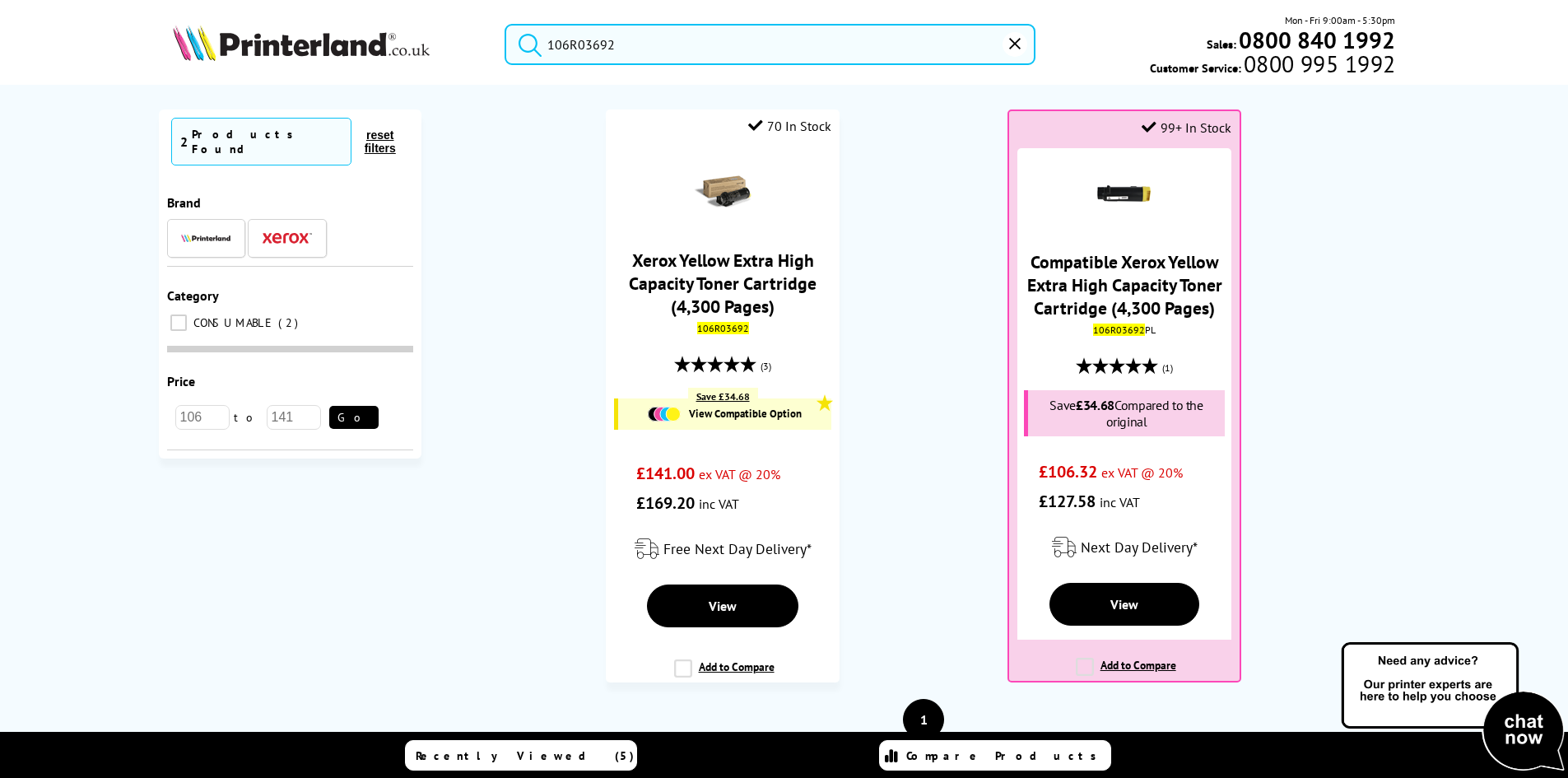
type input "106R03692"
click at [908, 398] on ol "70 In Stock Xerox Yellow Extra High Capacity Toner Cartridge (4,300 Pages) 106R…" at bounding box center [923, 404] width 972 height 589
click at [322, 49] on img at bounding box center [301, 43] width 257 height 36
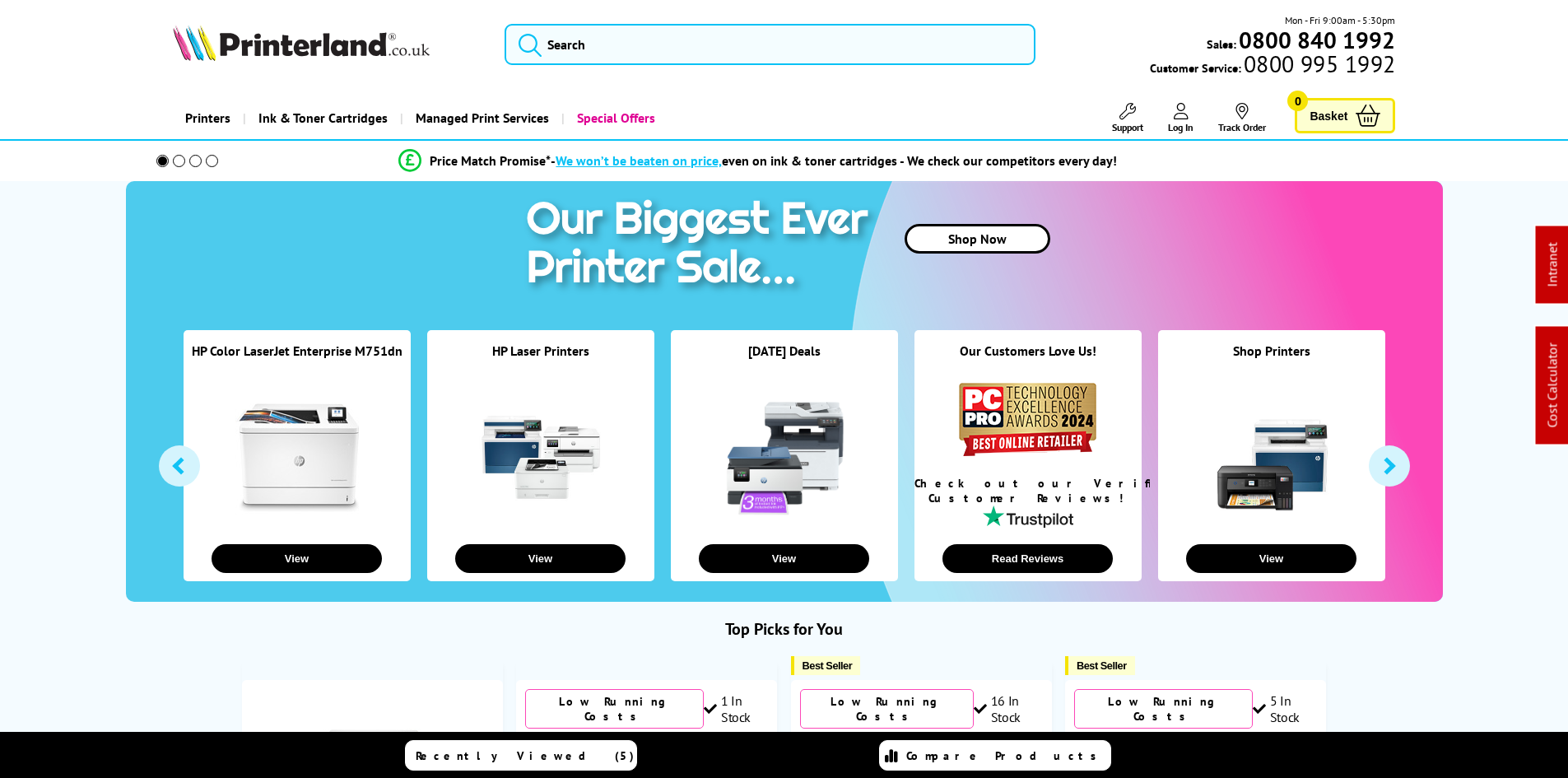
click at [215, 118] on link "Printers" at bounding box center [208, 118] width 70 height 42
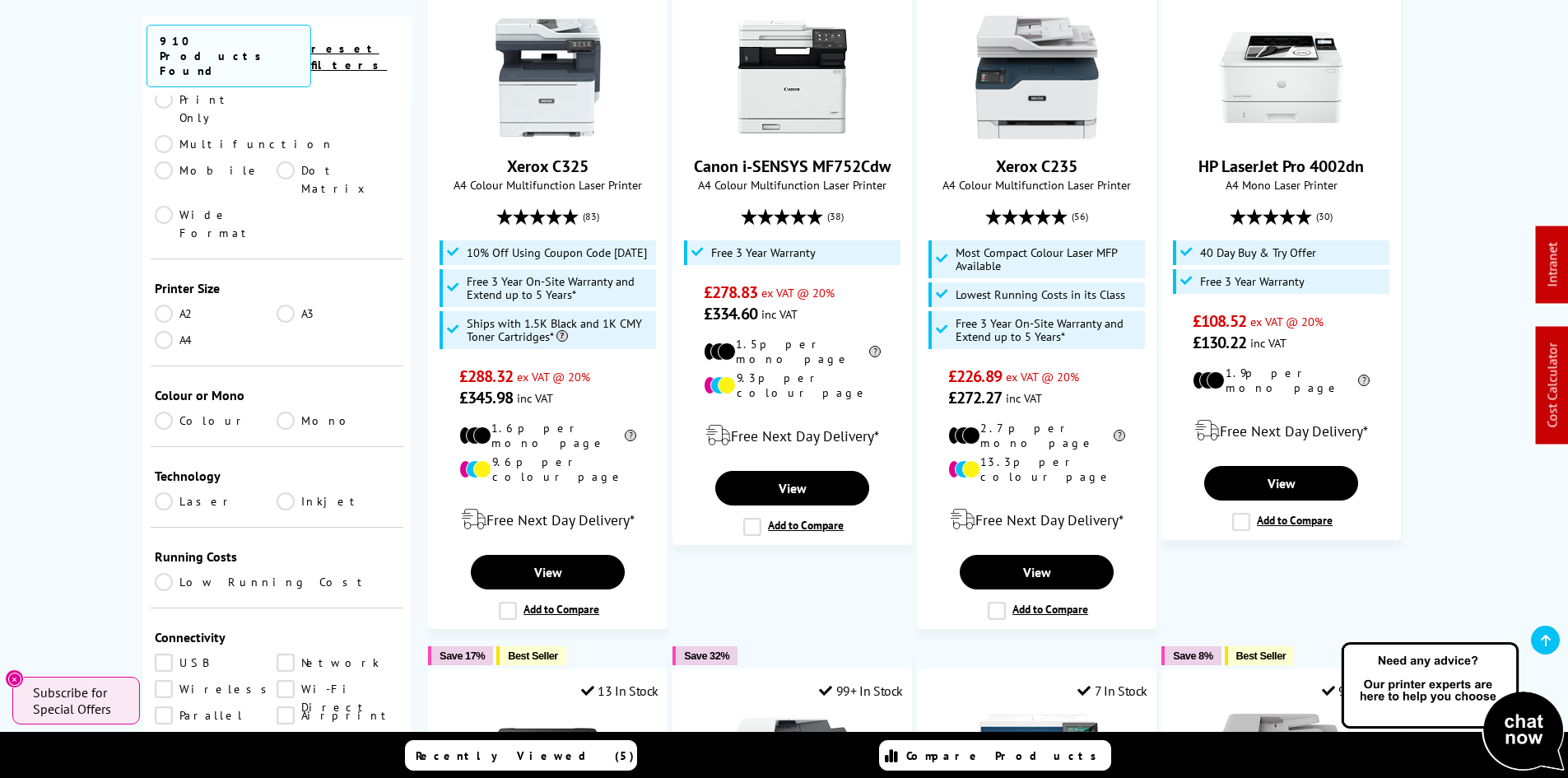
scroll to position [329, 0]
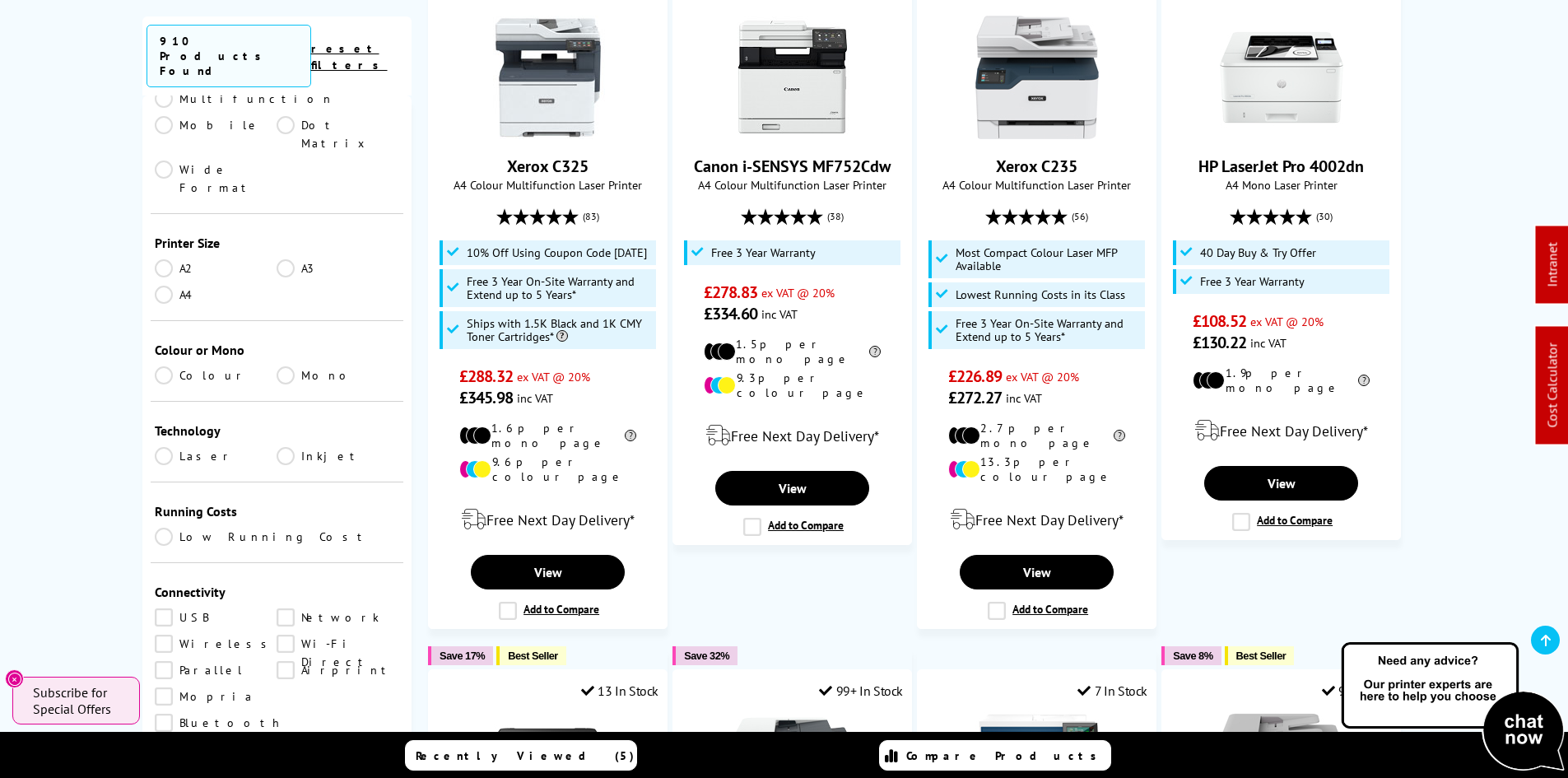
click at [198, 447] on link "Laser" at bounding box center [216, 456] width 123 height 18
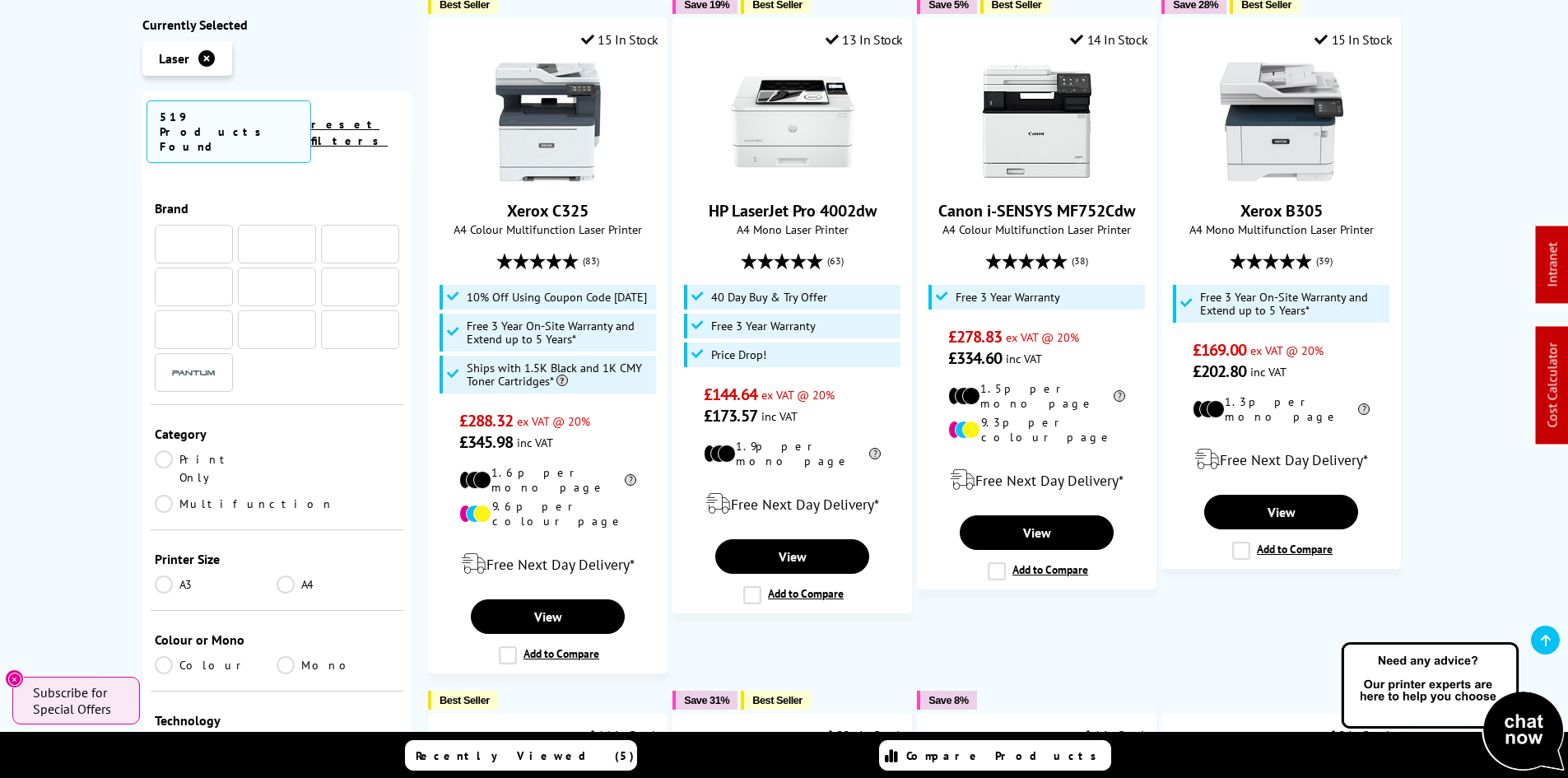
scroll to position [329, 0]
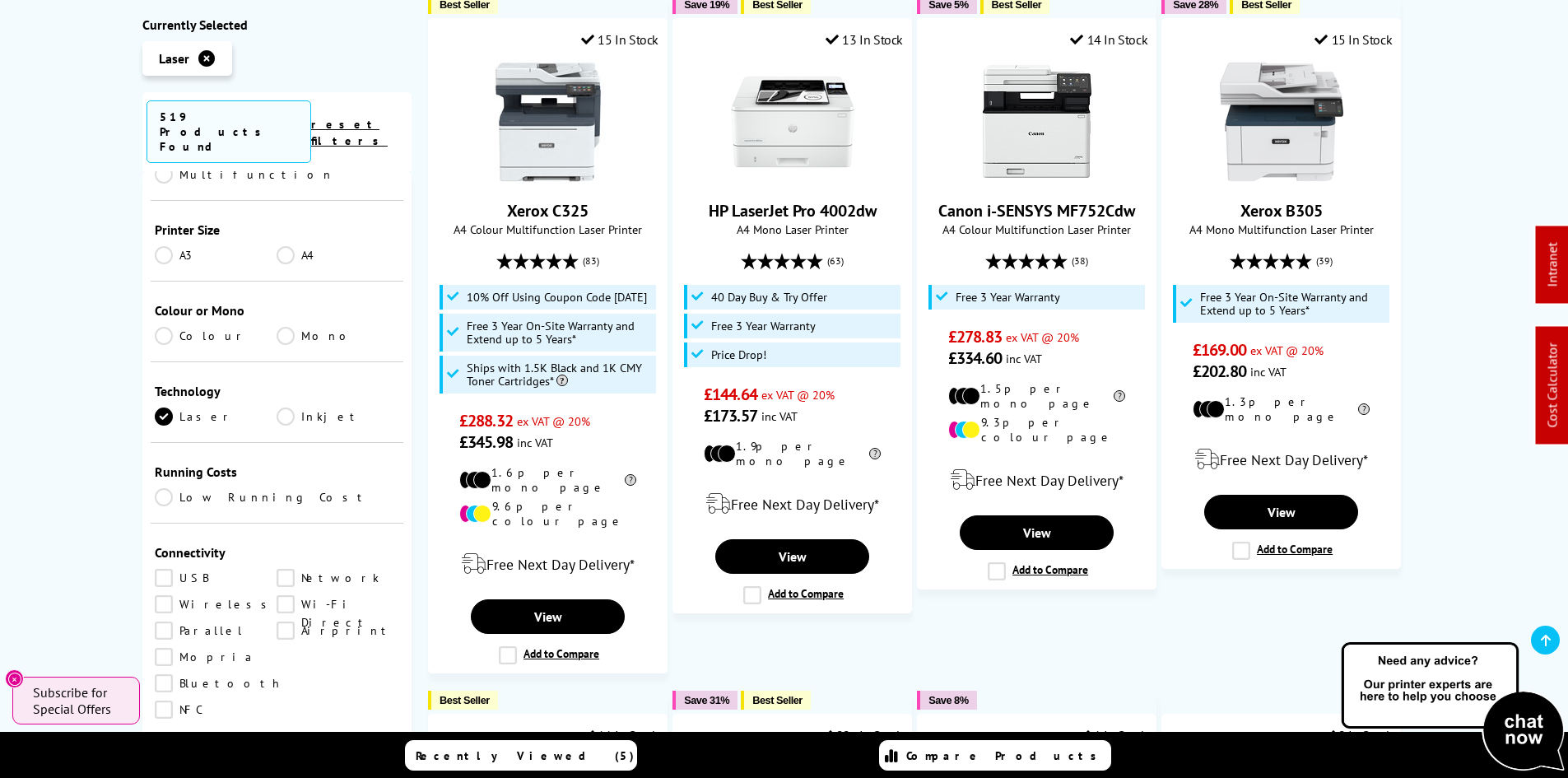
click at [293, 327] on link "Mono" at bounding box center [338, 335] width 123 height 18
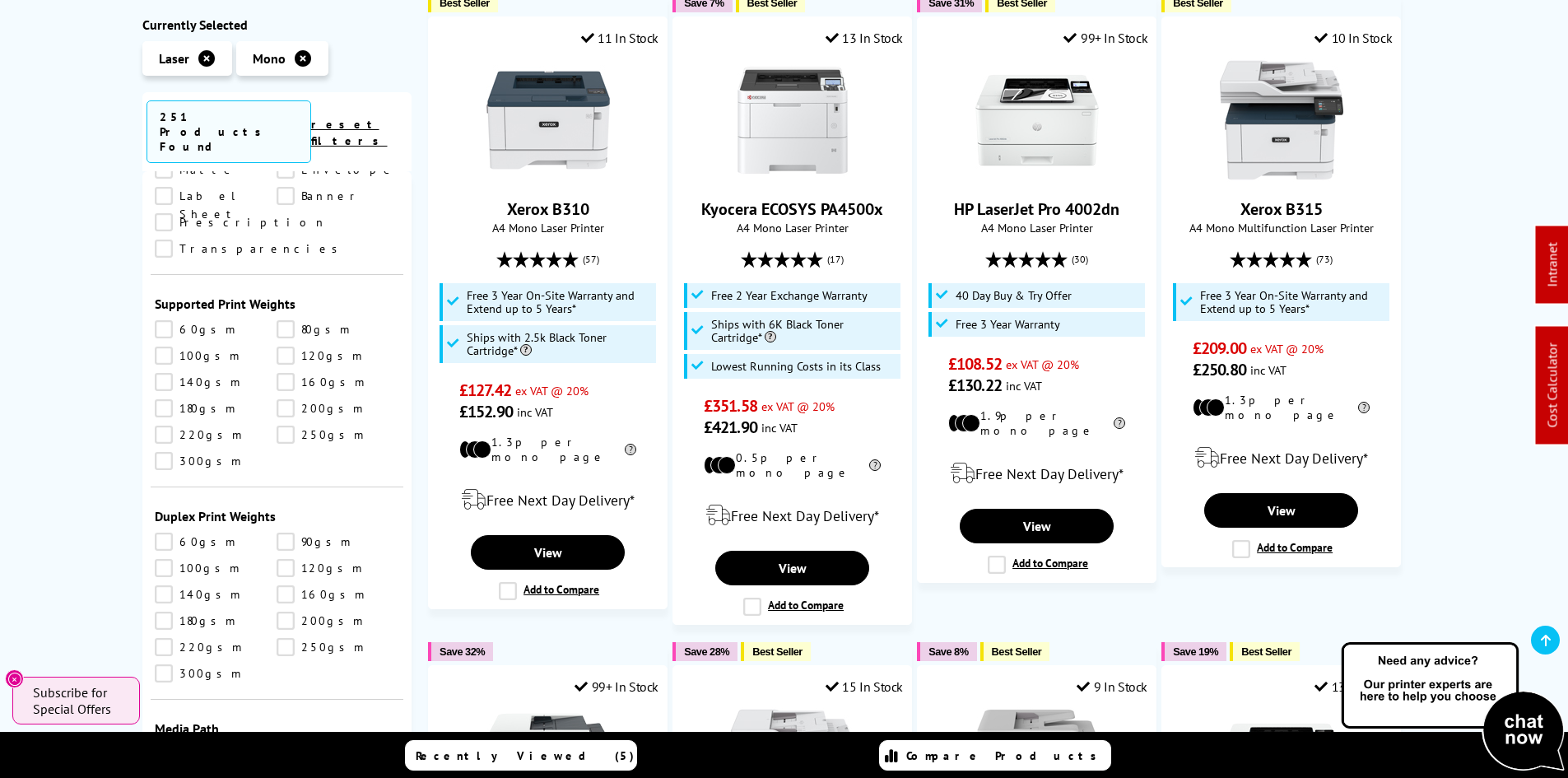
scroll to position [1893, 0]
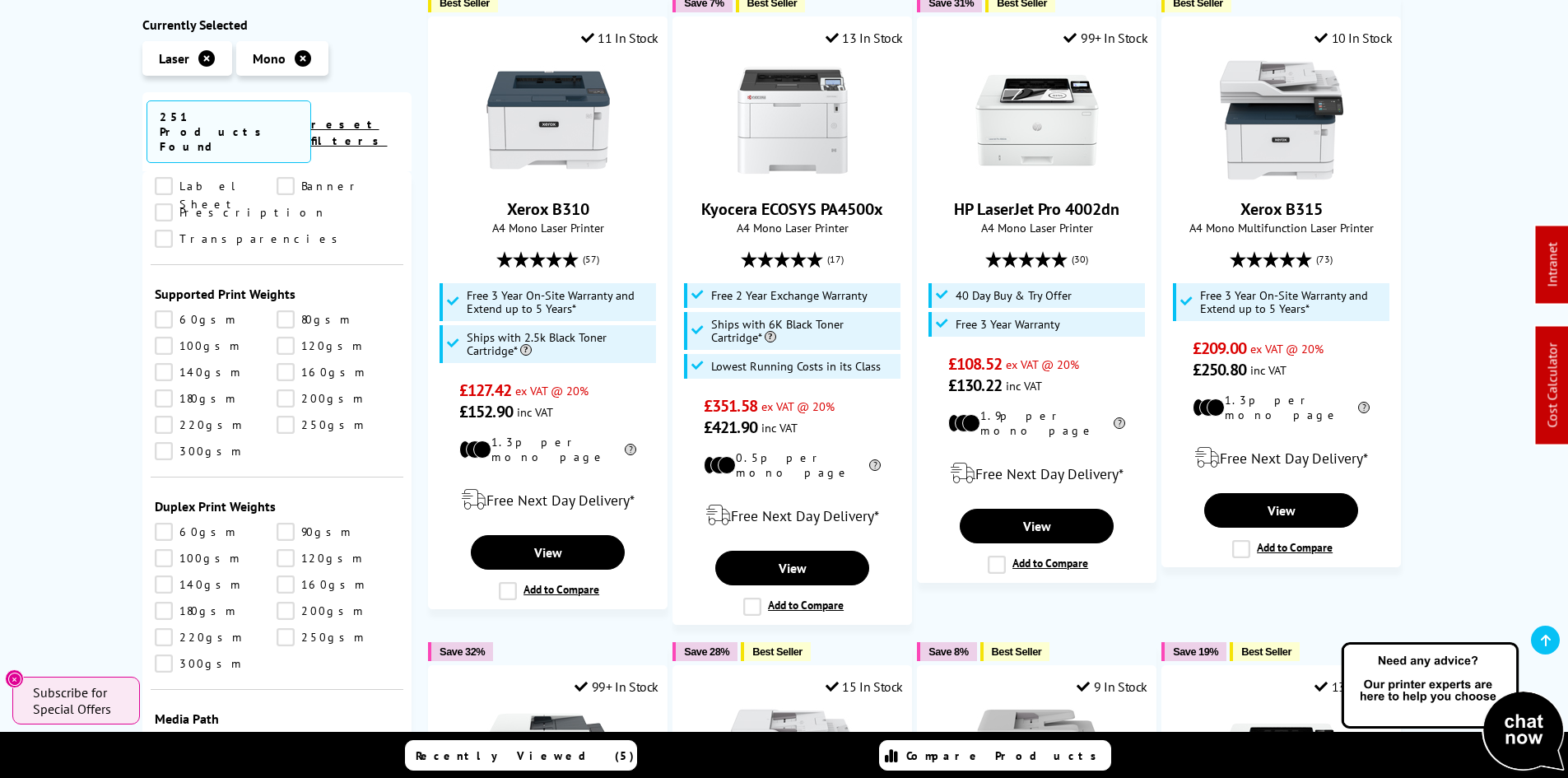
click at [289, 415] on link "250gsm" at bounding box center [338, 424] width 123 height 18
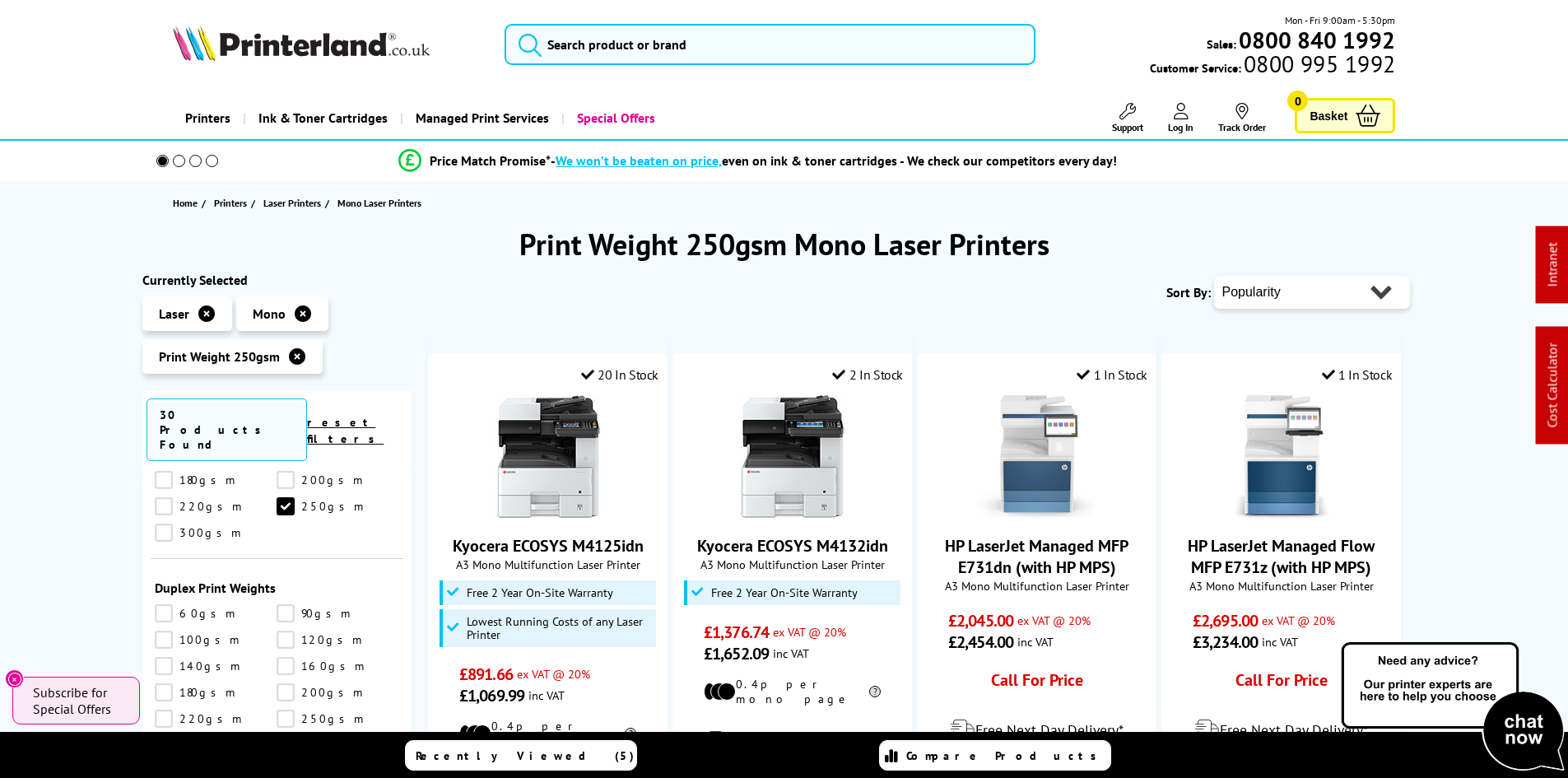
click at [1252, 292] on select "Popularity Rating Price - Low to High Price - High to Low Running Costs - Low t…" at bounding box center [1312, 292] width 196 height 33
select select "Price Ascending"
click at [1214, 276] on select "Popularity Rating Price - Low to High Price - High to Low Running Costs - Low t…" at bounding box center [1312, 292] width 196 height 33
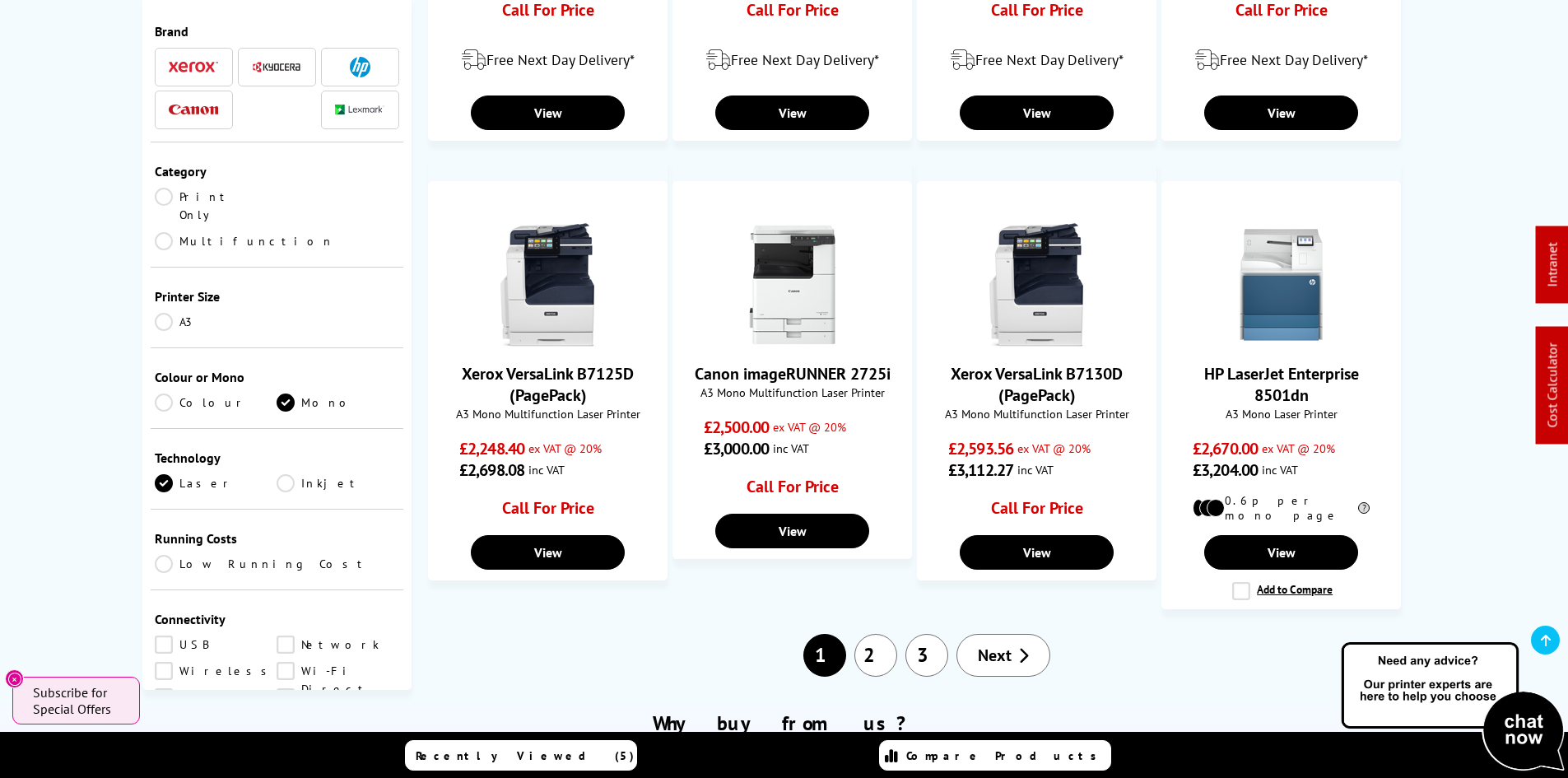
scroll to position [1481, 0]
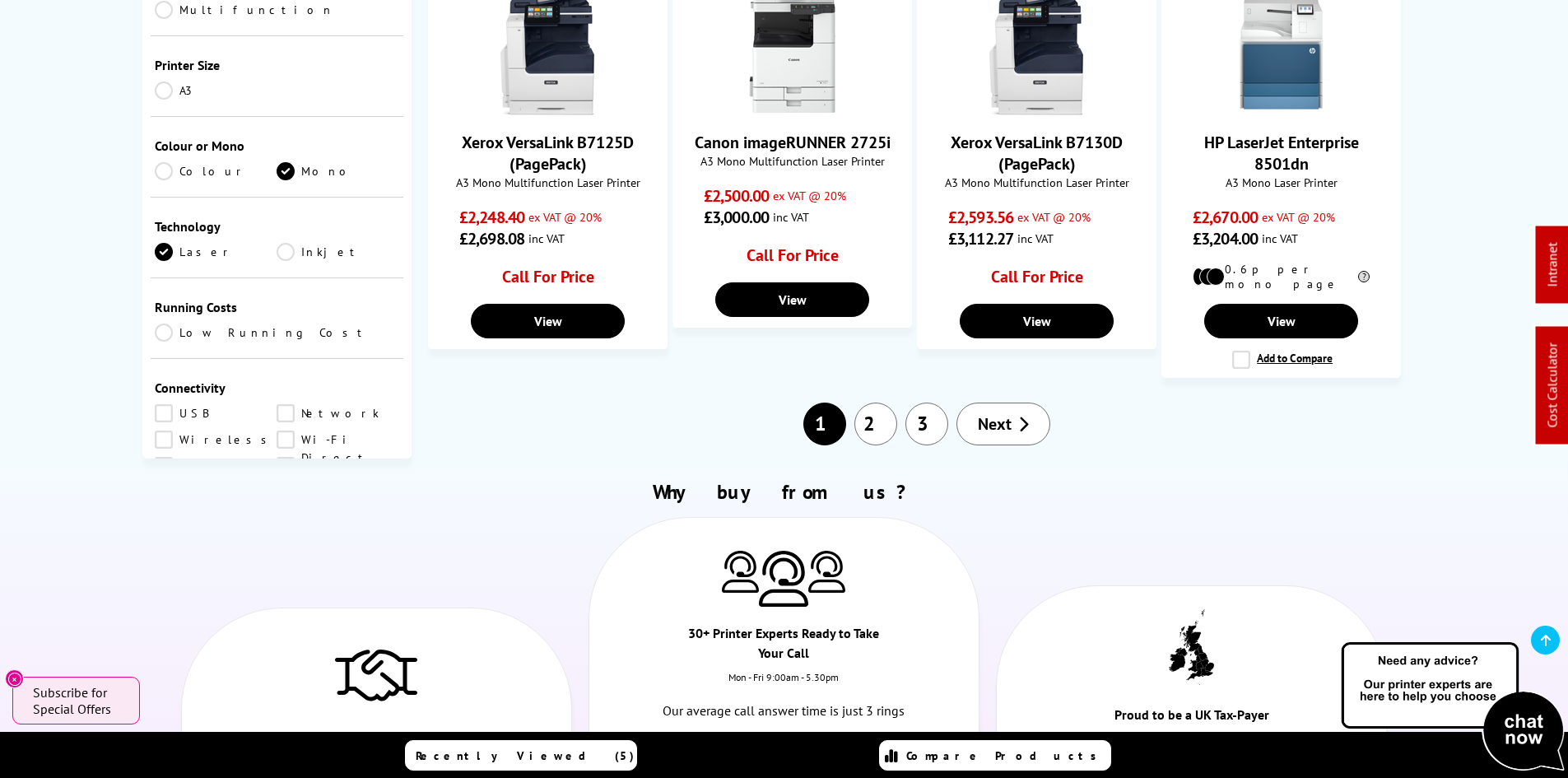
click at [1029, 412] on link "Next" at bounding box center [1003, 424] width 94 height 43
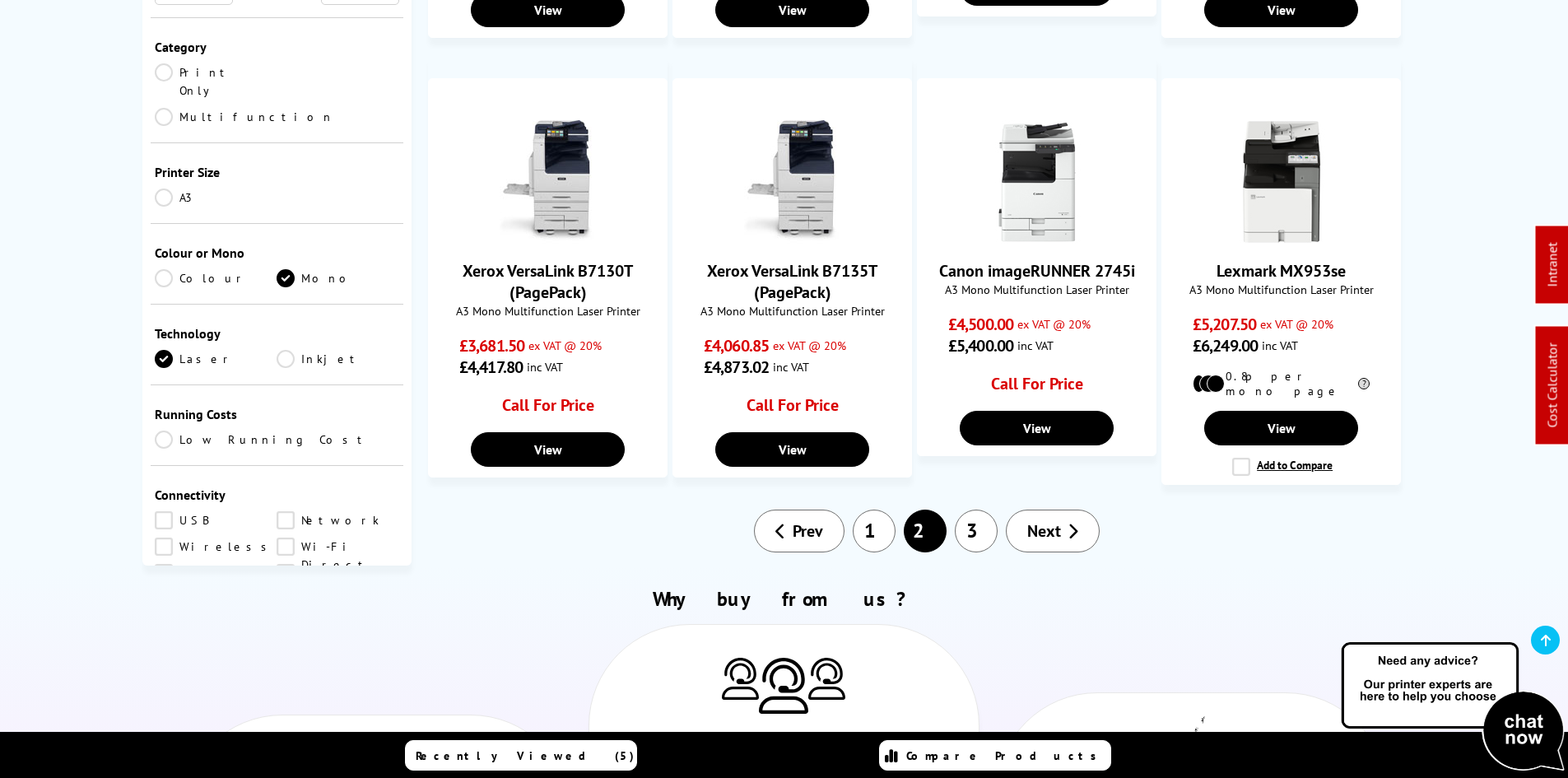
scroll to position [1399, 0]
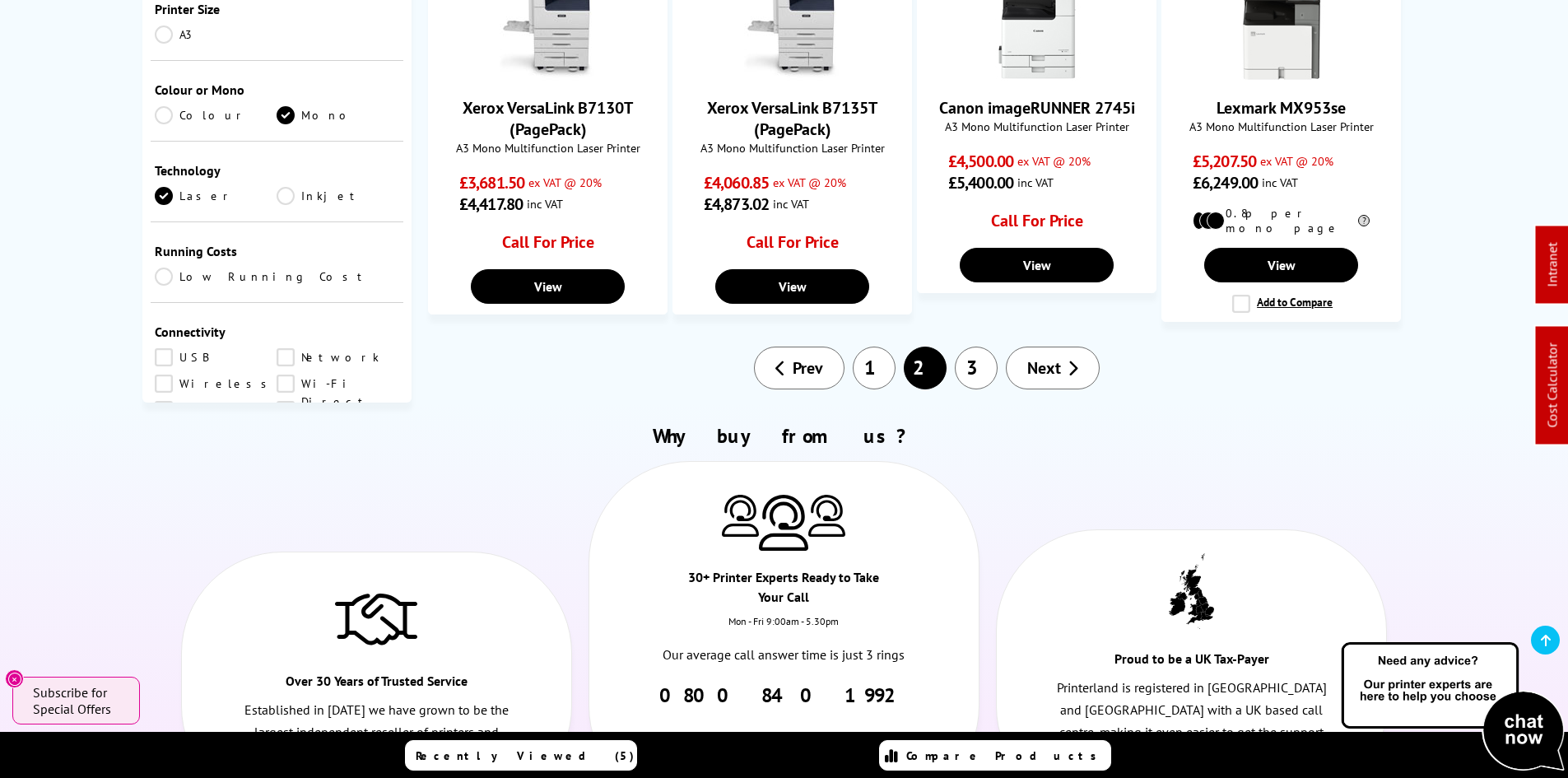
click at [1048, 357] on span "Next" at bounding box center [1044, 368] width 34 height 21
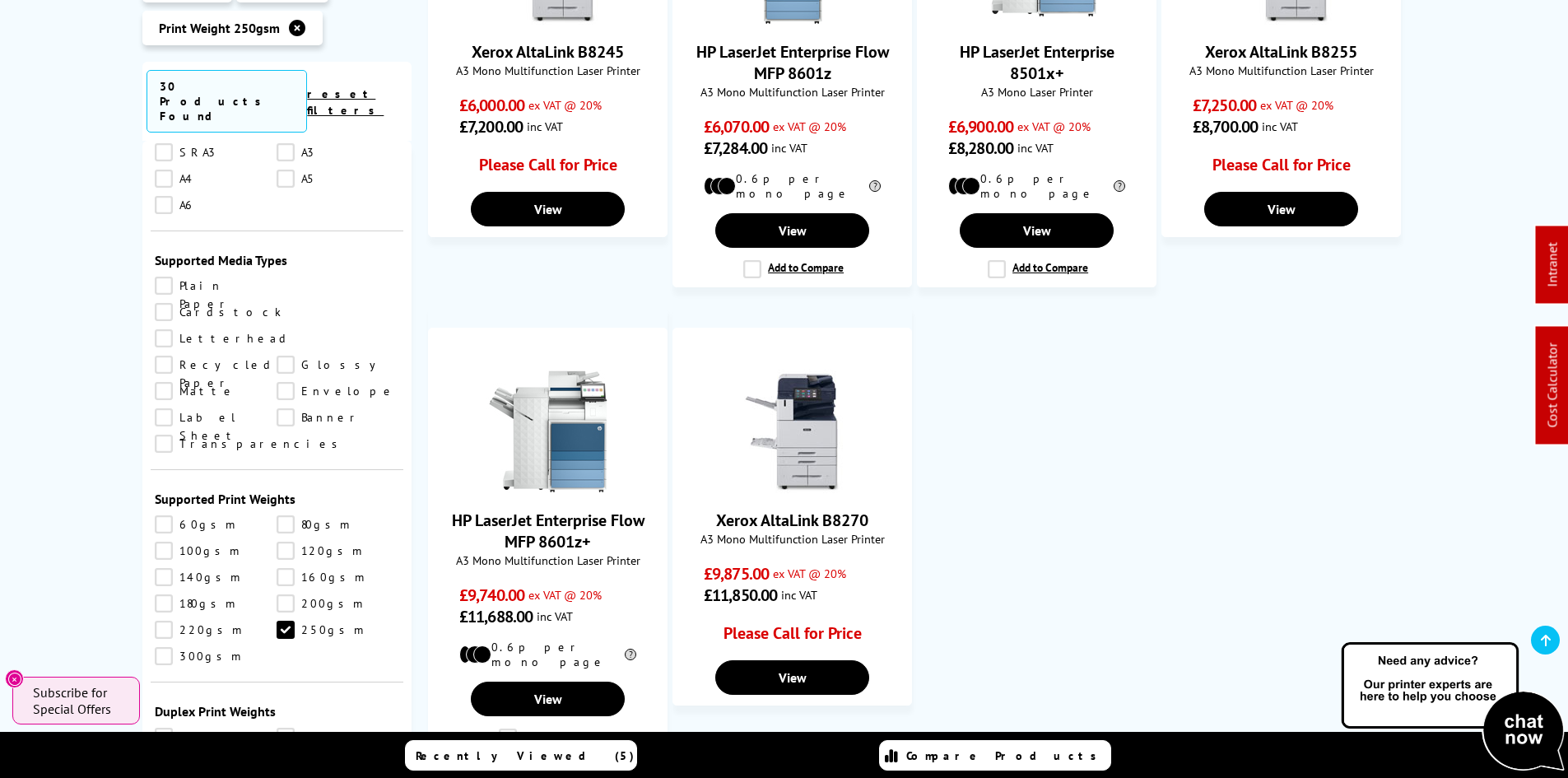
scroll to position [1481, 0]
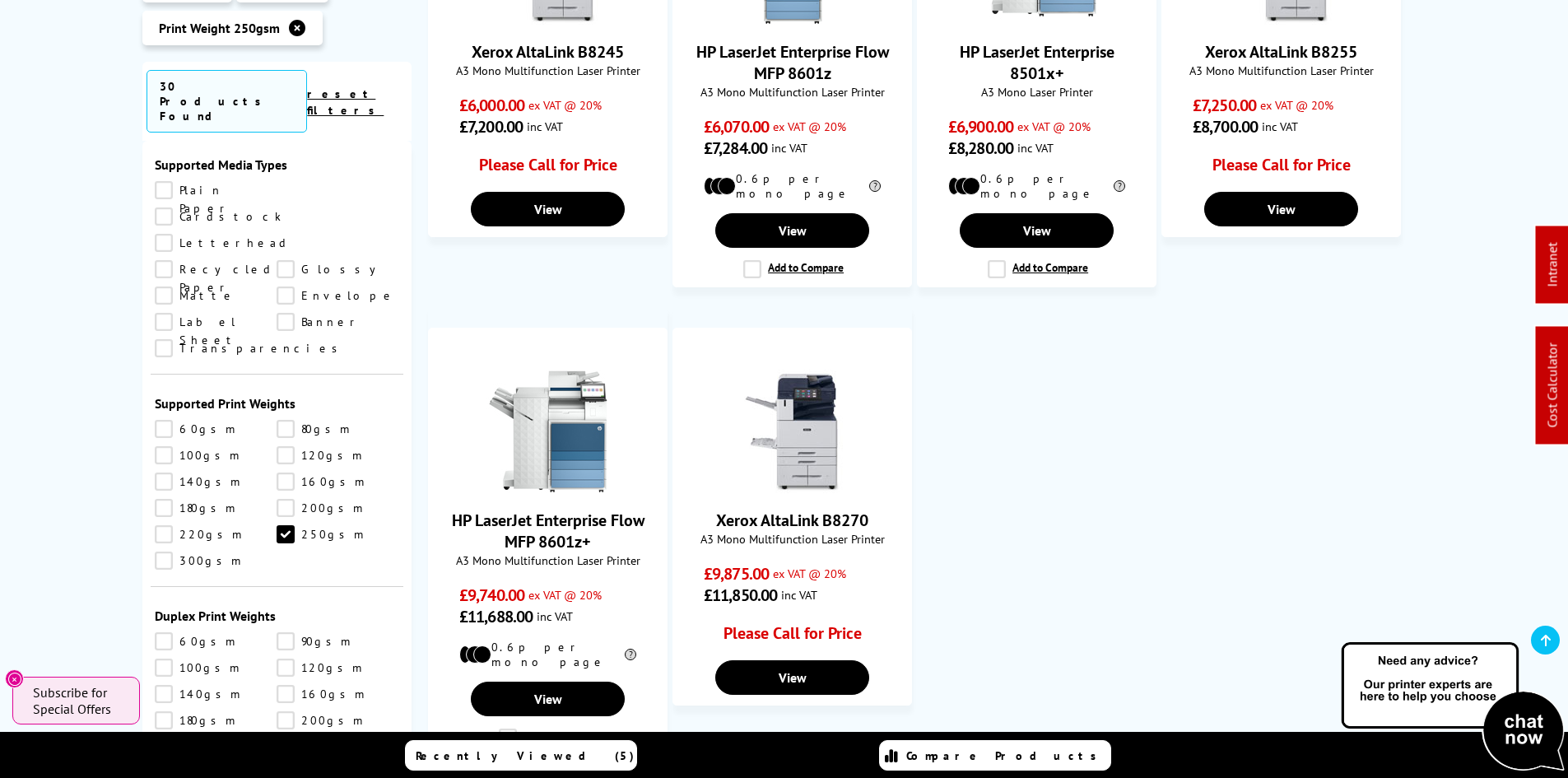
click at [280, 525] on link "250gsm" at bounding box center [338, 533] width 123 height 18
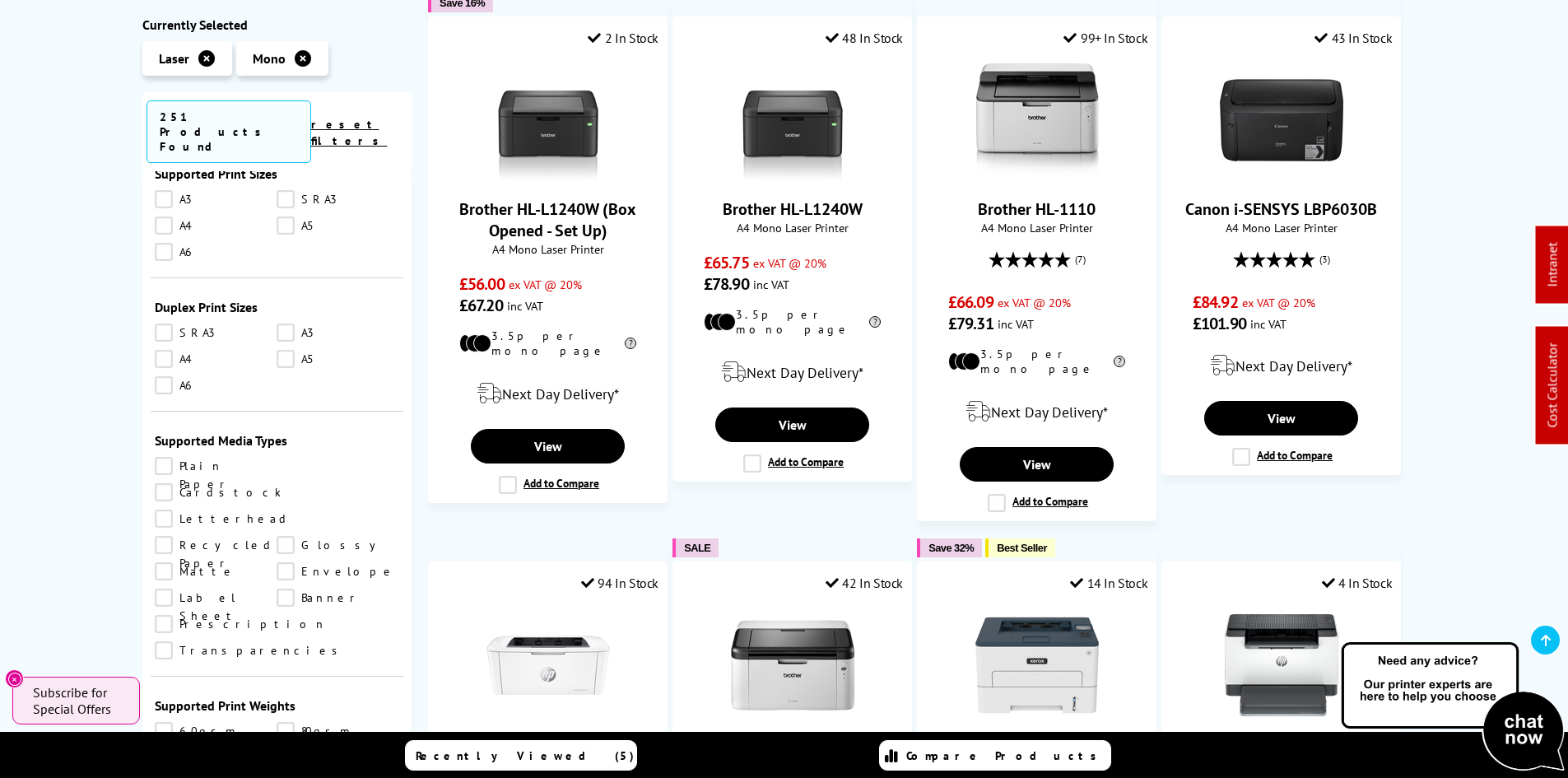
scroll to position [1646, 0]
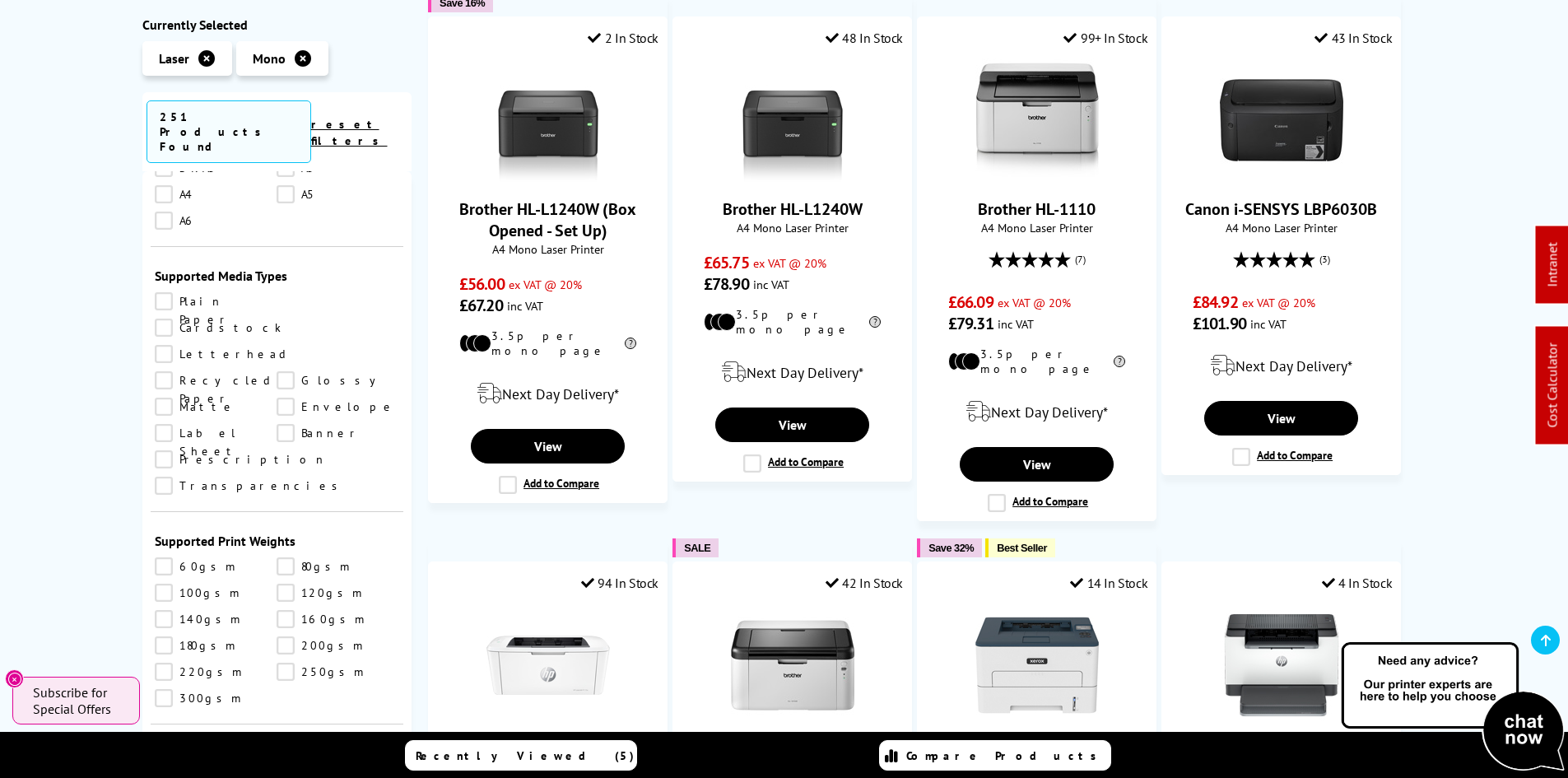
click at [170, 663] on link "220gsm" at bounding box center [216, 671] width 123 height 18
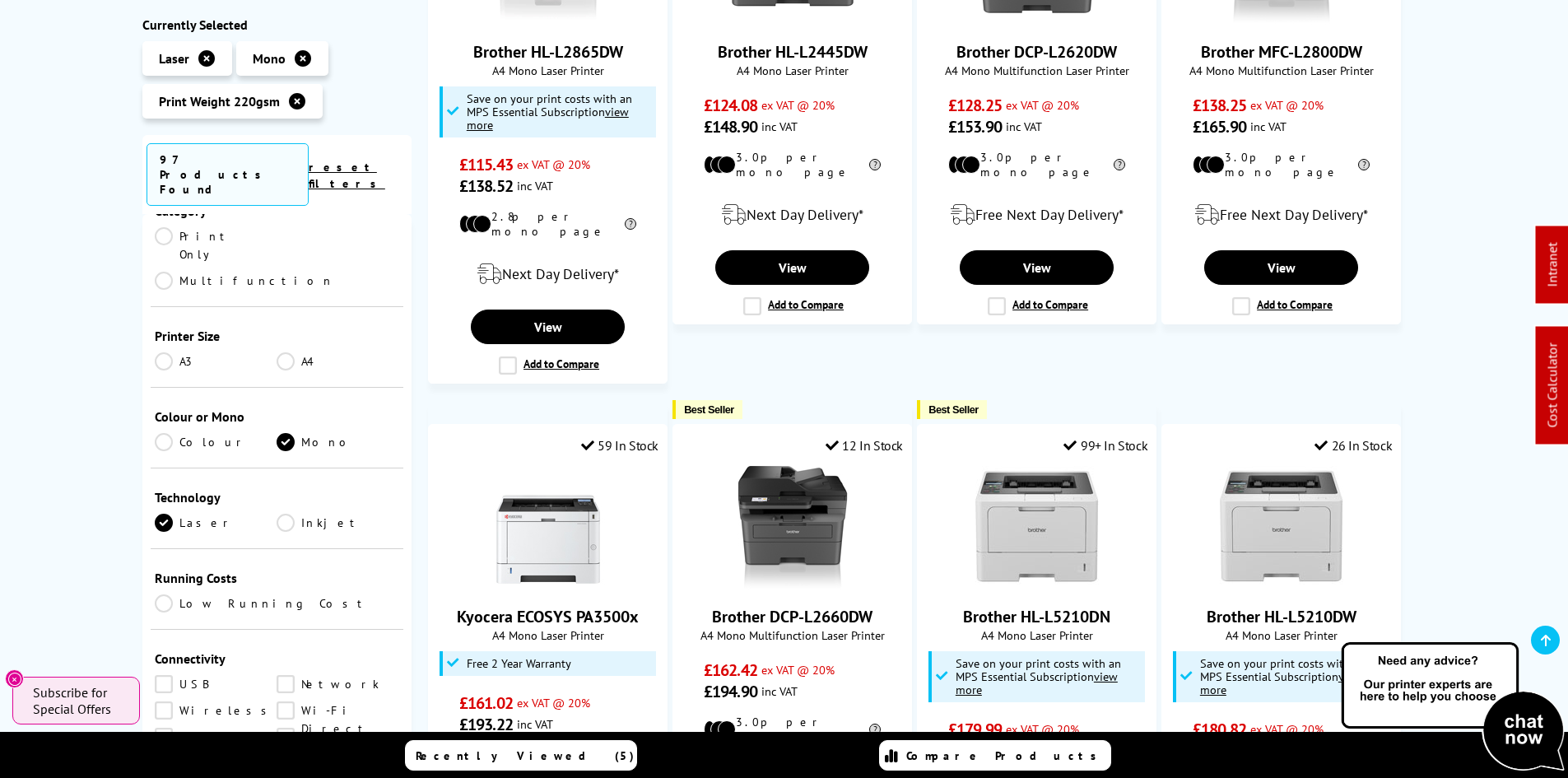
scroll to position [82, 0]
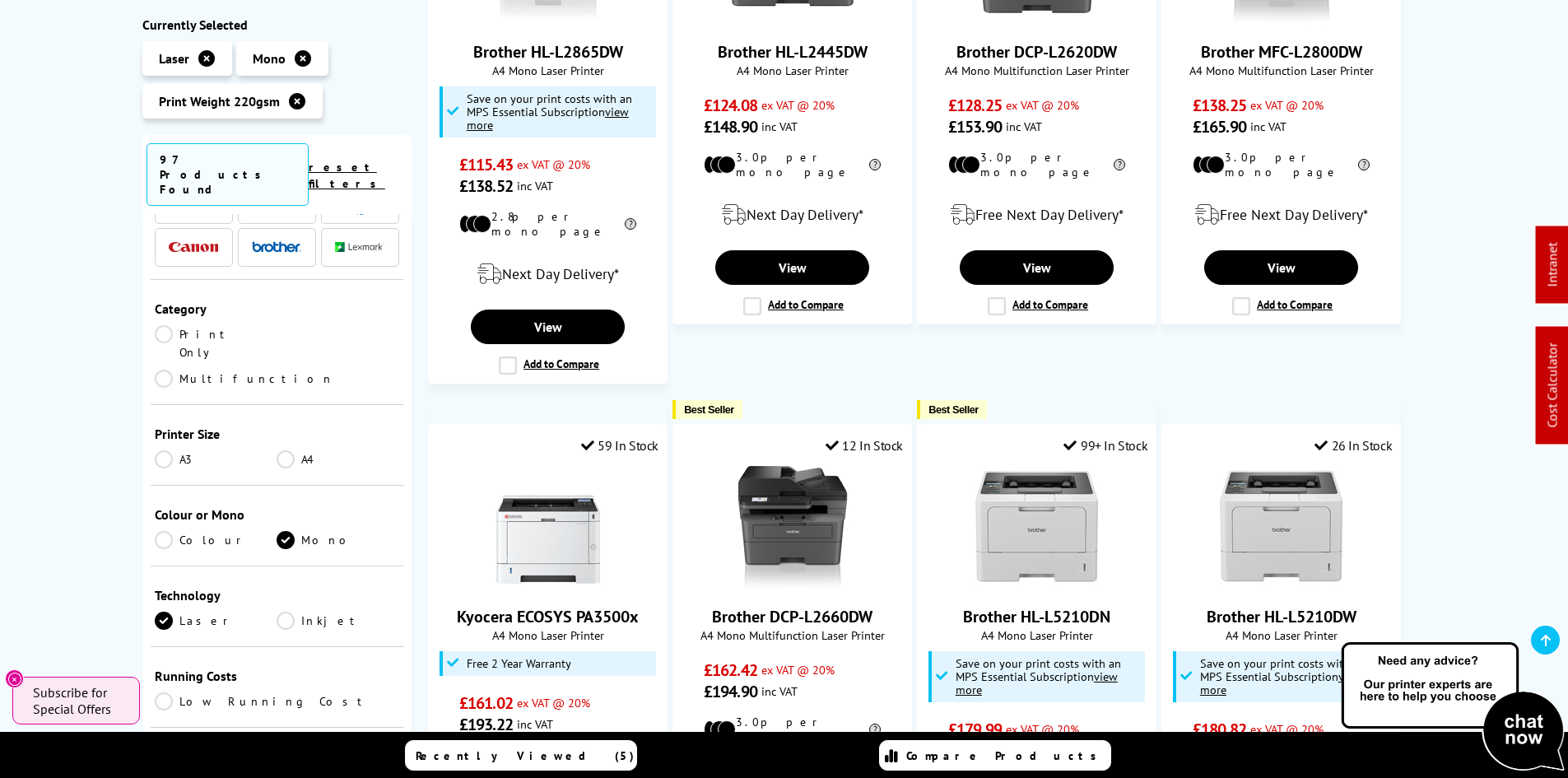
click at [161, 325] on link "Print Only" at bounding box center [216, 343] width 123 height 36
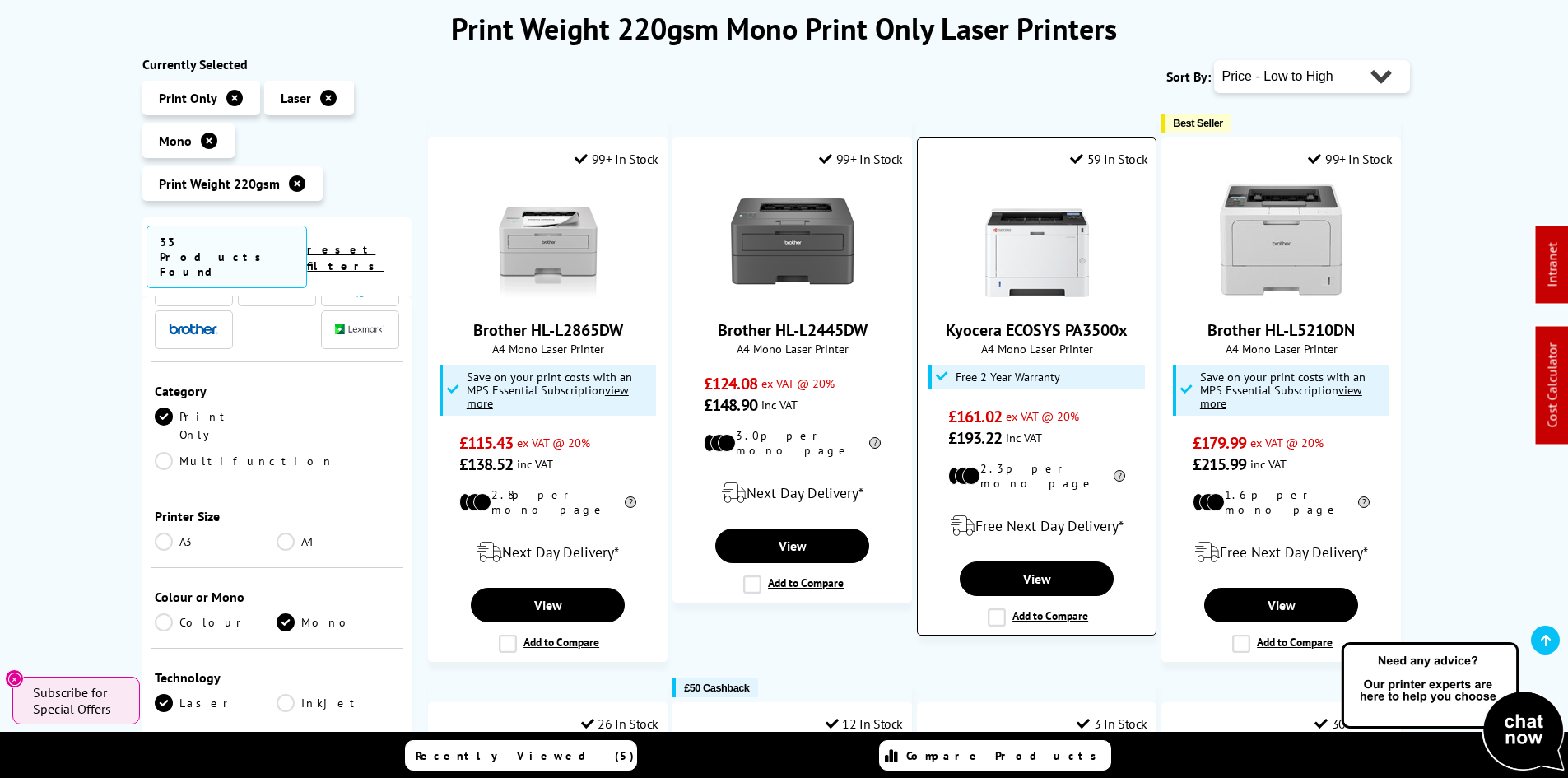
scroll to position [82, 0]
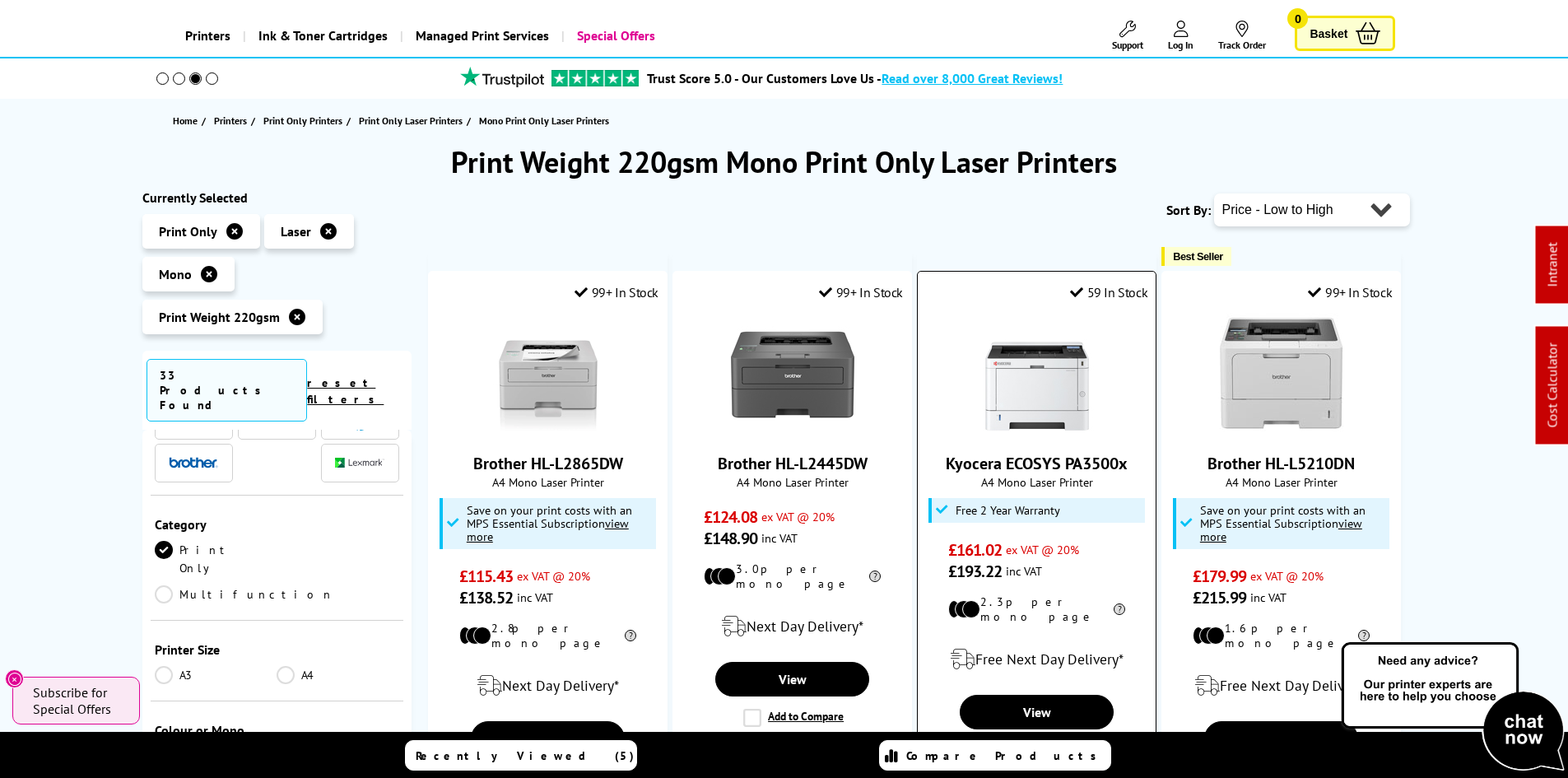
click at [1051, 395] on img at bounding box center [1037, 374] width 124 height 124
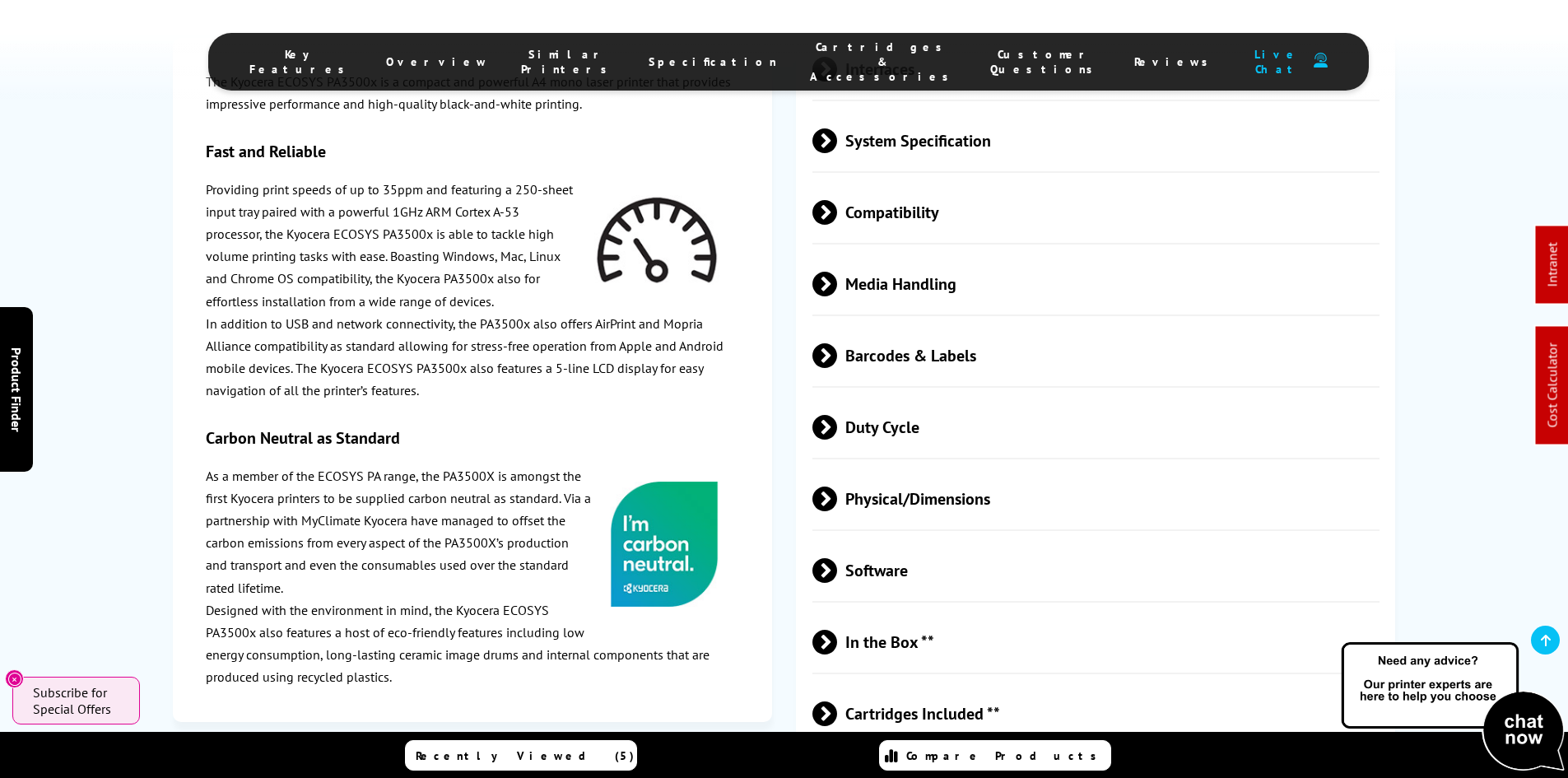
scroll to position [2619, 0]
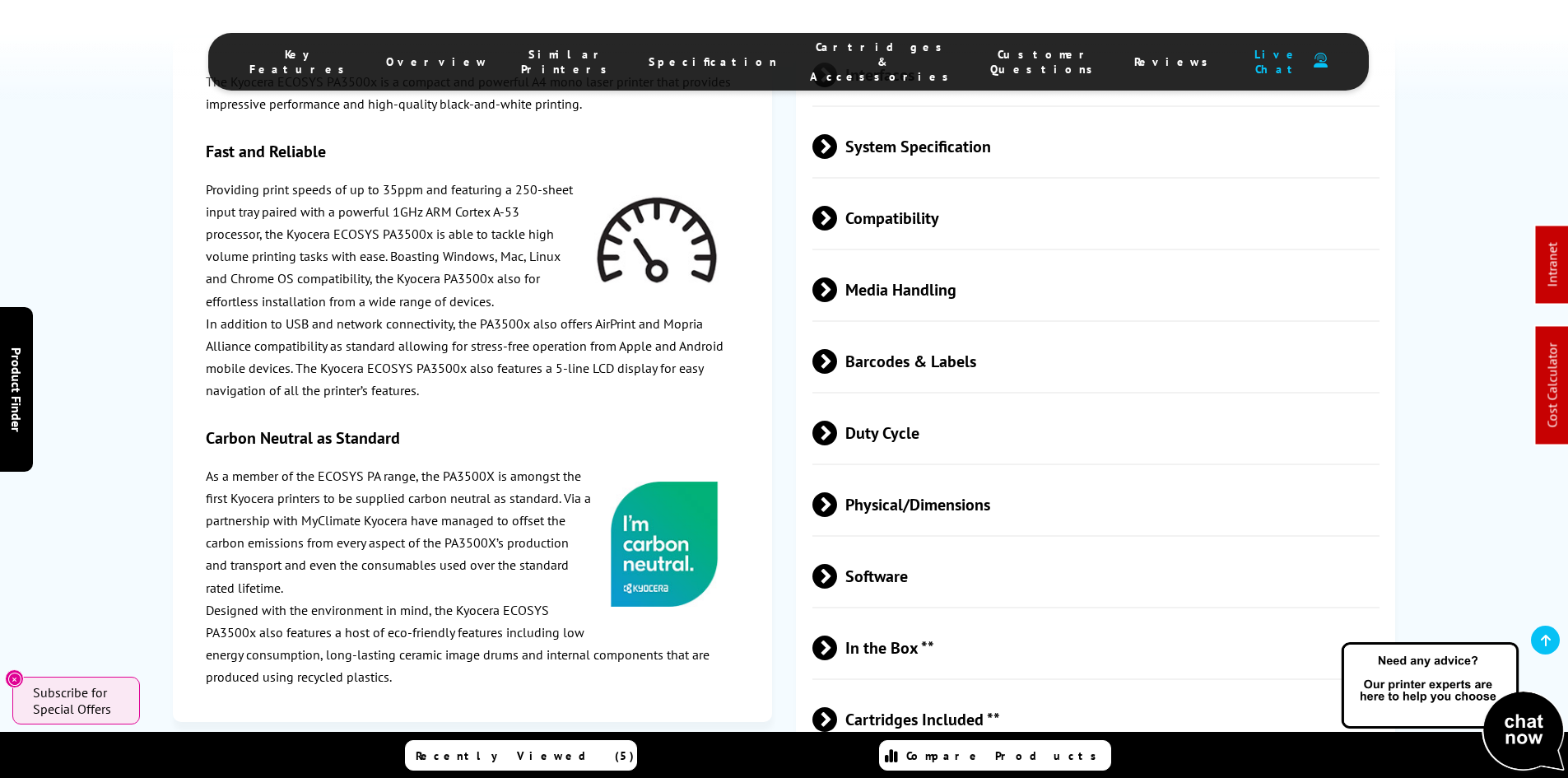
click at [950, 274] on span "Media Handling" at bounding box center [1096, 289] width 568 height 61
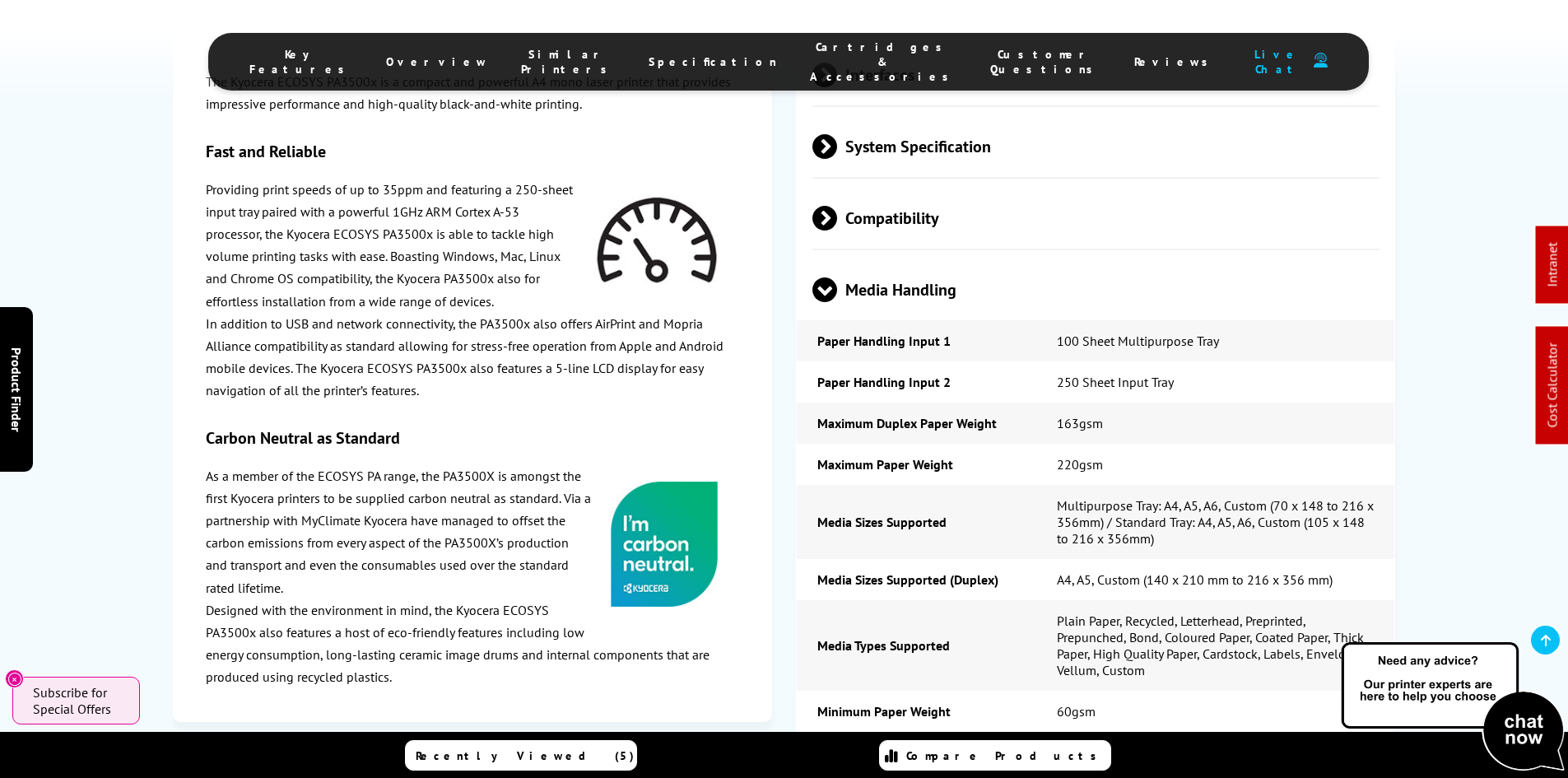
click at [950, 274] on span "Media Handling" at bounding box center [1096, 289] width 568 height 61
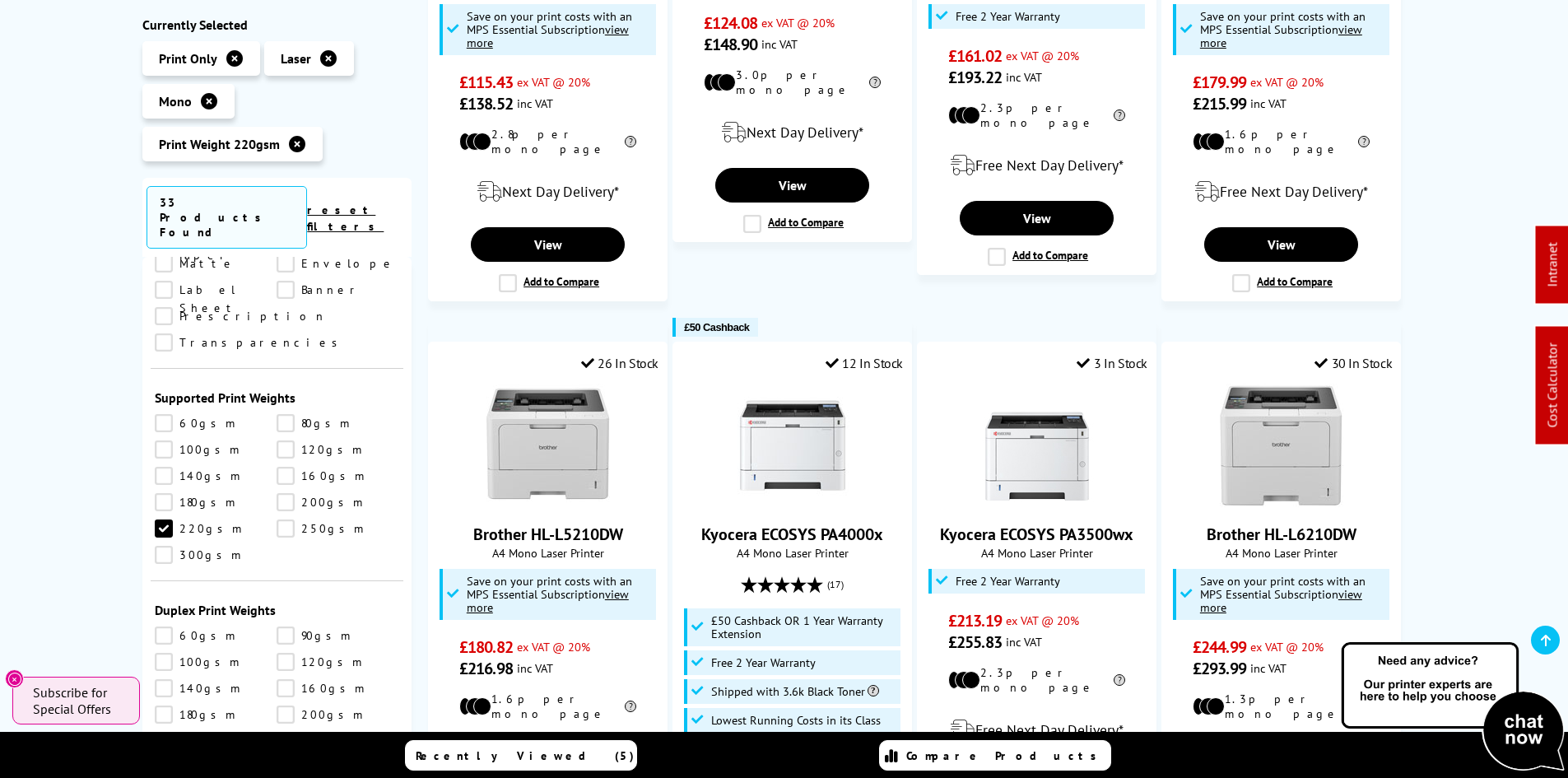
scroll to position [1646, 0]
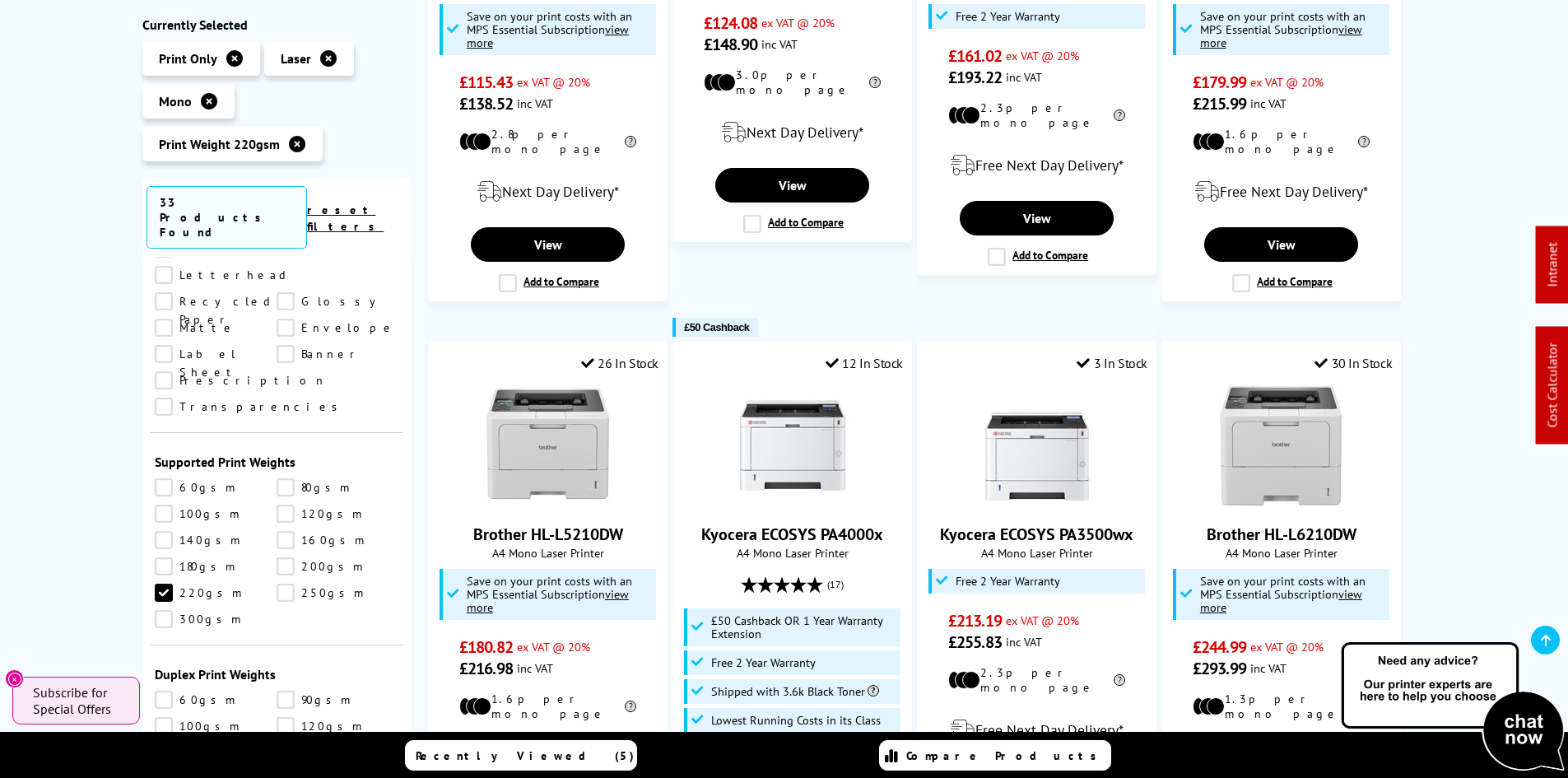
click at [156, 584] on link "220gsm" at bounding box center [216, 592] width 123 height 18
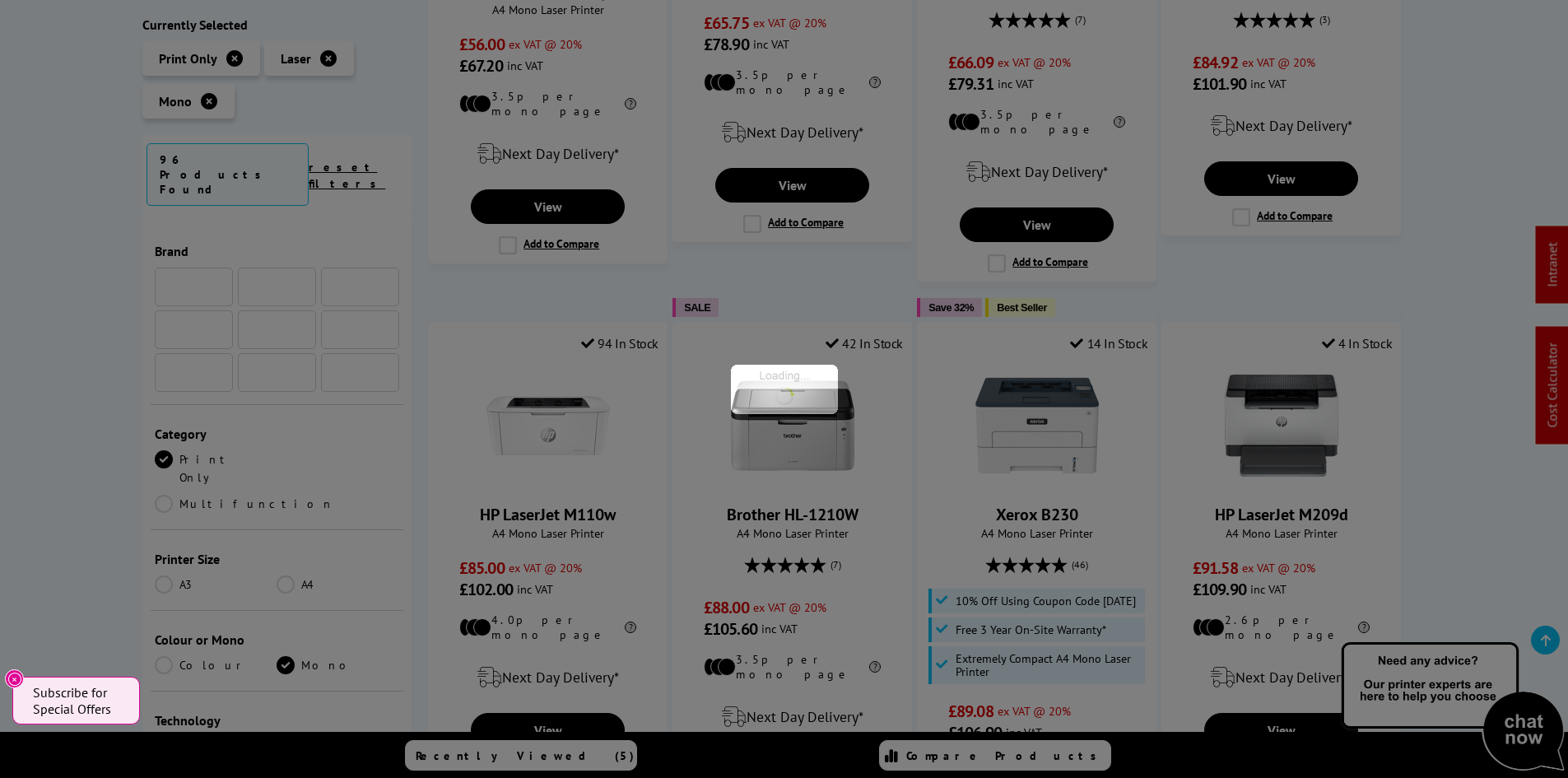
scroll to position [1646, 0]
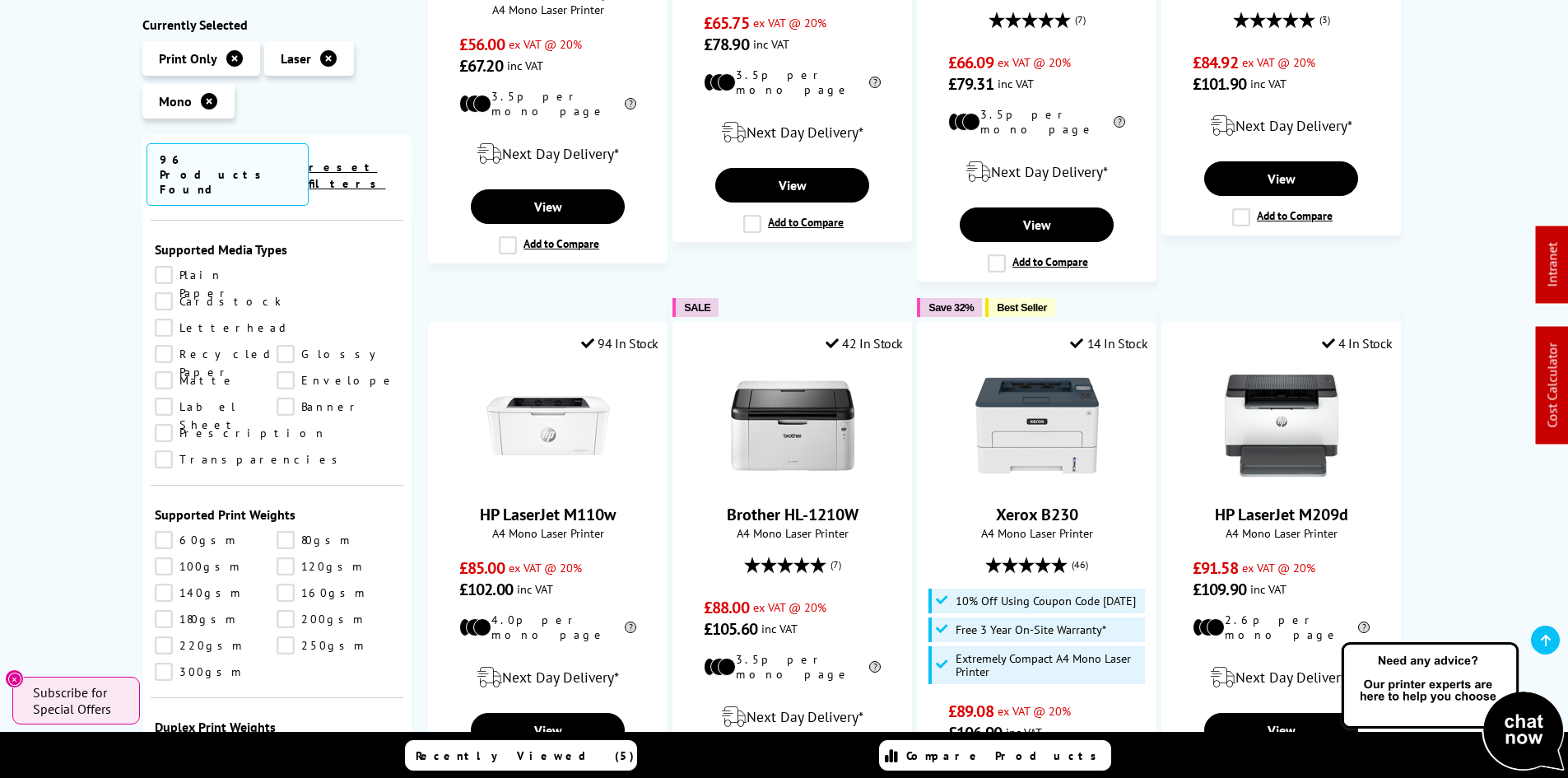
click at [287, 636] on link "250gsm" at bounding box center [338, 645] width 123 height 18
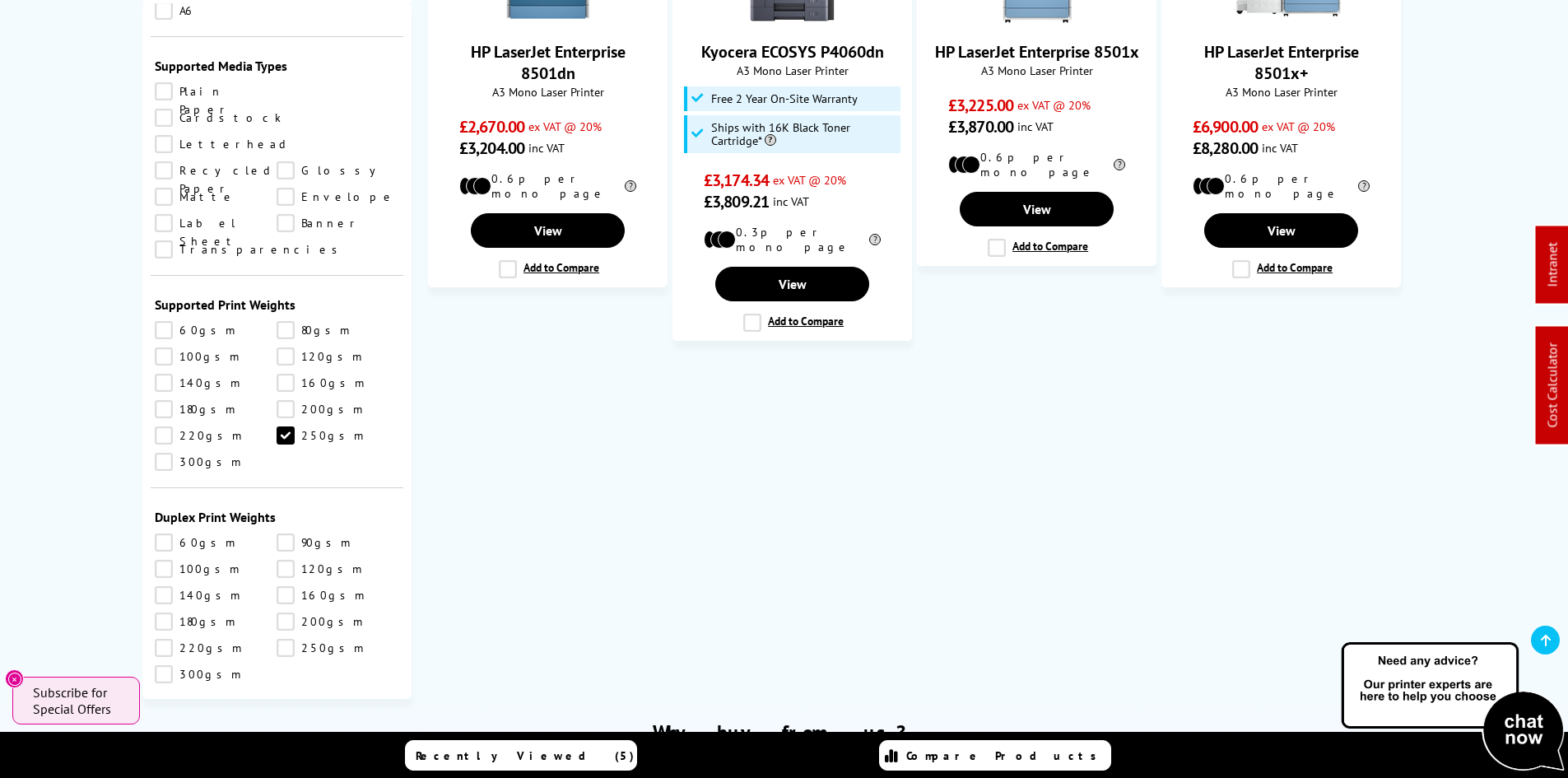
scroll to position [1260, 0]
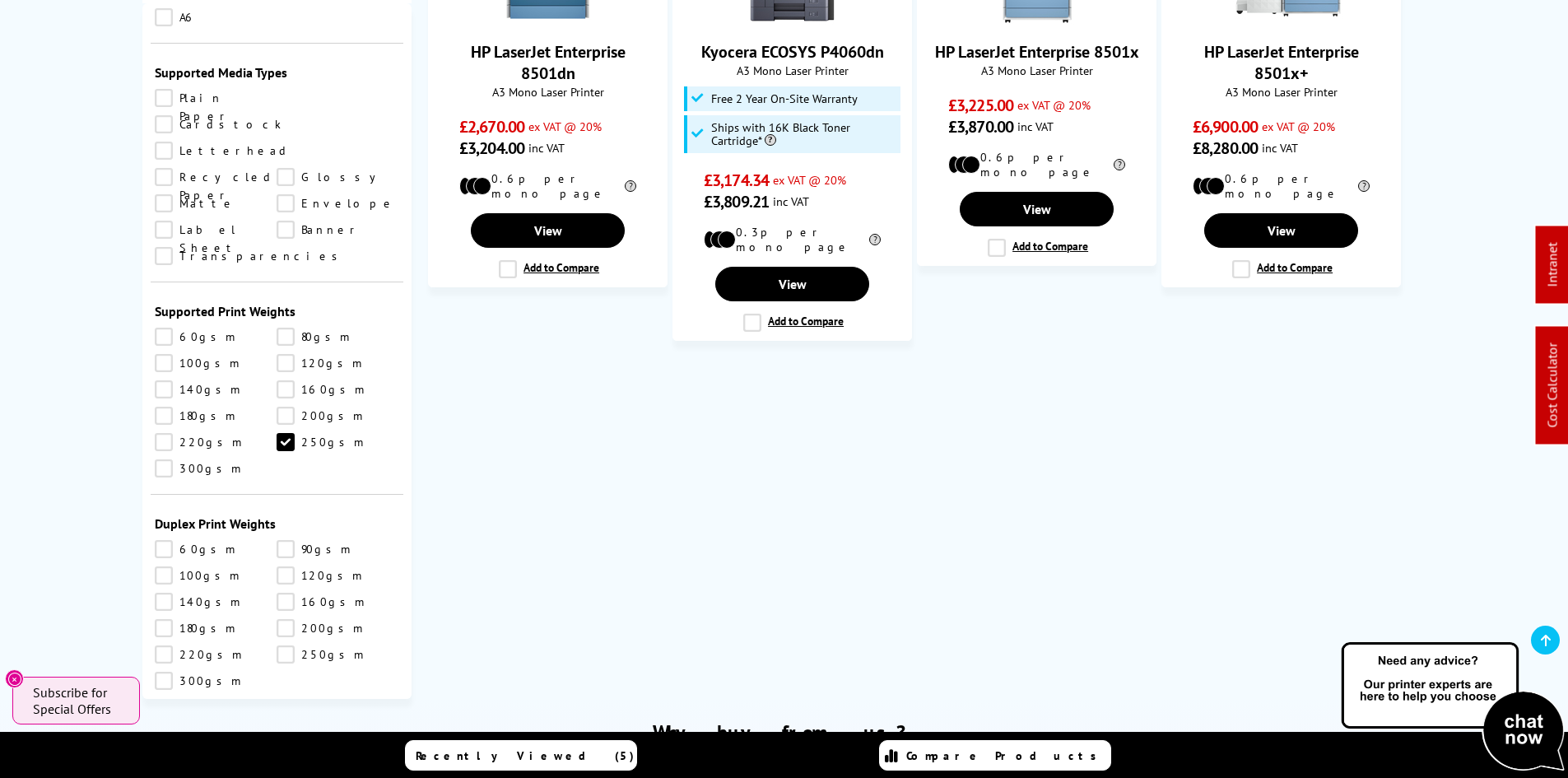
click at [284, 433] on link "250gsm" at bounding box center [338, 441] width 123 height 18
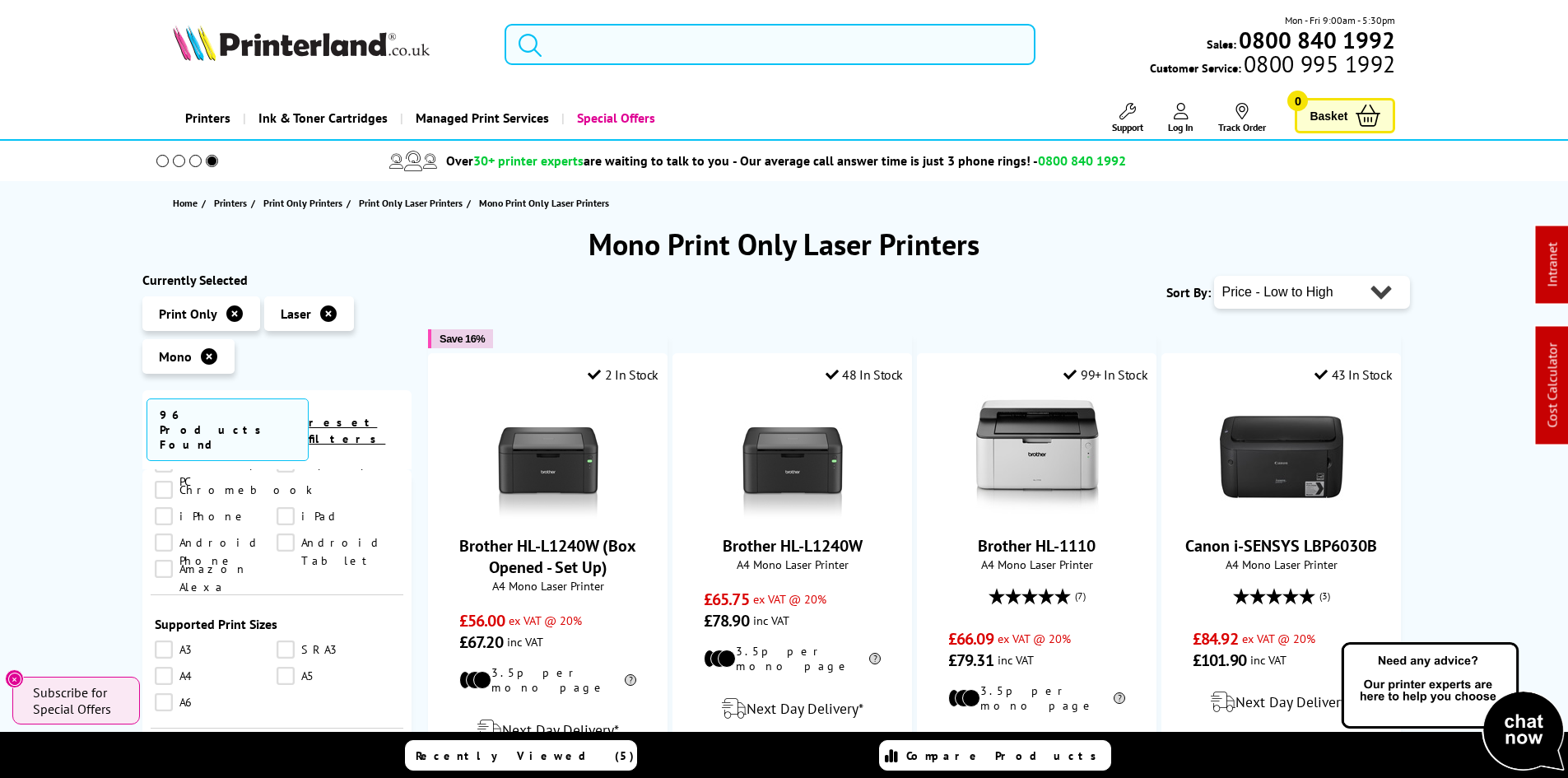
click at [659, 38] on input "search" at bounding box center [769, 44] width 531 height 41
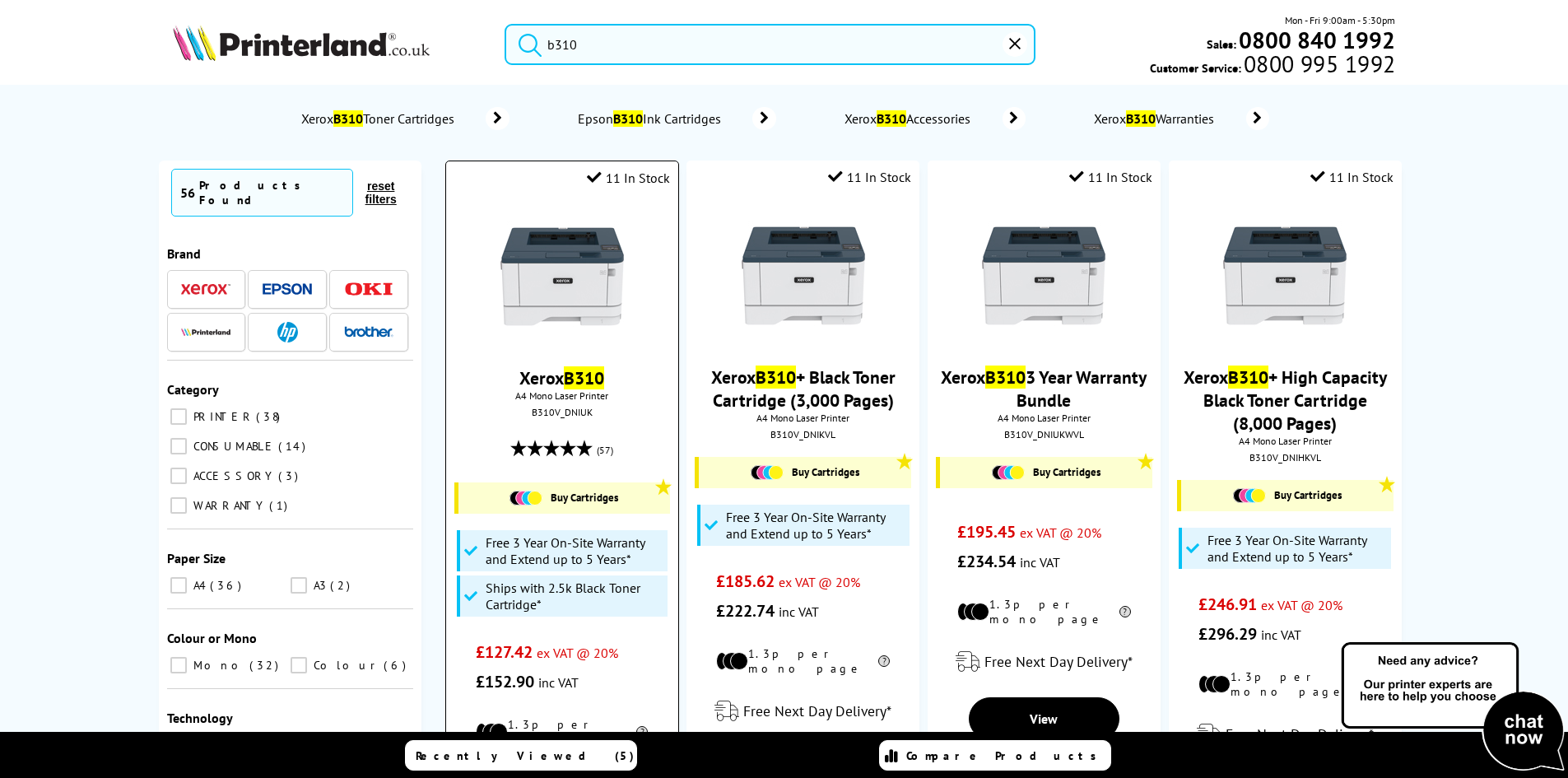
type input "b310"
click at [601, 282] on img at bounding box center [562, 276] width 124 height 124
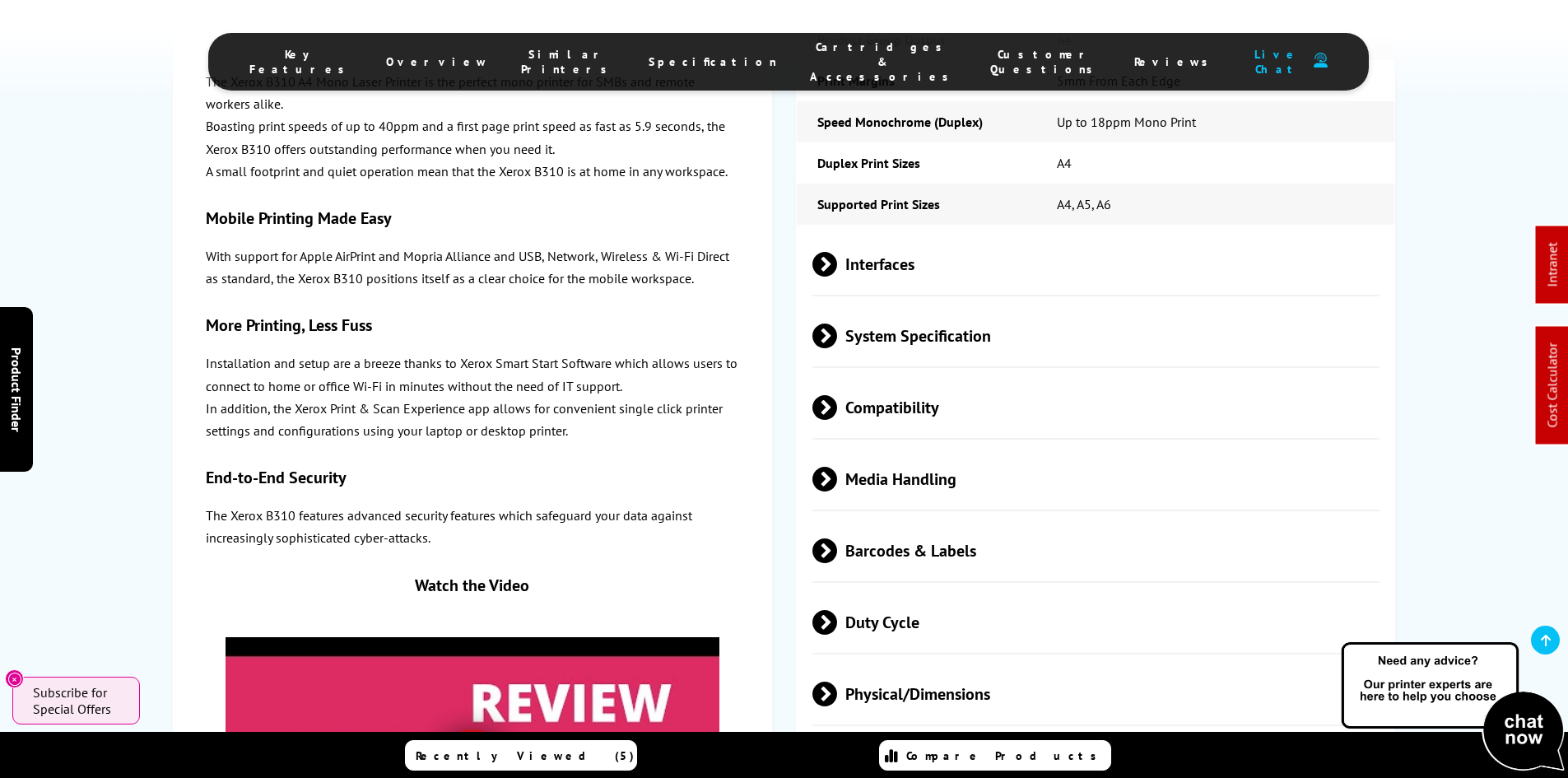
scroll to position [3921, 0]
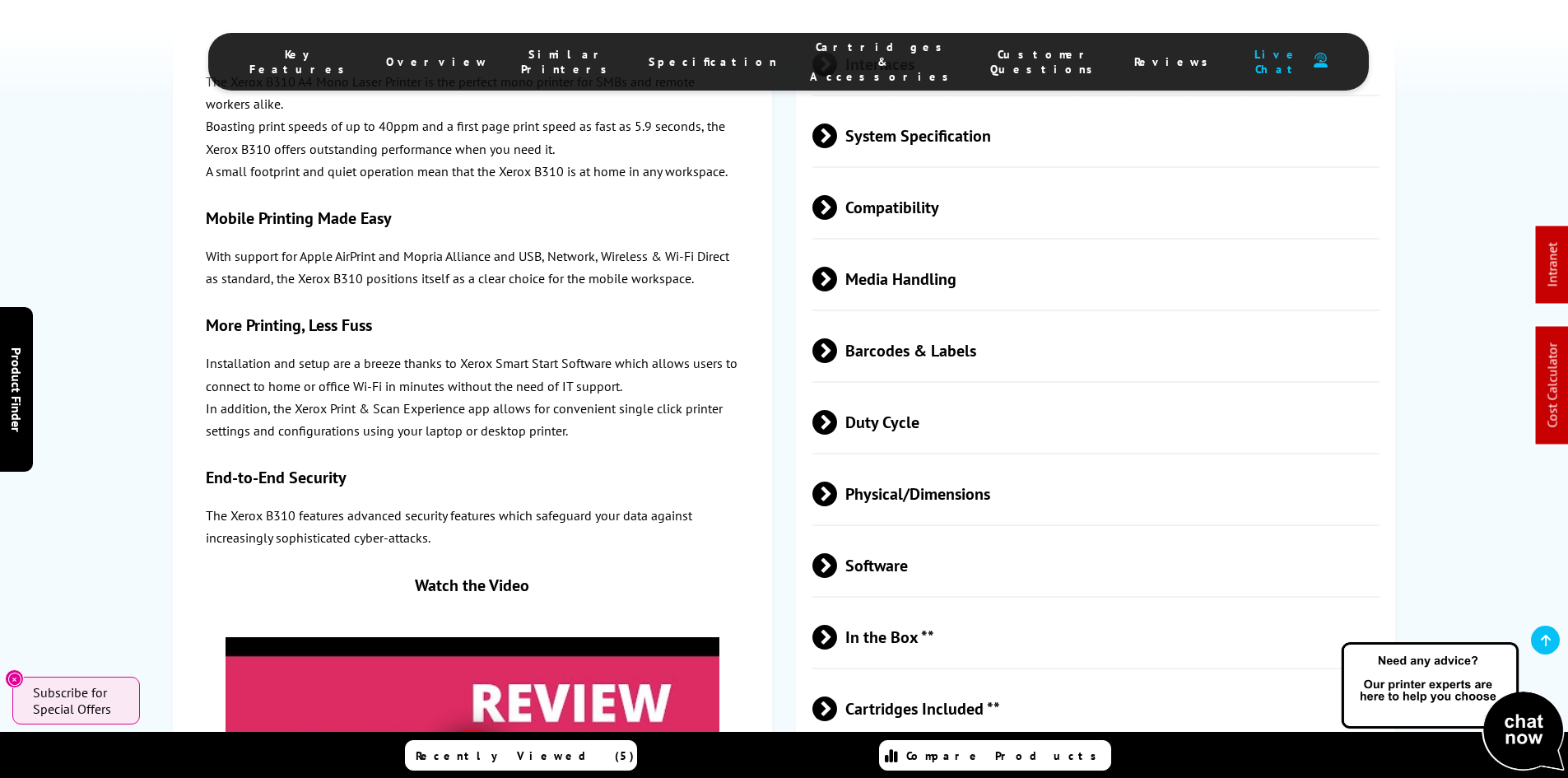
click at [926, 247] on span "Media Handling" at bounding box center [1096, 278] width 568 height 61
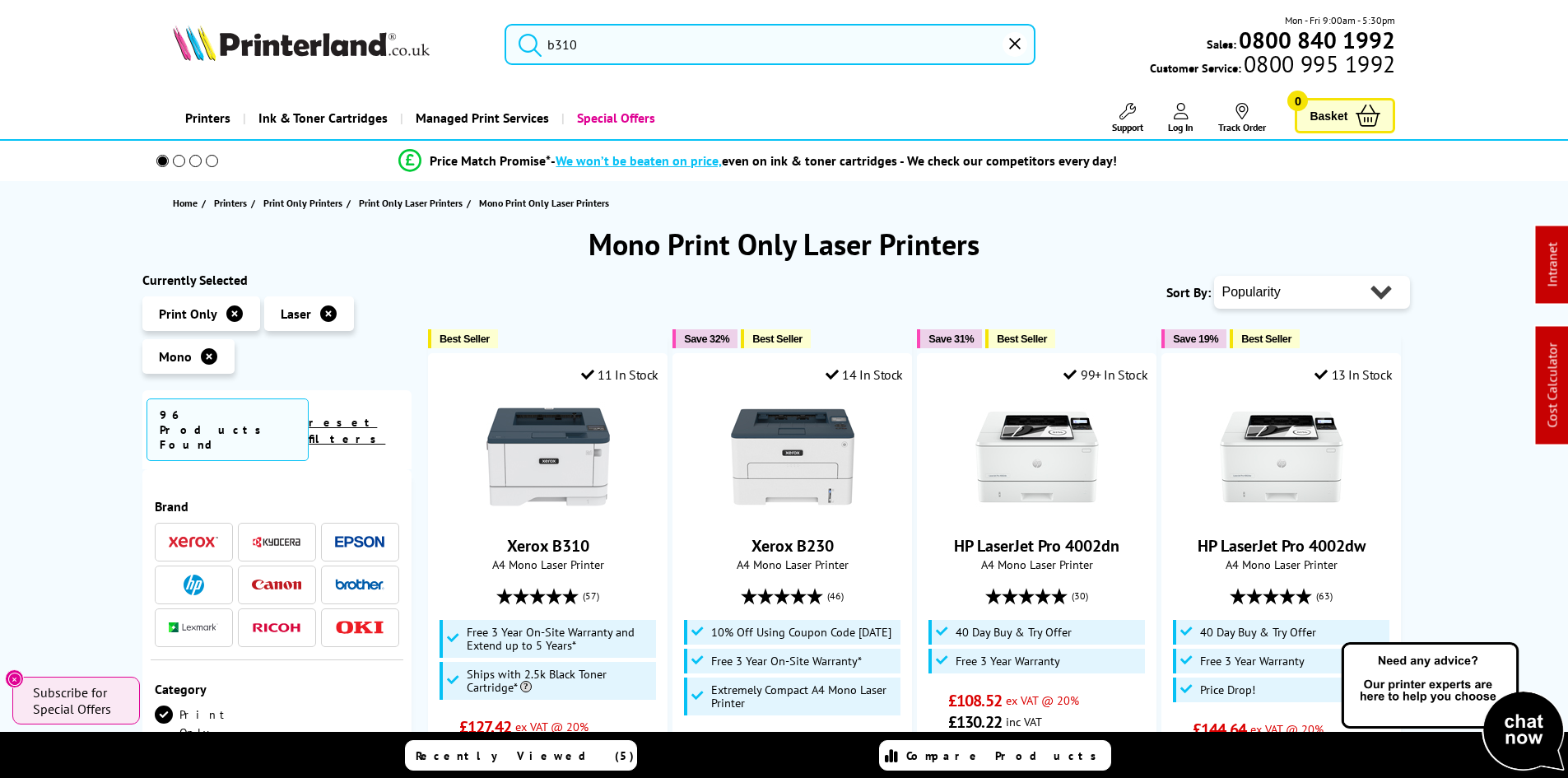
click at [711, 51] on input "b310" at bounding box center [769, 44] width 531 height 41
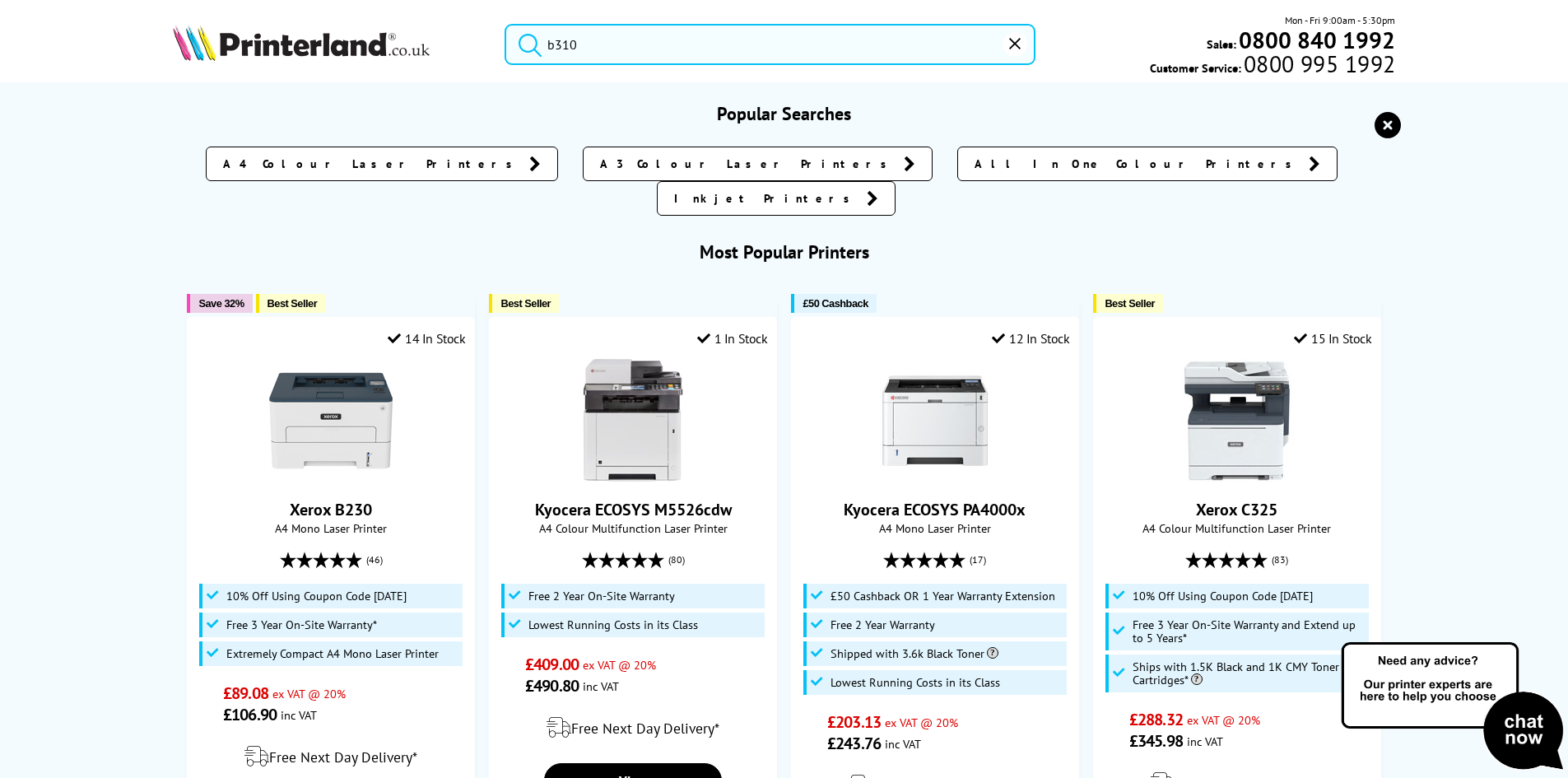
click at [711, 51] on input "b310" at bounding box center [769, 44] width 531 height 41
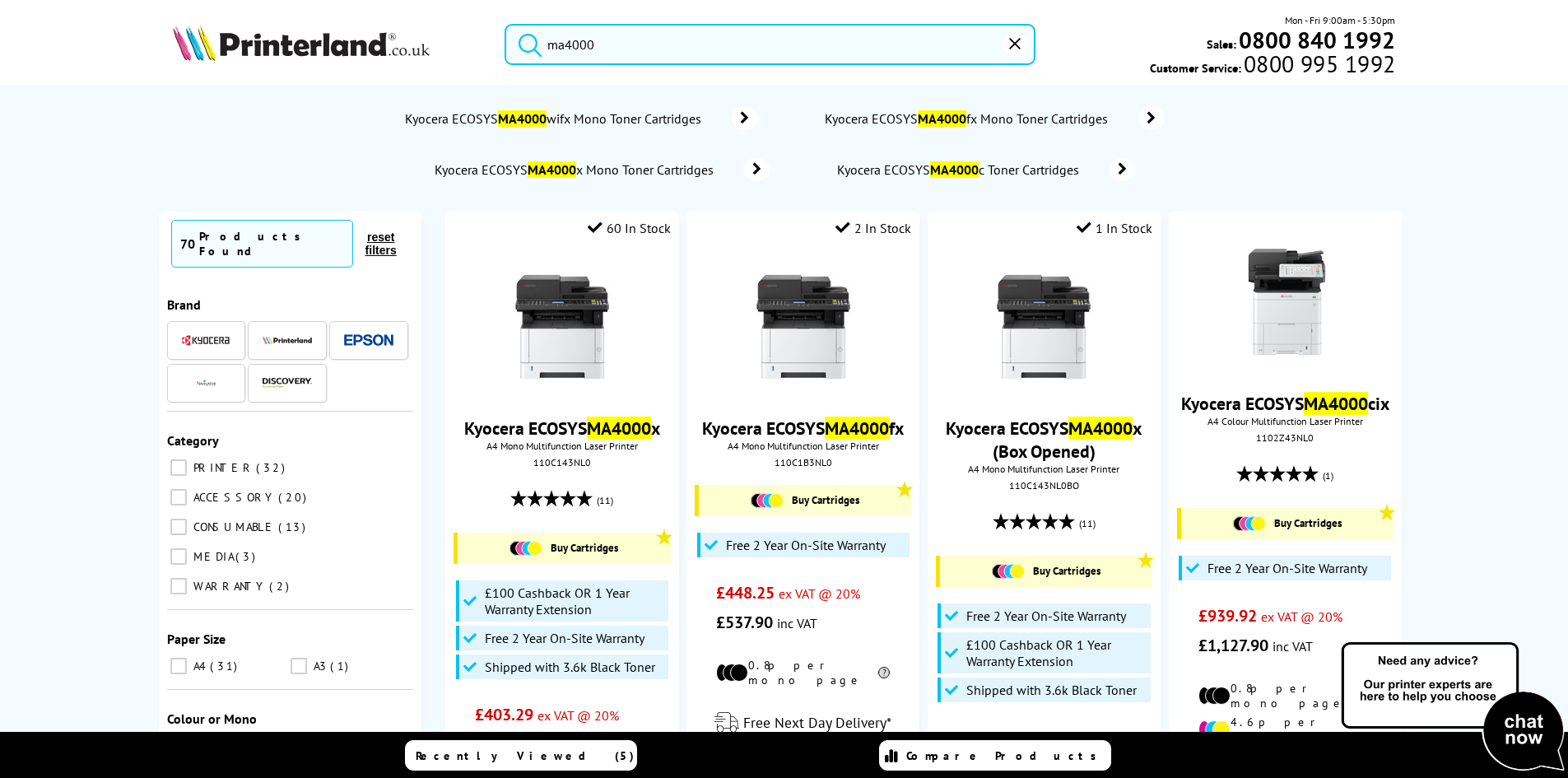
click at [711, 51] on input "ma4000" at bounding box center [769, 44] width 531 height 41
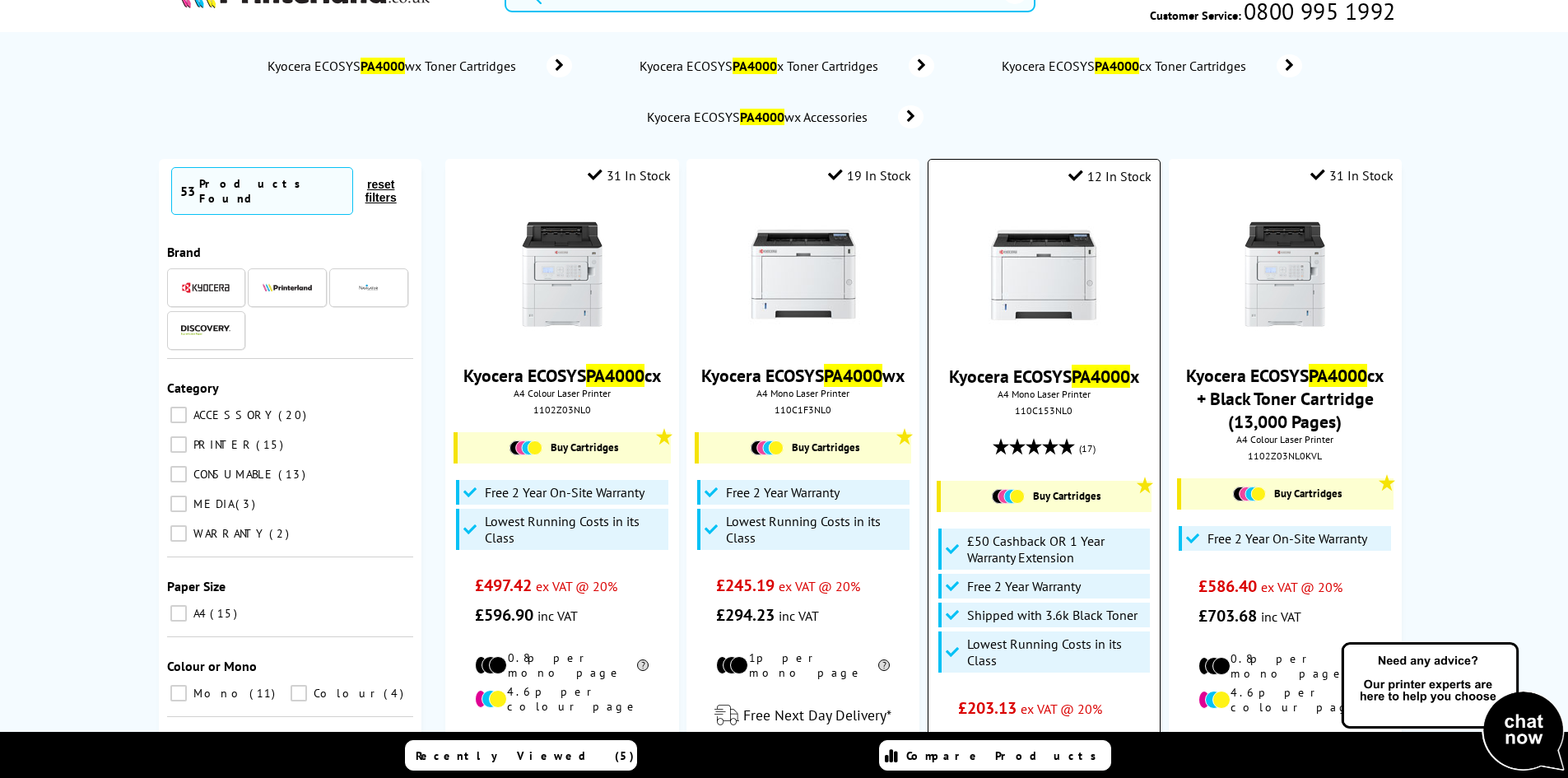
scroll to position [82, 0]
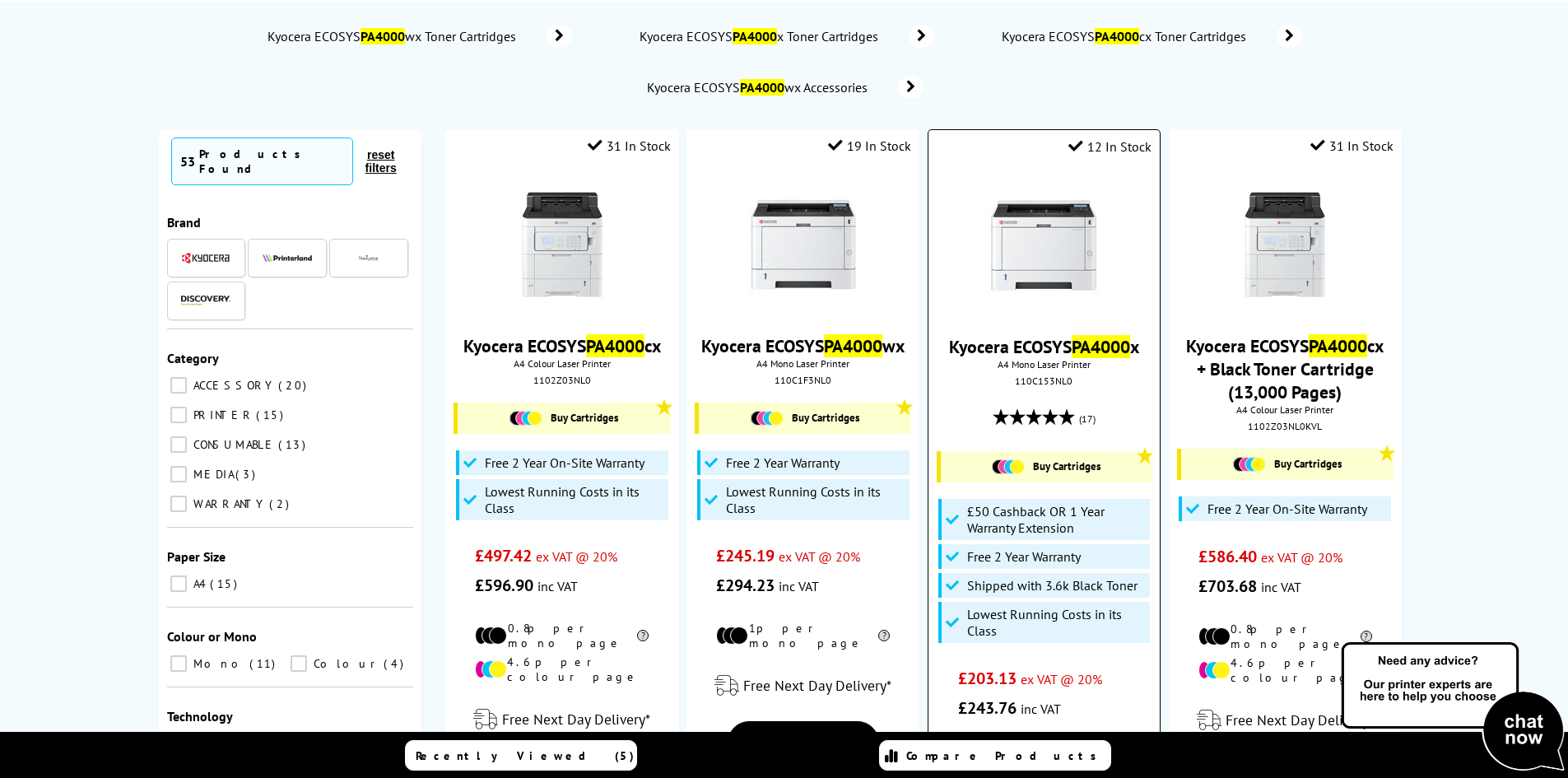
type input "pa4000"
click at [1048, 249] on img at bounding box center [1043, 245] width 124 height 124
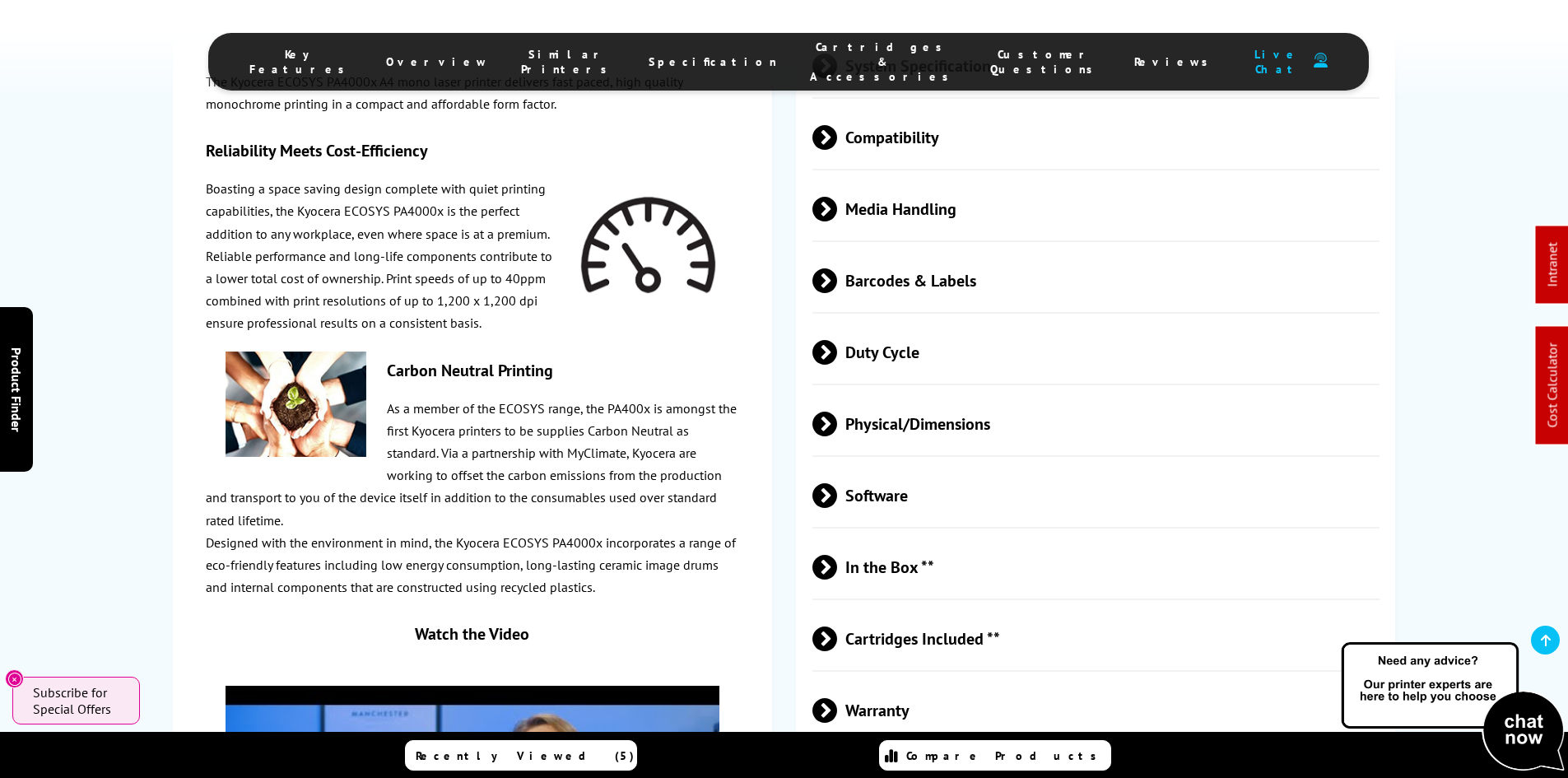
scroll to position [2857, 0]
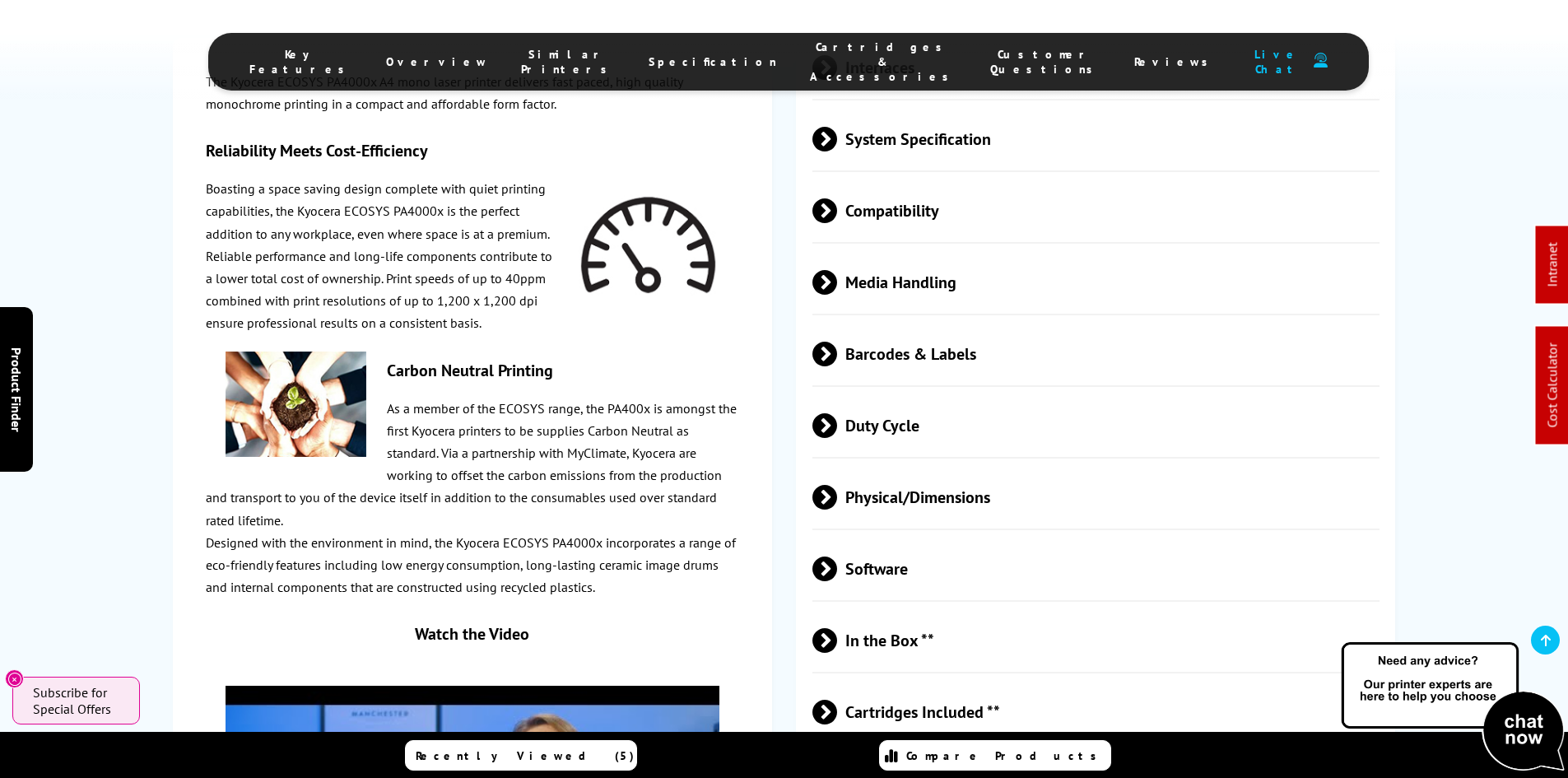
click at [905, 252] on span "Media Handling" at bounding box center [1096, 282] width 568 height 61
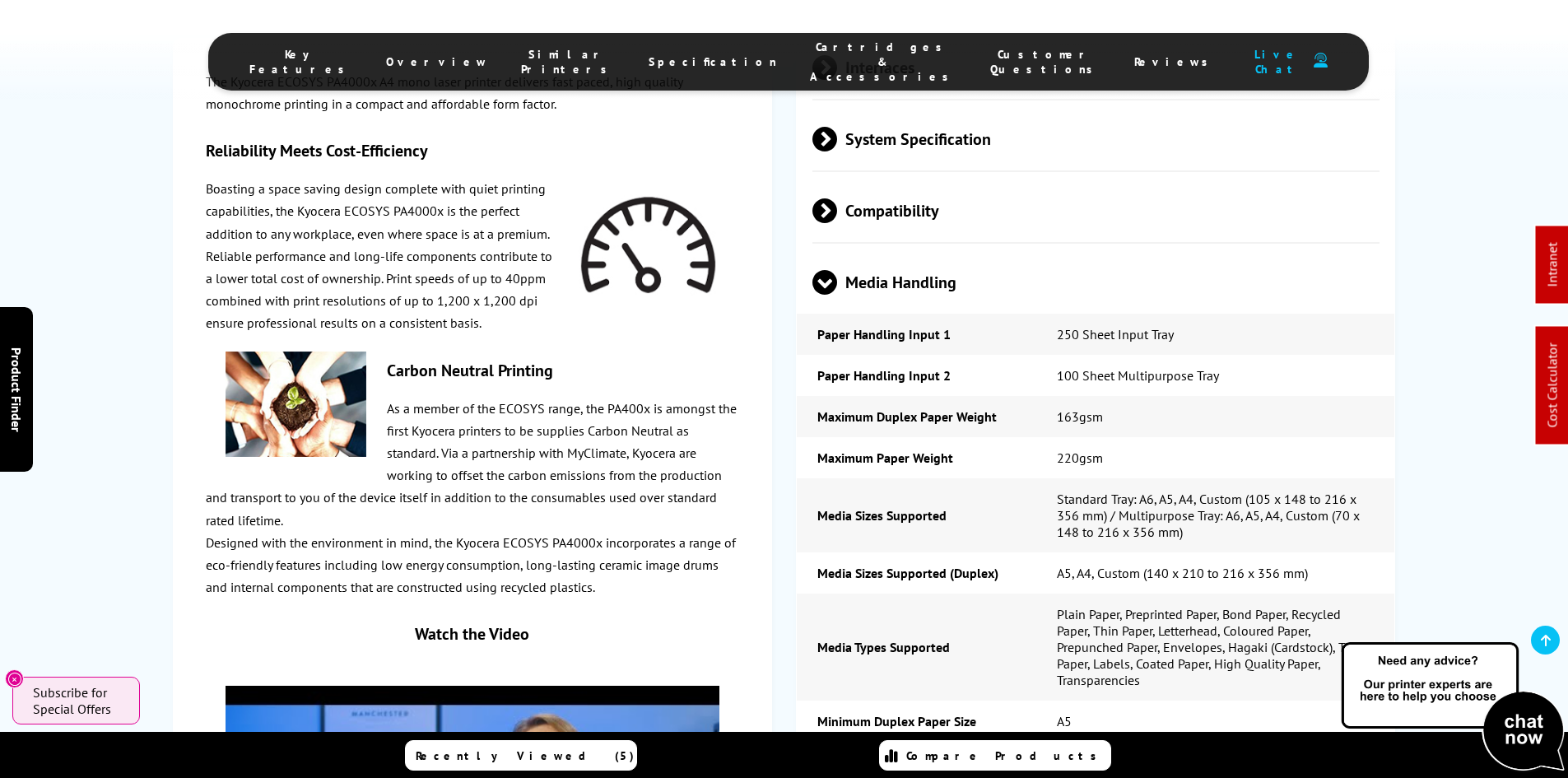
click at [905, 252] on span "Media Handling" at bounding box center [1096, 282] width 568 height 61
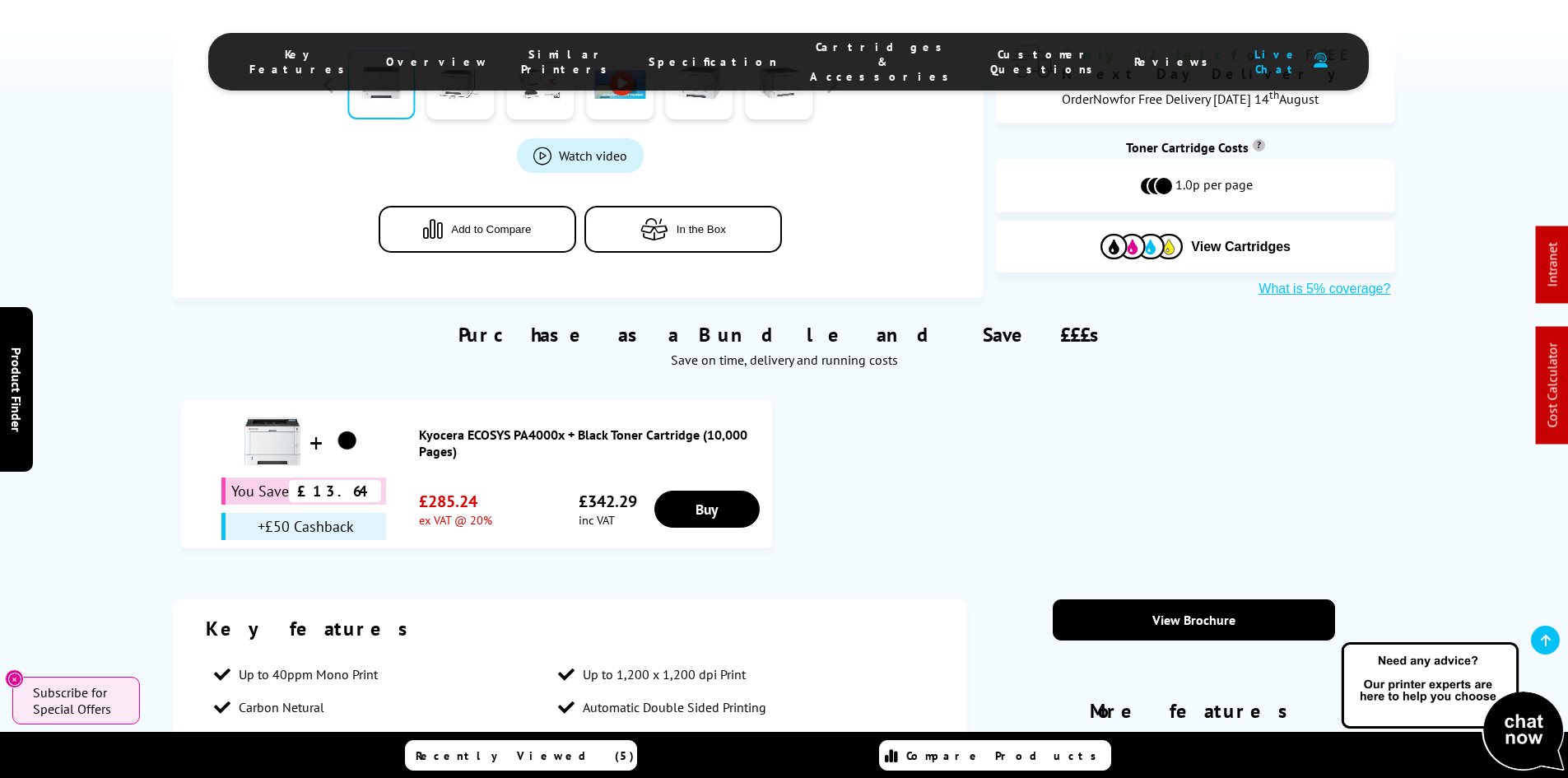
scroll to position [0, 0]
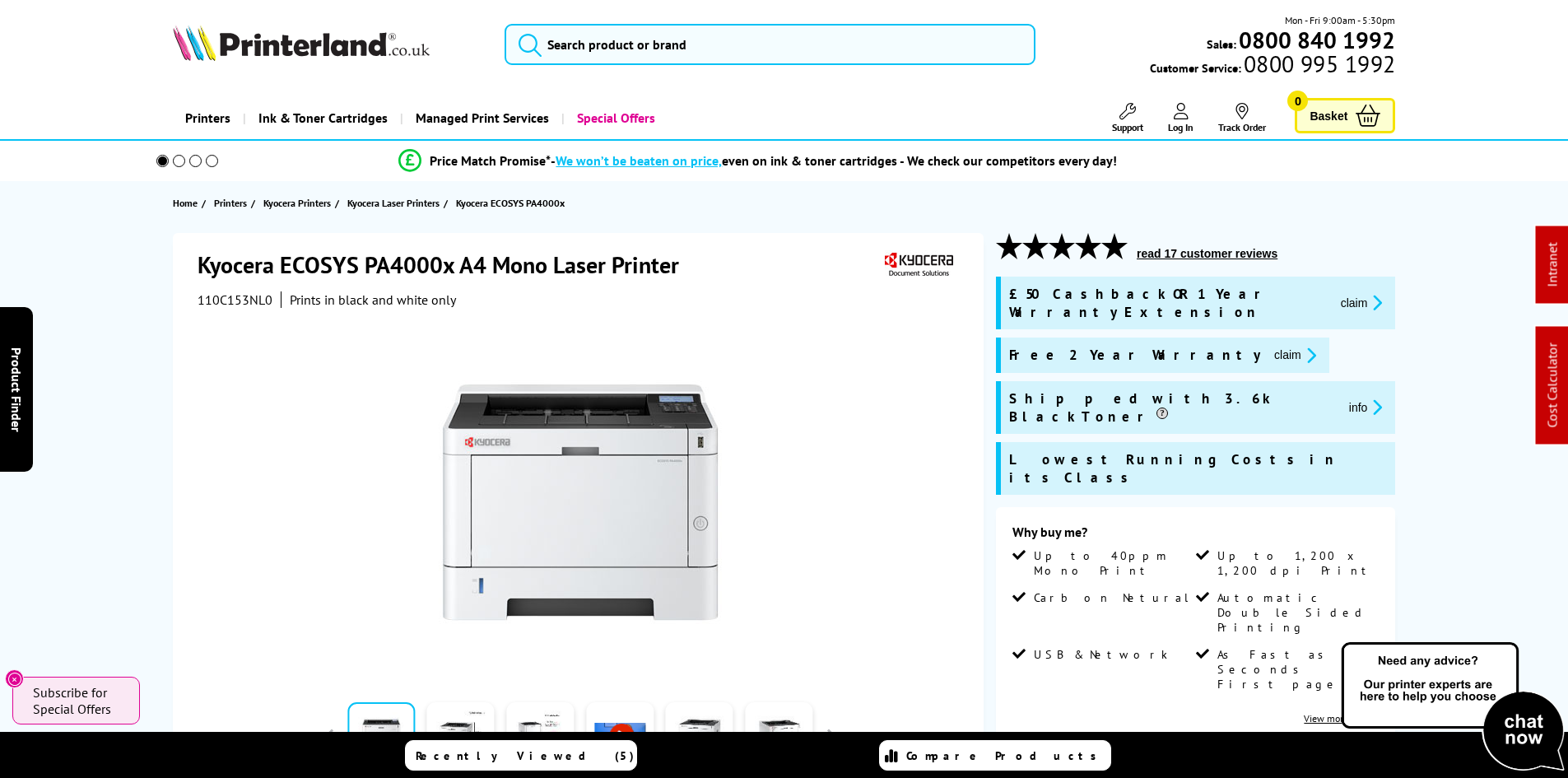
drag, startPoint x: 116, startPoint y: 456, endPoint x: 113, endPoint y: 183, distance: 273.0
drag, startPoint x: 597, startPoint y: 55, endPoint x: 586, endPoint y: 58, distance: 11.4
click at [597, 55] on input "search" at bounding box center [769, 44] width 531 height 41
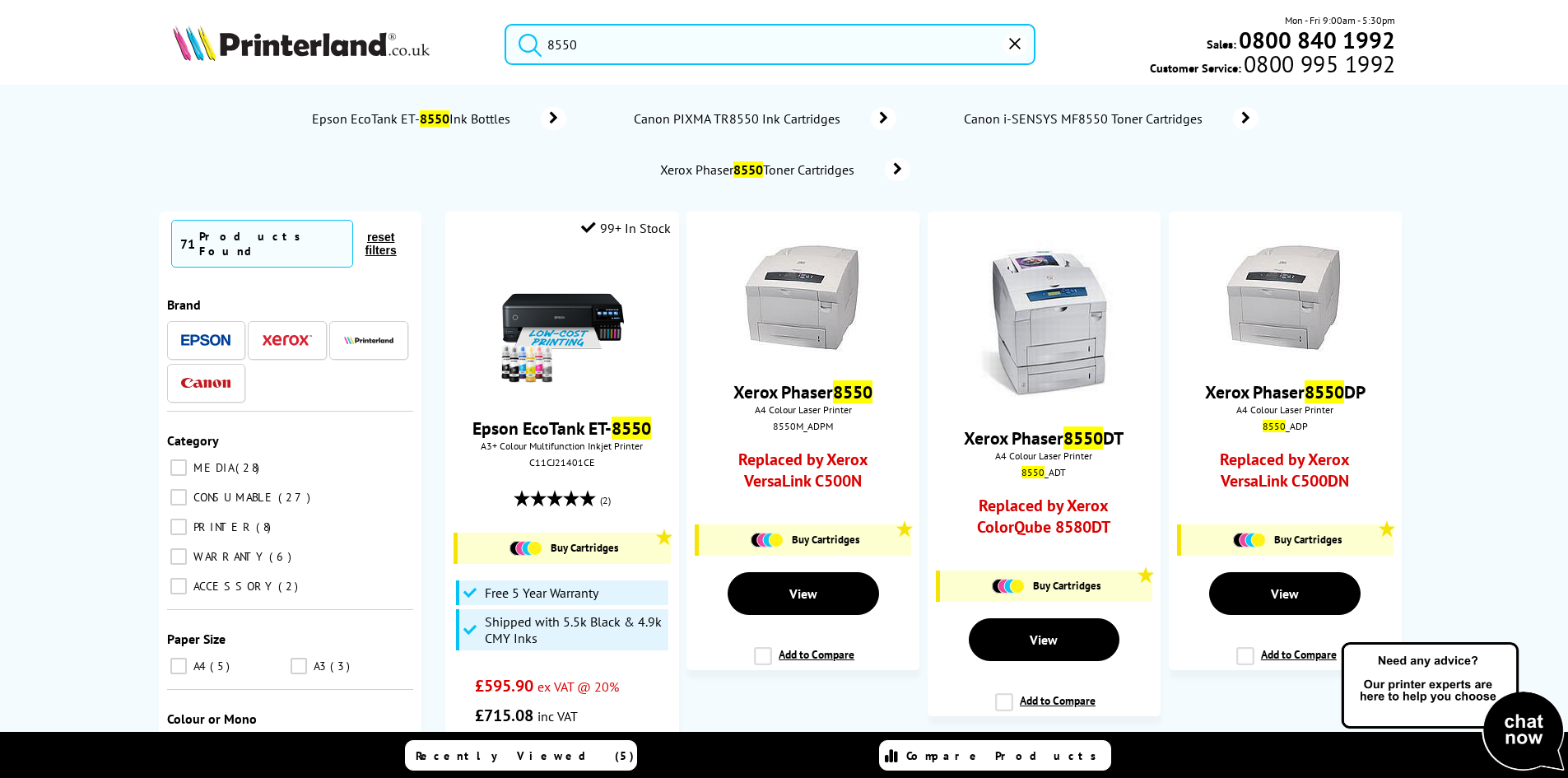
type input "8550"
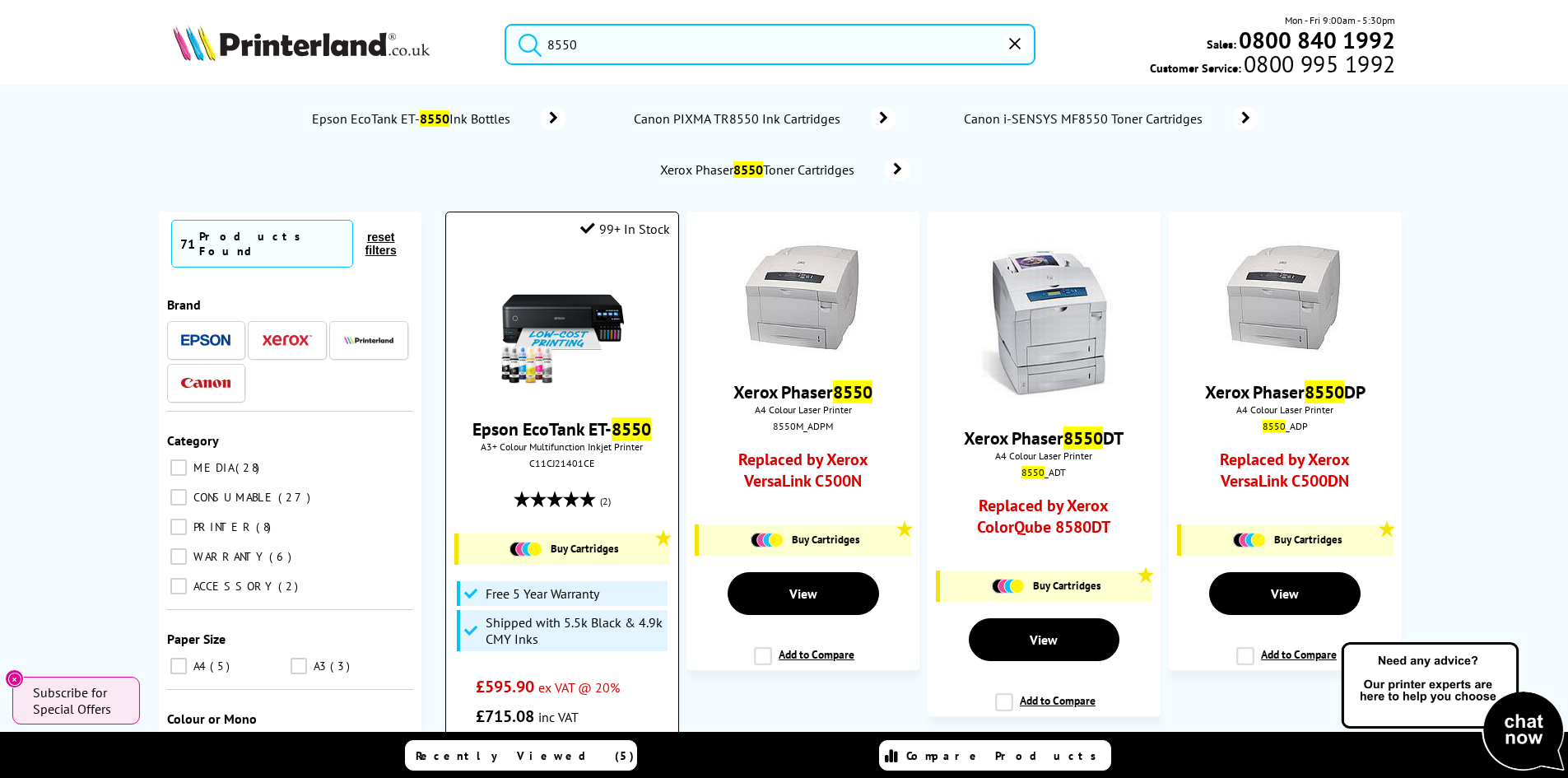
click at [547, 322] on img at bounding box center [562, 328] width 124 height 124
